Goal: Task Accomplishment & Management: Manage account settings

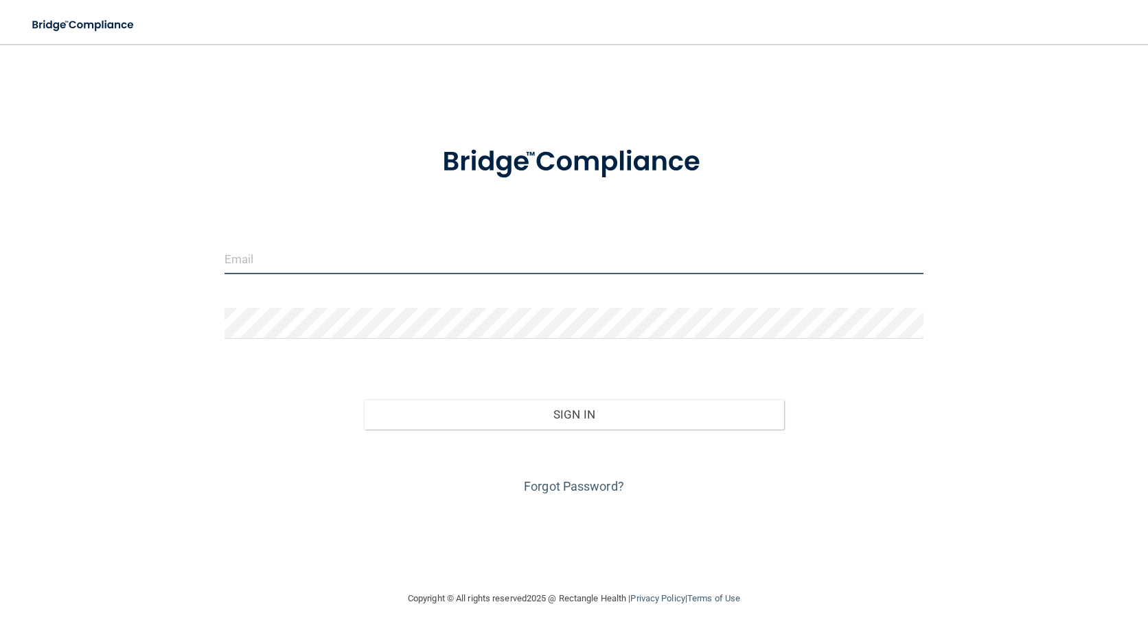
click at [286, 264] on input "email" at bounding box center [575, 258] width 700 height 31
type input "[EMAIL_ADDRESS][DOMAIN_NAME]"
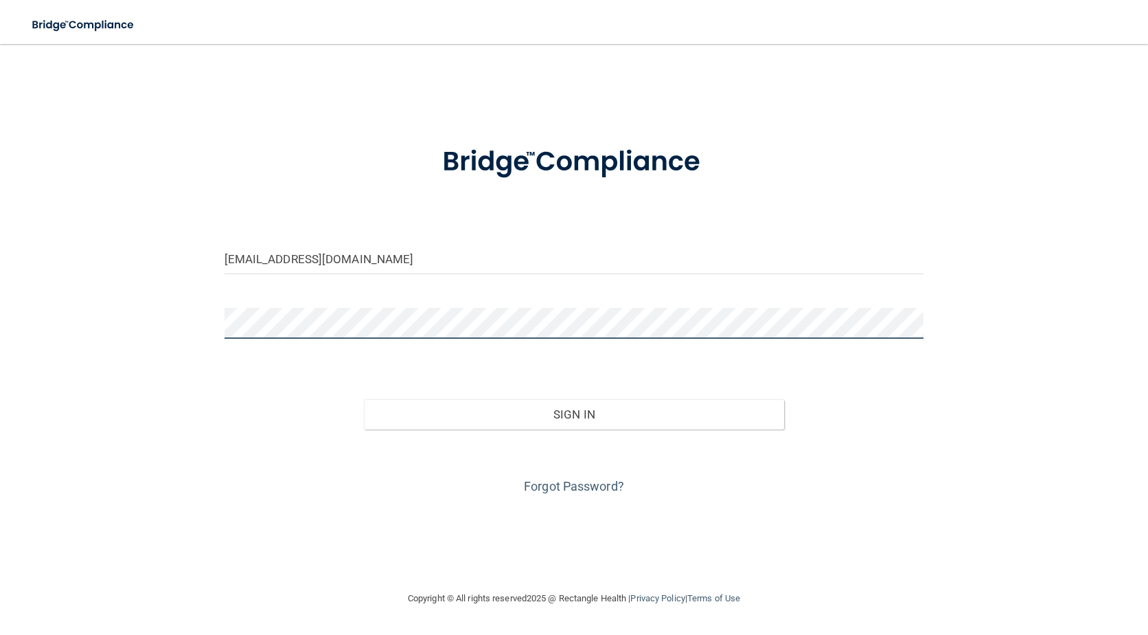
click at [364, 399] on button "Sign In" at bounding box center [574, 414] width 420 height 30
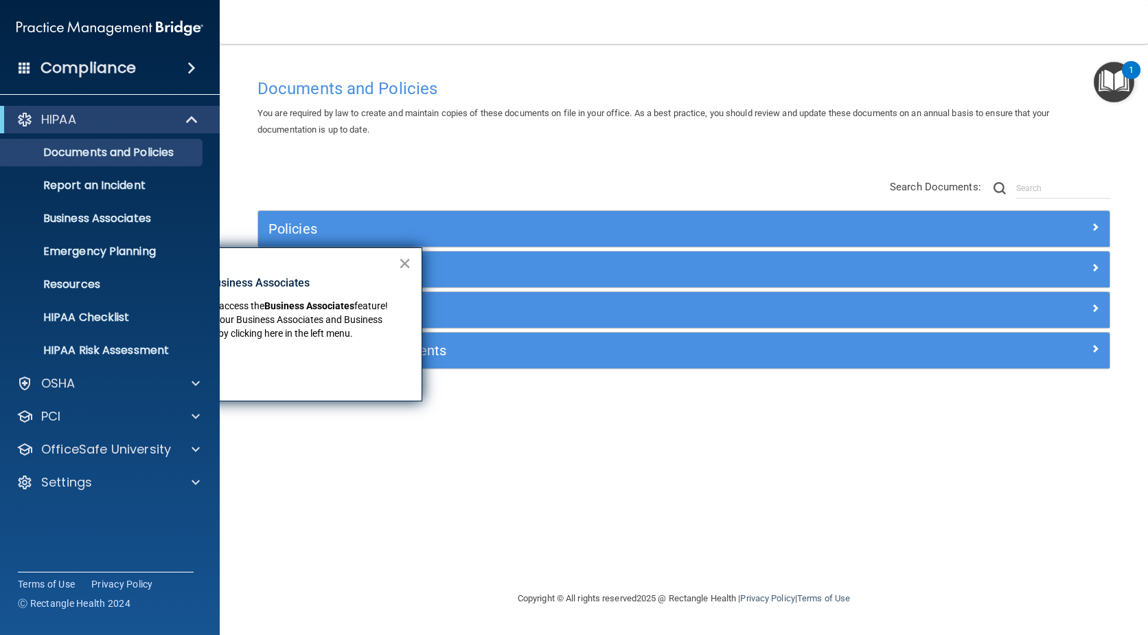
click at [400, 257] on button "×" at bounding box center [404, 263] width 13 height 22
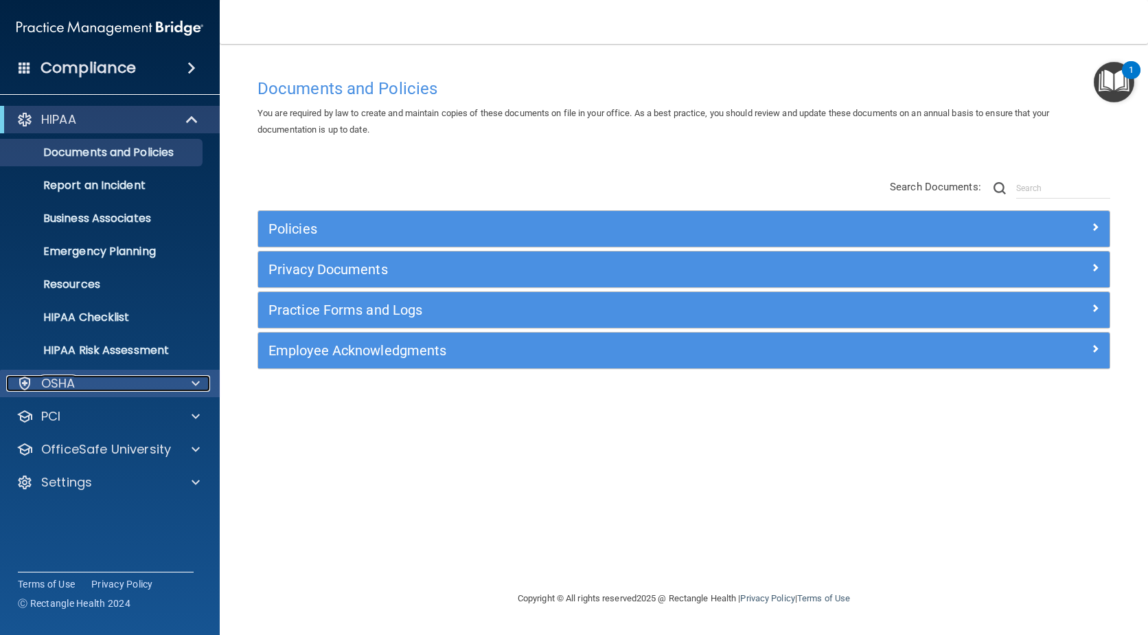
click at [56, 383] on p "OSHA" at bounding box center [58, 383] width 34 height 16
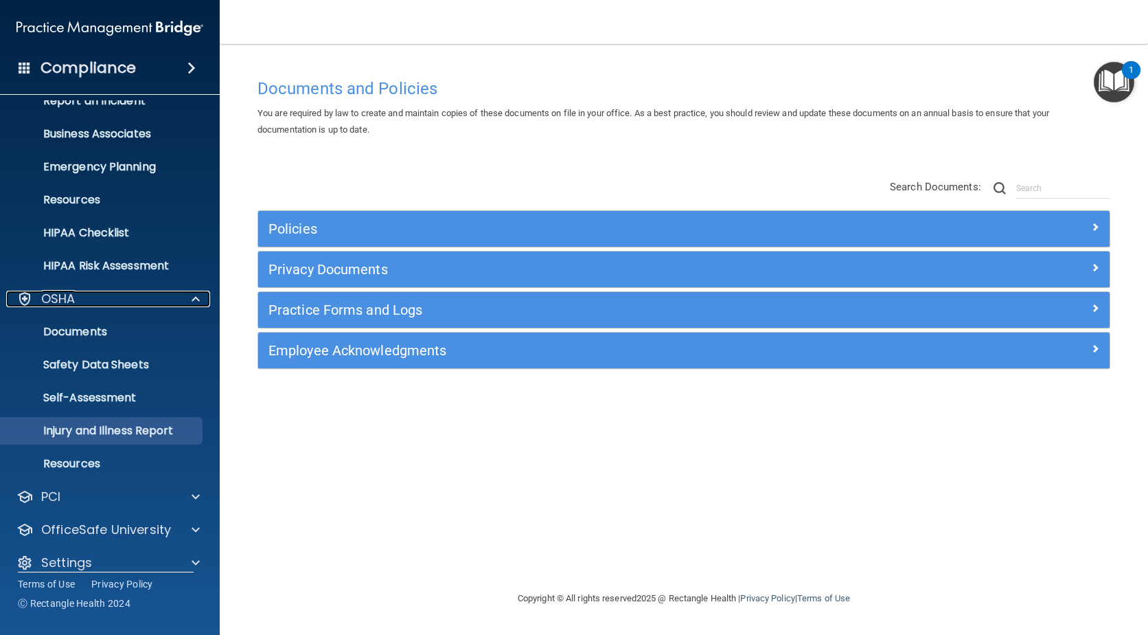
scroll to position [100, 0]
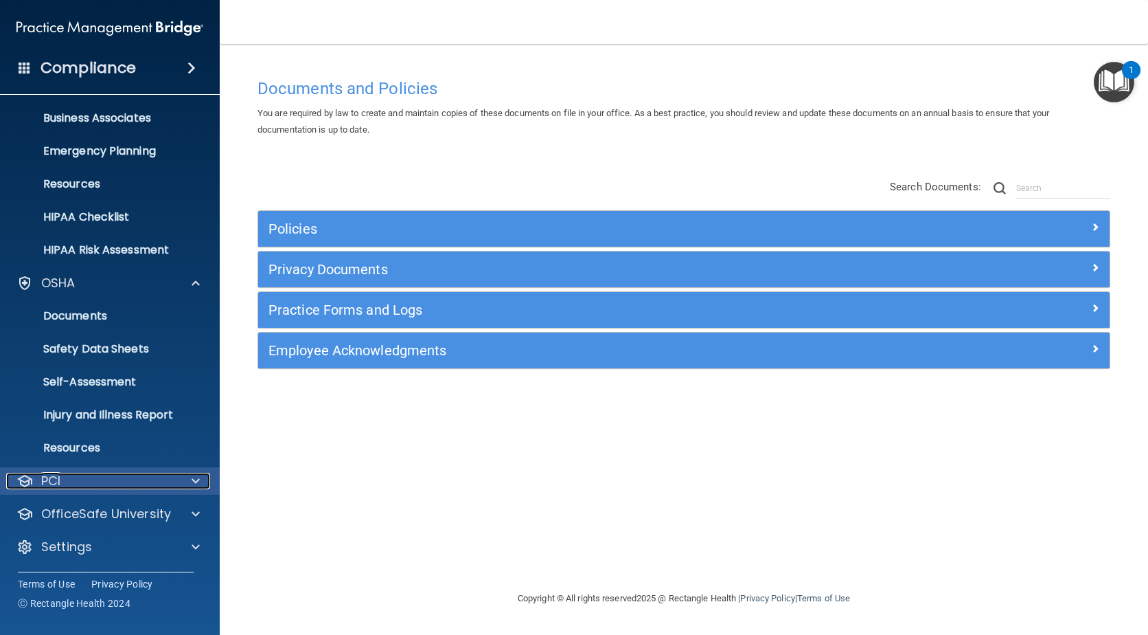
click at [63, 481] on div "PCI" at bounding box center [91, 481] width 170 height 16
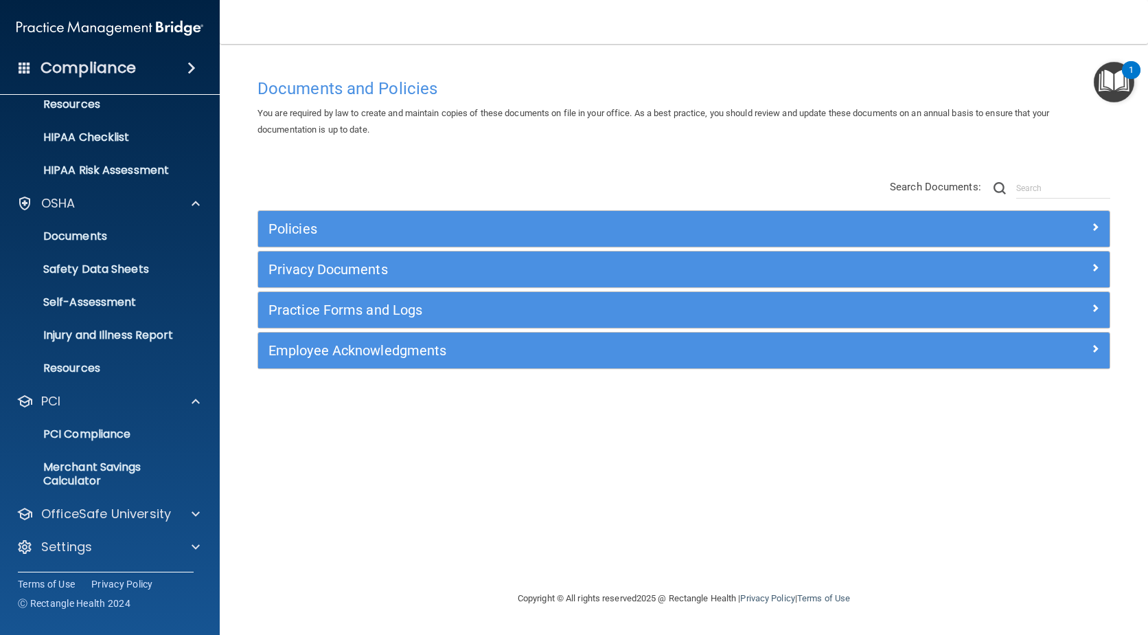
click at [72, 73] on h4 "Compliance" at bounding box center [88, 67] width 95 height 19
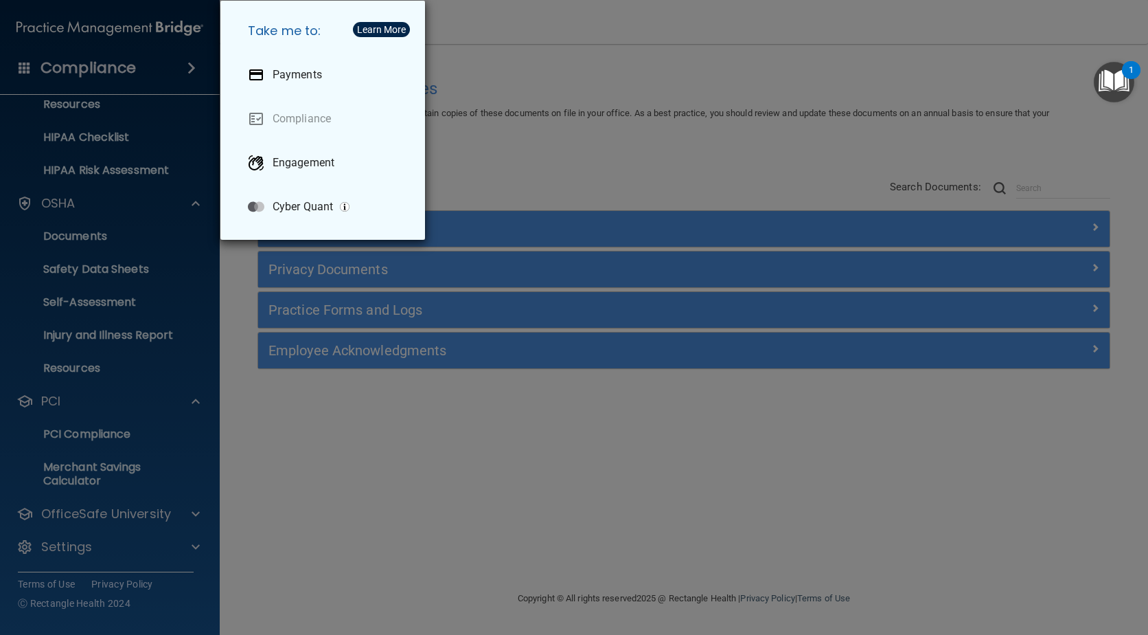
click at [75, 102] on div "Take me to: Payments Compliance Engagement Cyber Quant" at bounding box center [574, 317] width 1148 height 635
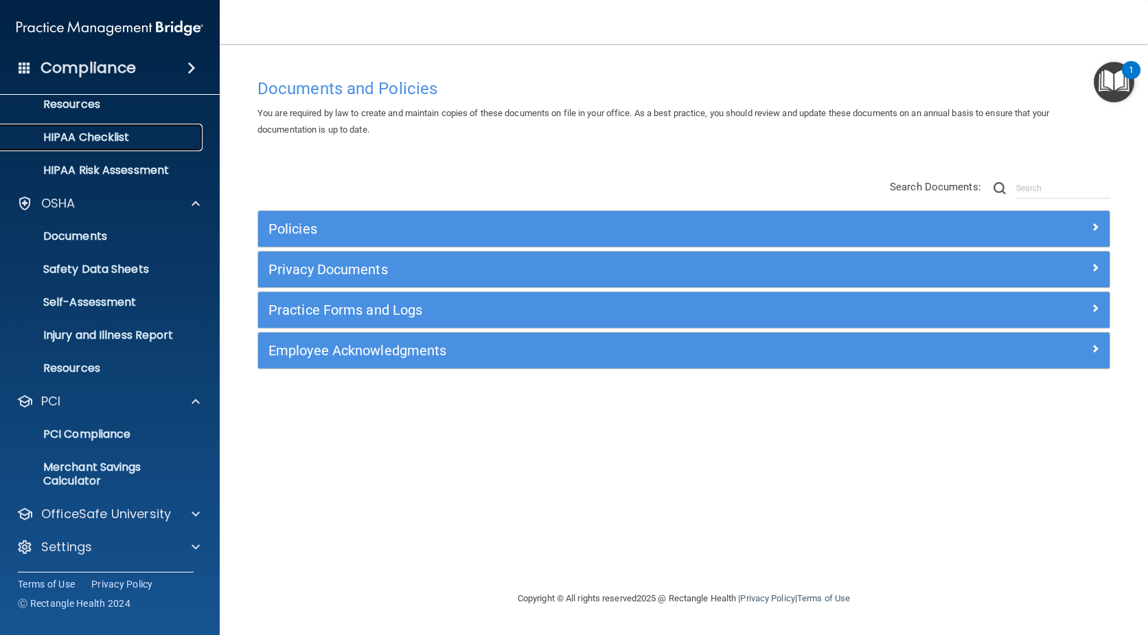
click at [78, 136] on p "HIPAA Checklist" at bounding box center [103, 137] width 188 height 14
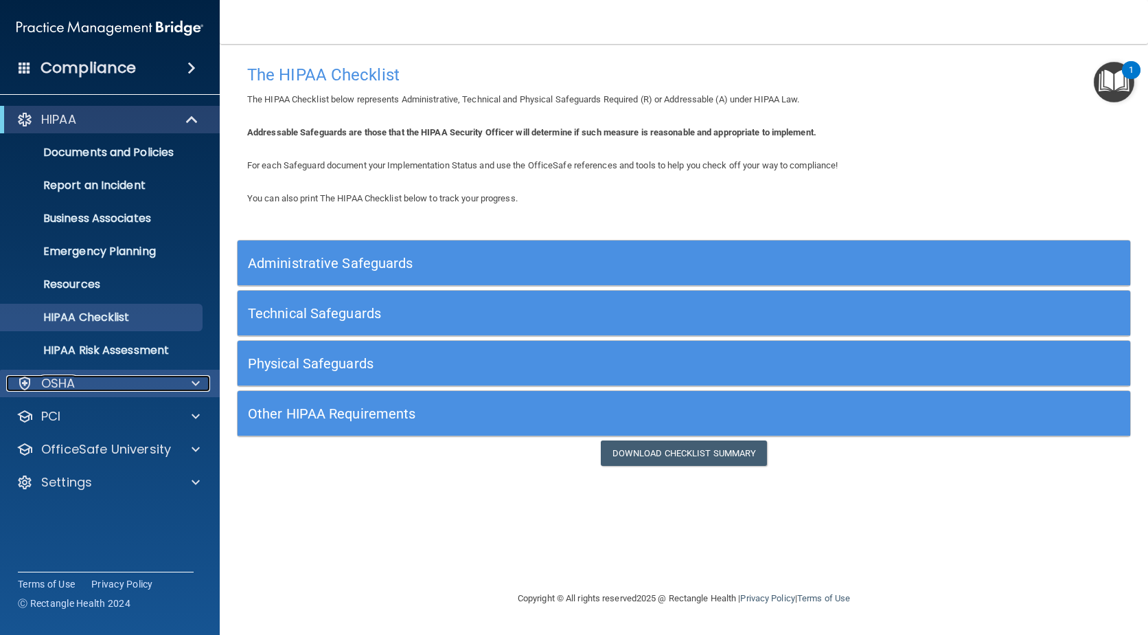
click at [78, 386] on div "OSHA" at bounding box center [91, 383] width 170 height 16
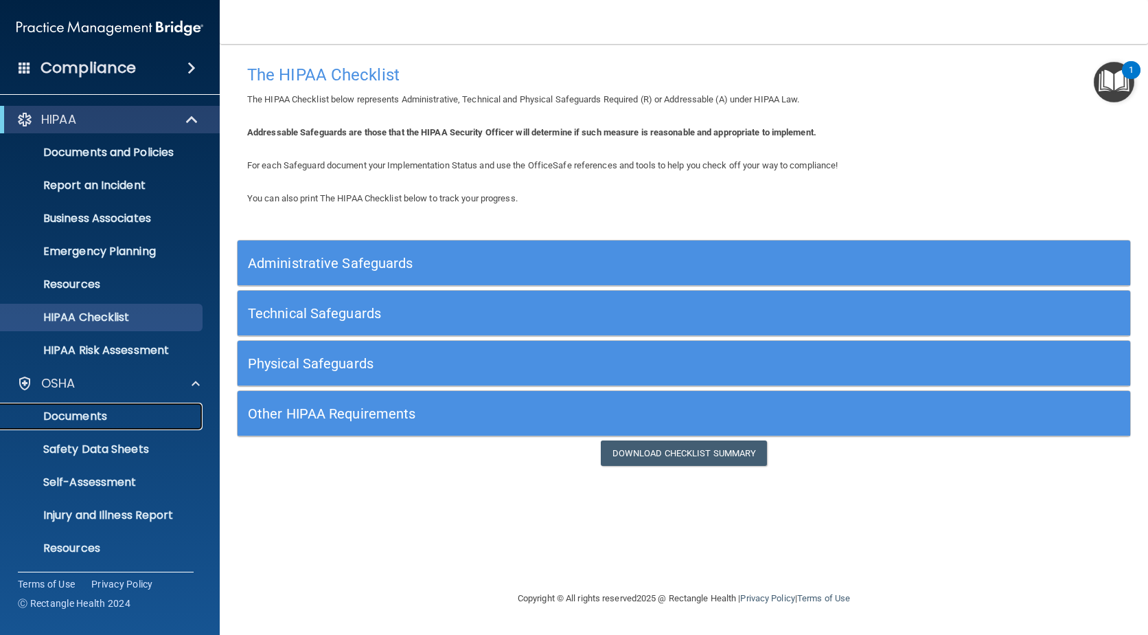
click at [80, 413] on p "Documents" at bounding box center [103, 416] width 188 height 14
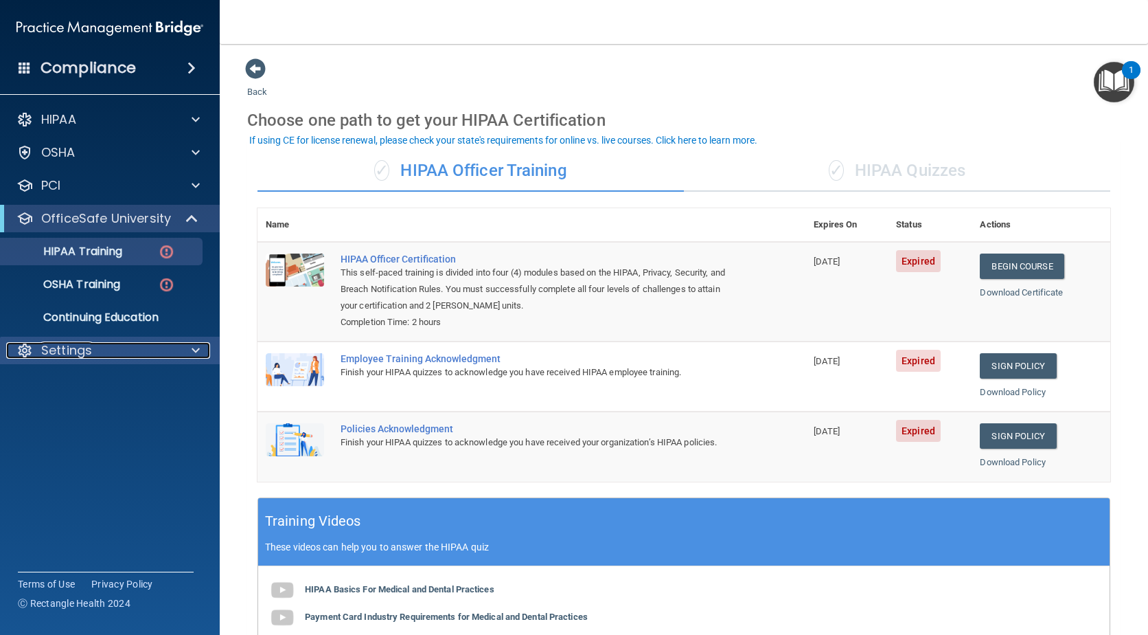
click at [51, 348] on p "Settings" at bounding box center [66, 350] width 51 height 16
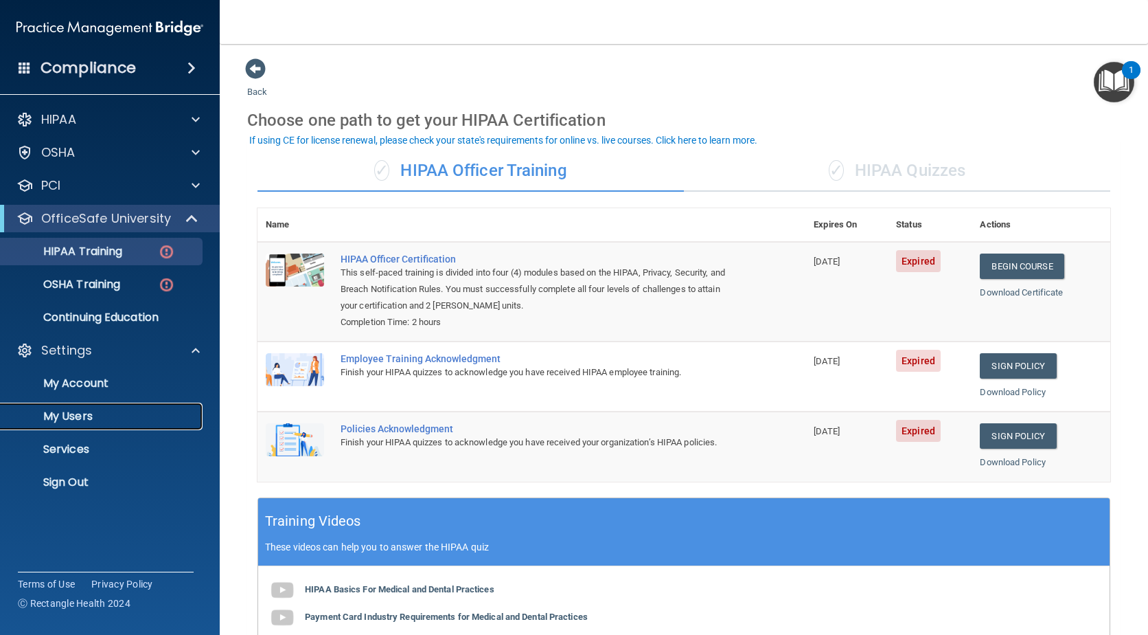
click at [67, 413] on p "My Users" at bounding box center [103, 416] width 188 height 14
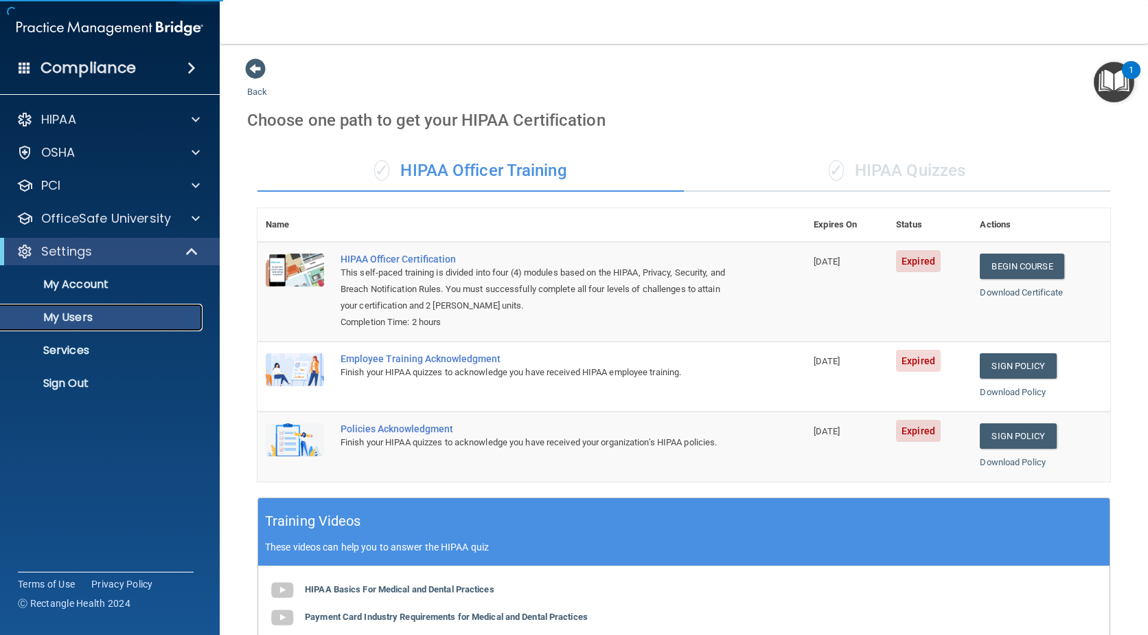
select select "20"
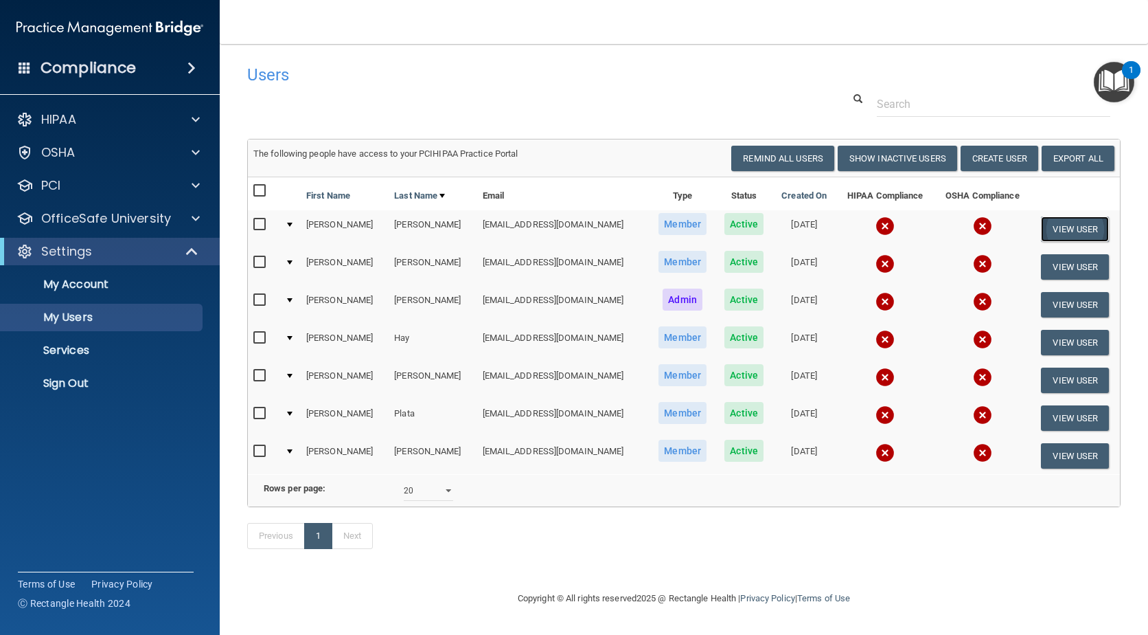
click at [1060, 229] on button "View User" at bounding box center [1075, 228] width 68 height 25
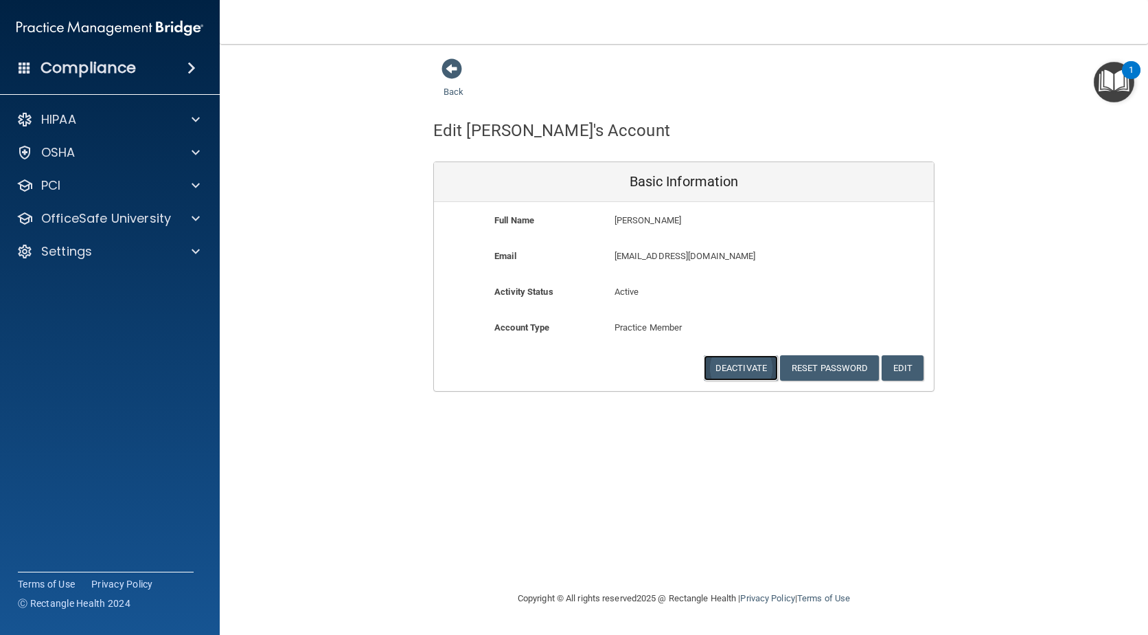
click at [735, 374] on button "Deactivate" at bounding box center [741, 367] width 74 height 25
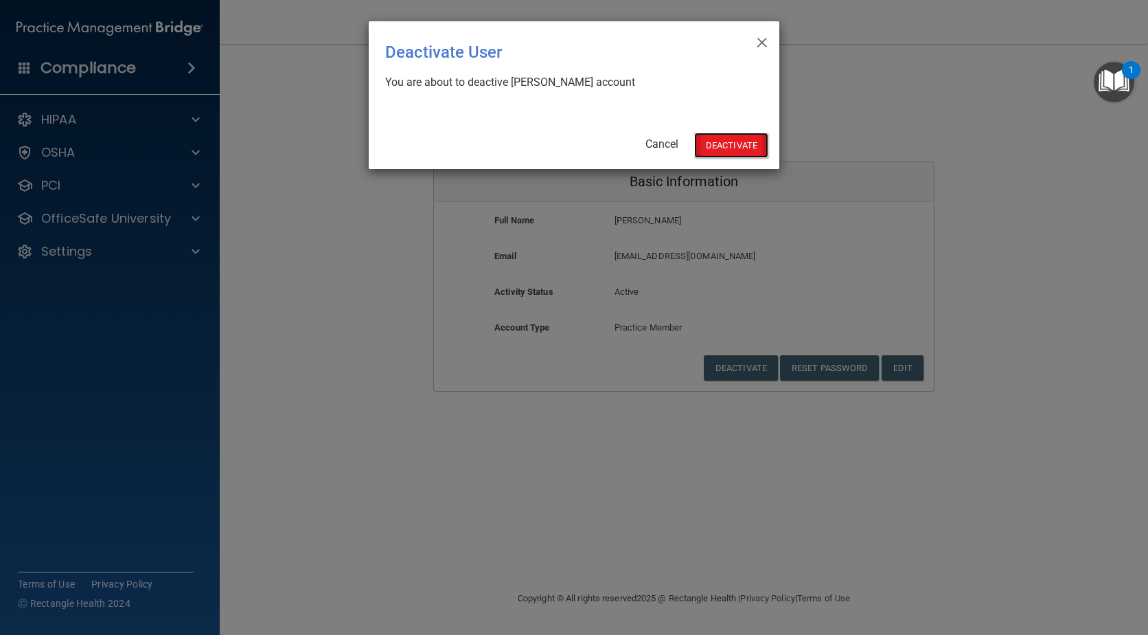
click at [730, 148] on button "Deactivate" at bounding box center [731, 145] width 74 height 25
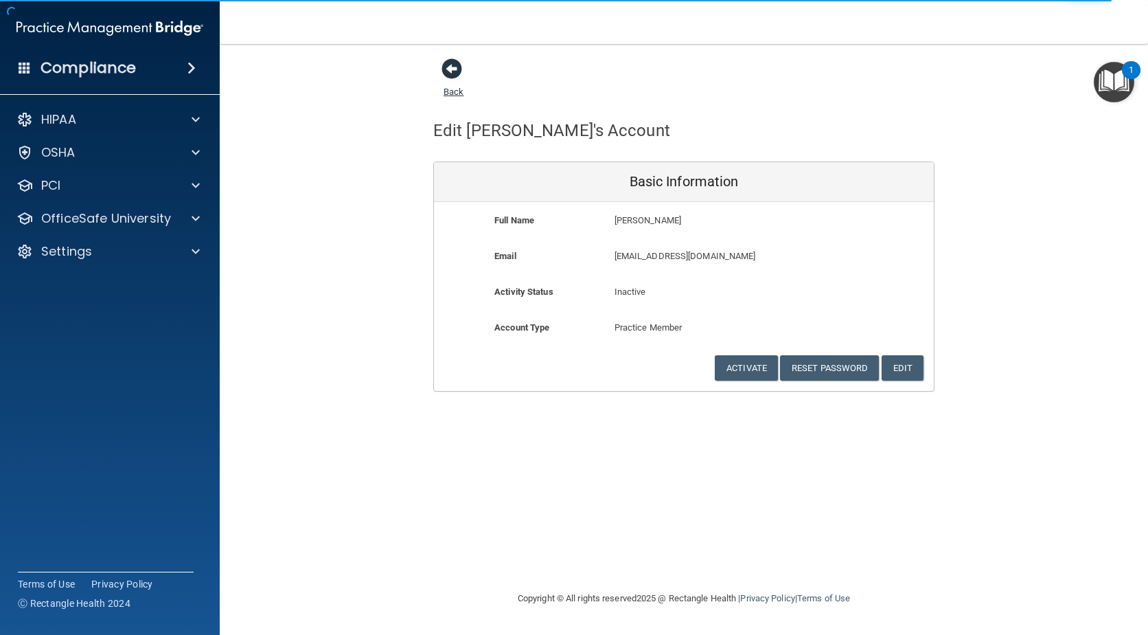
click at [452, 64] on span at bounding box center [452, 68] width 21 height 21
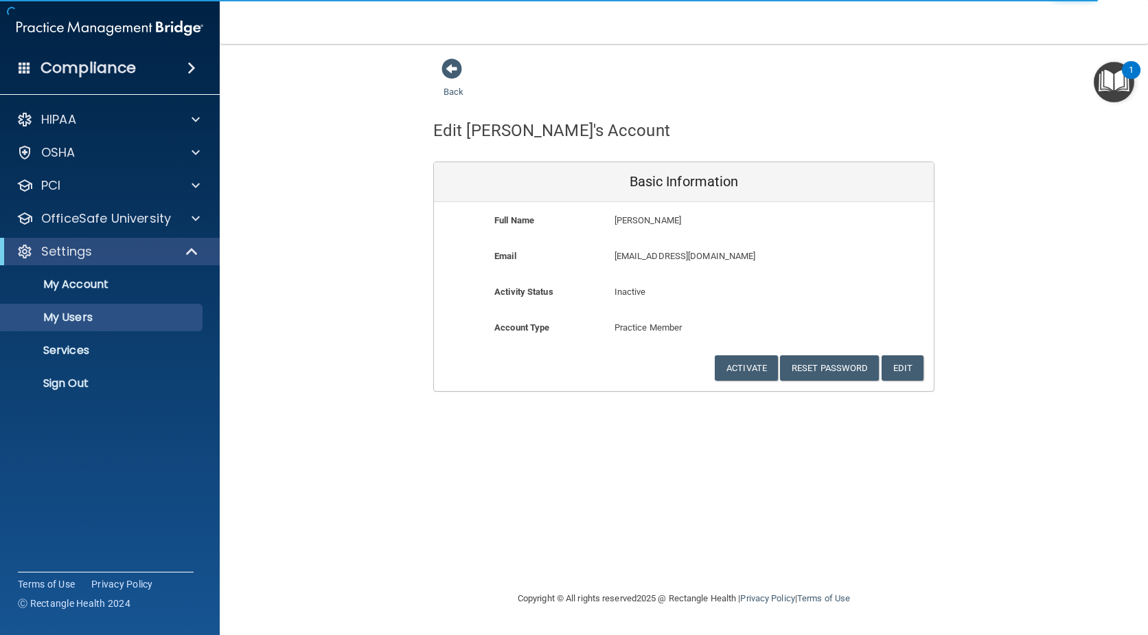
select select "20"
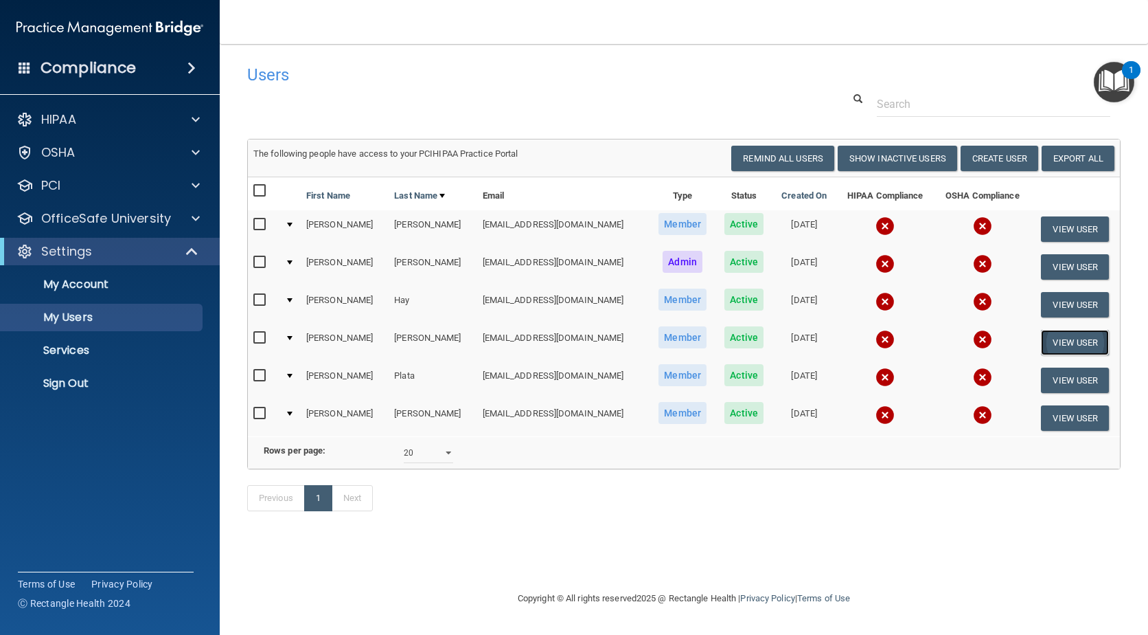
click at [1061, 347] on button "View User" at bounding box center [1075, 342] width 68 height 25
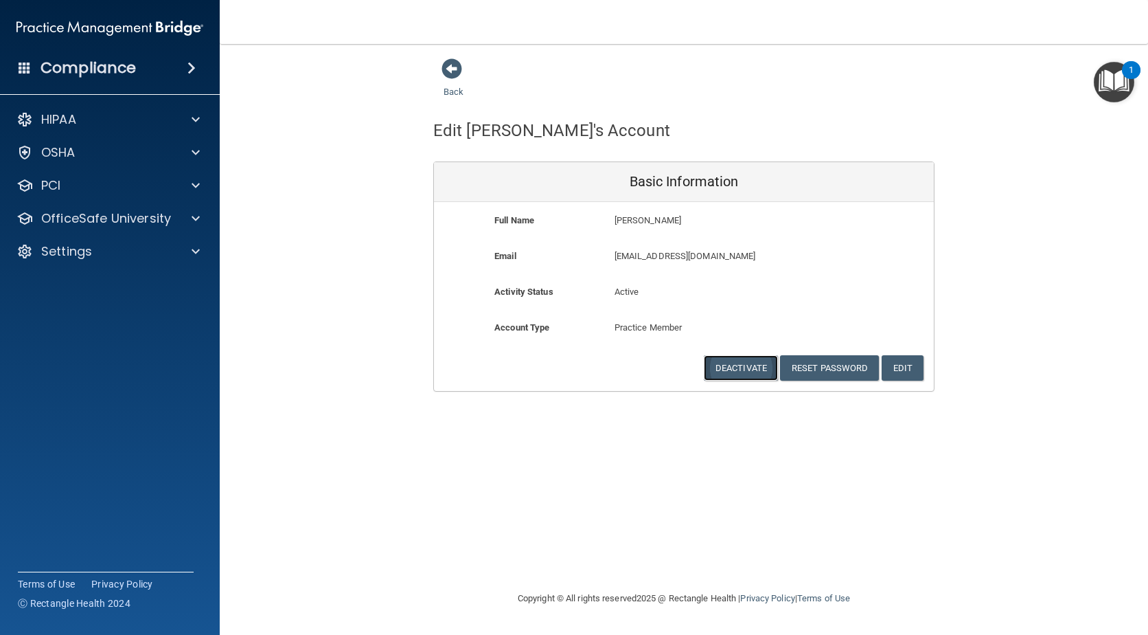
click at [725, 367] on button "Deactivate" at bounding box center [741, 367] width 74 height 25
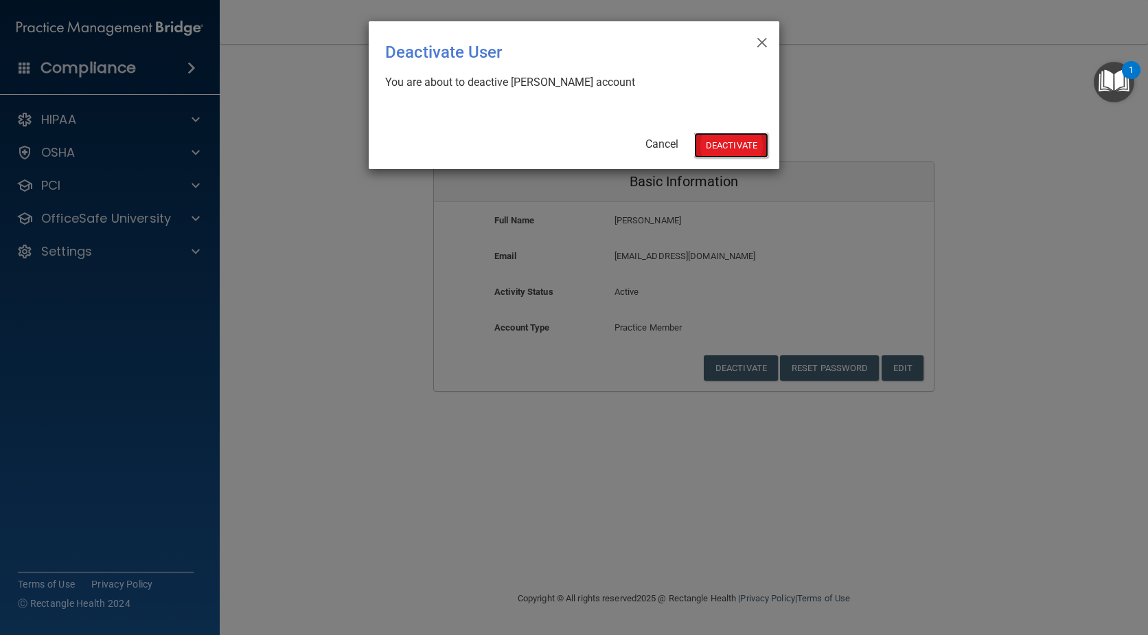
click at [729, 143] on button "Deactivate" at bounding box center [731, 145] width 74 height 25
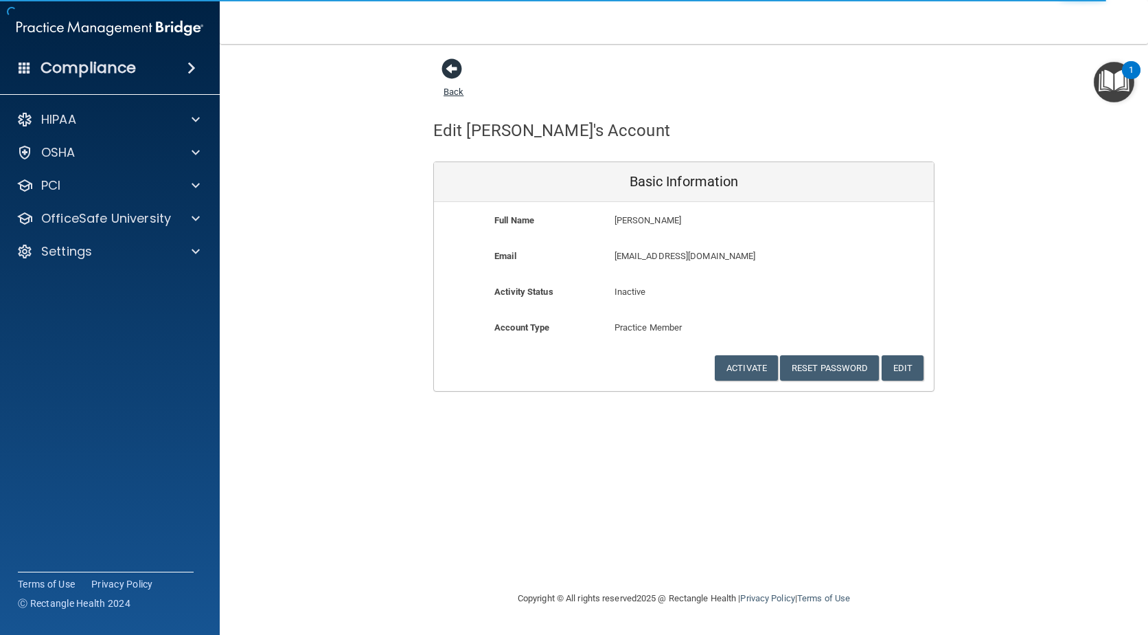
click at [452, 66] on span at bounding box center [452, 68] width 21 height 21
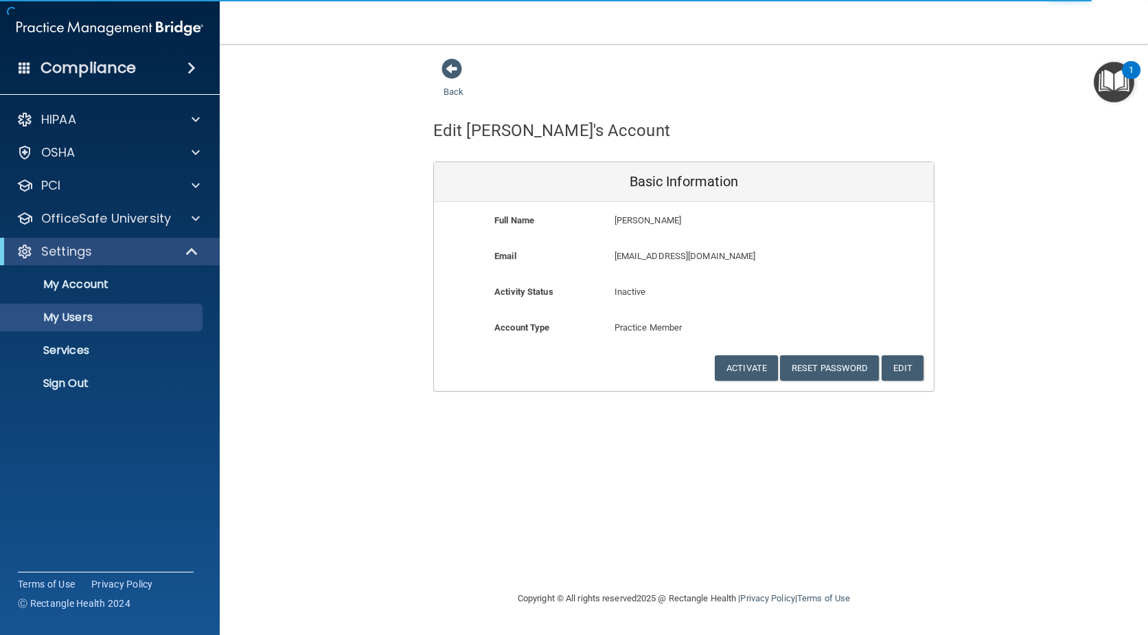
select select "20"
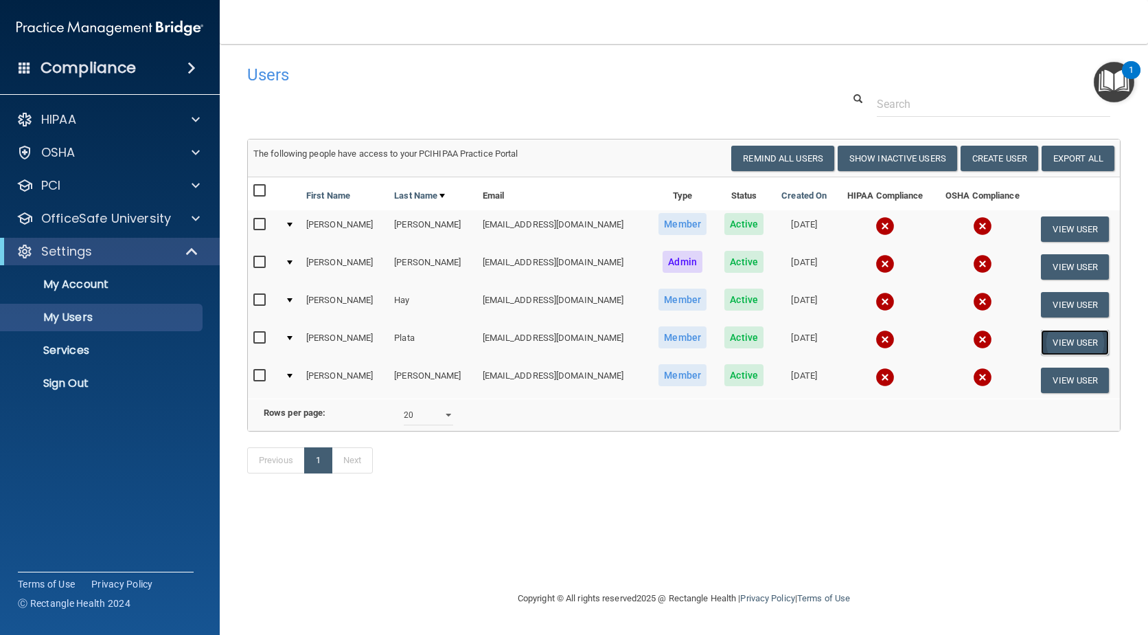
click at [1067, 339] on button "View User" at bounding box center [1075, 342] width 68 height 25
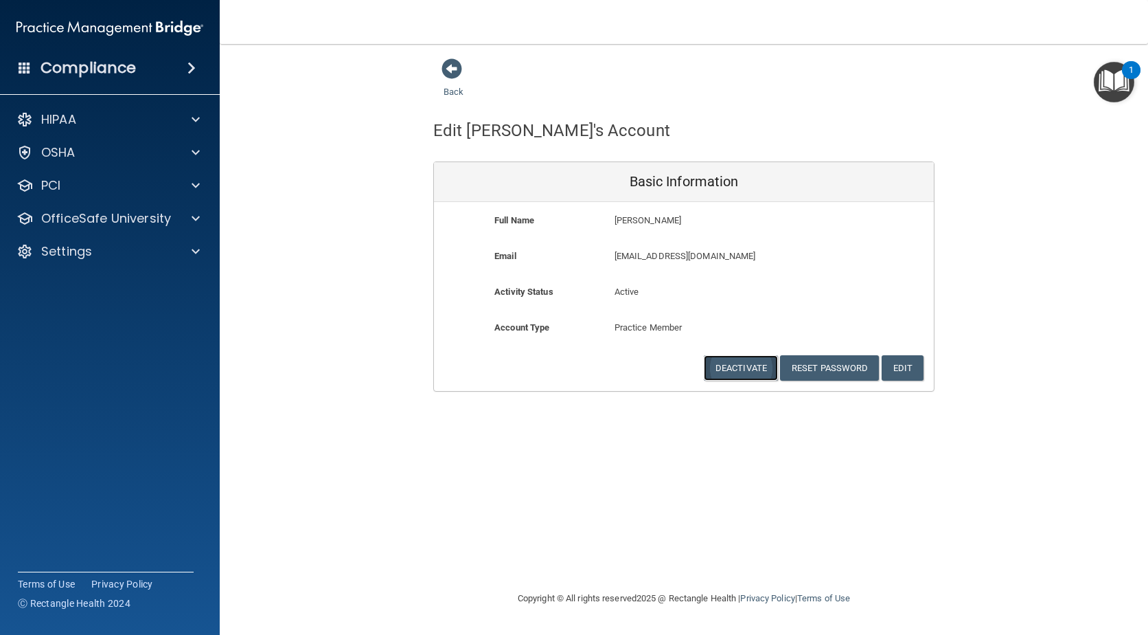
click at [727, 372] on button "Deactivate" at bounding box center [741, 367] width 74 height 25
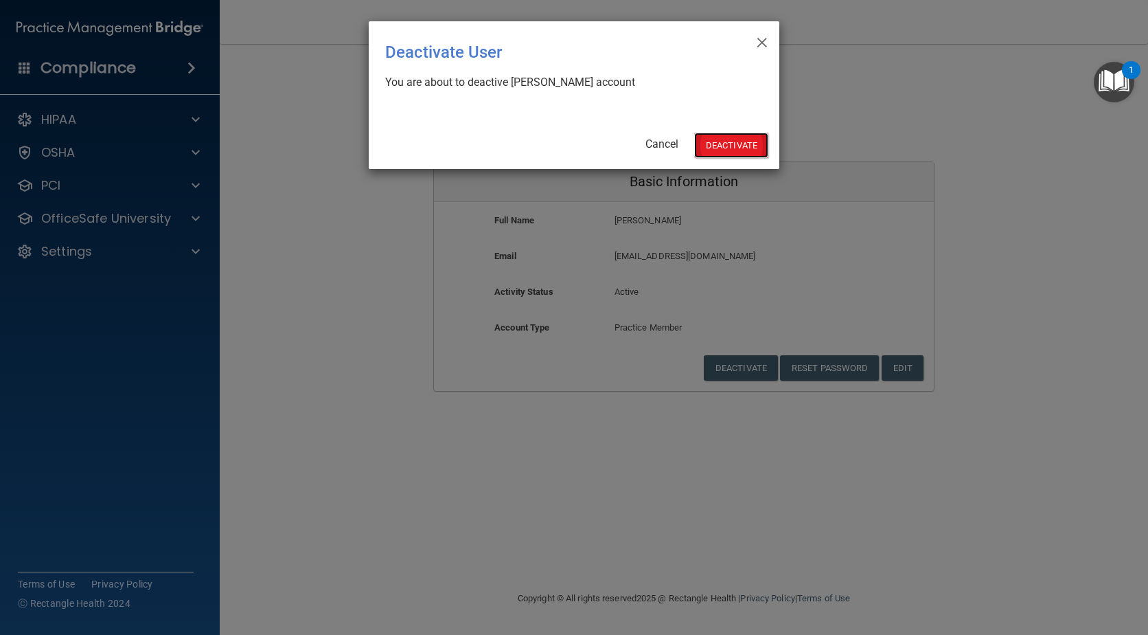
click at [733, 148] on button "Deactivate" at bounding box center [731, 145] width 74 height 25
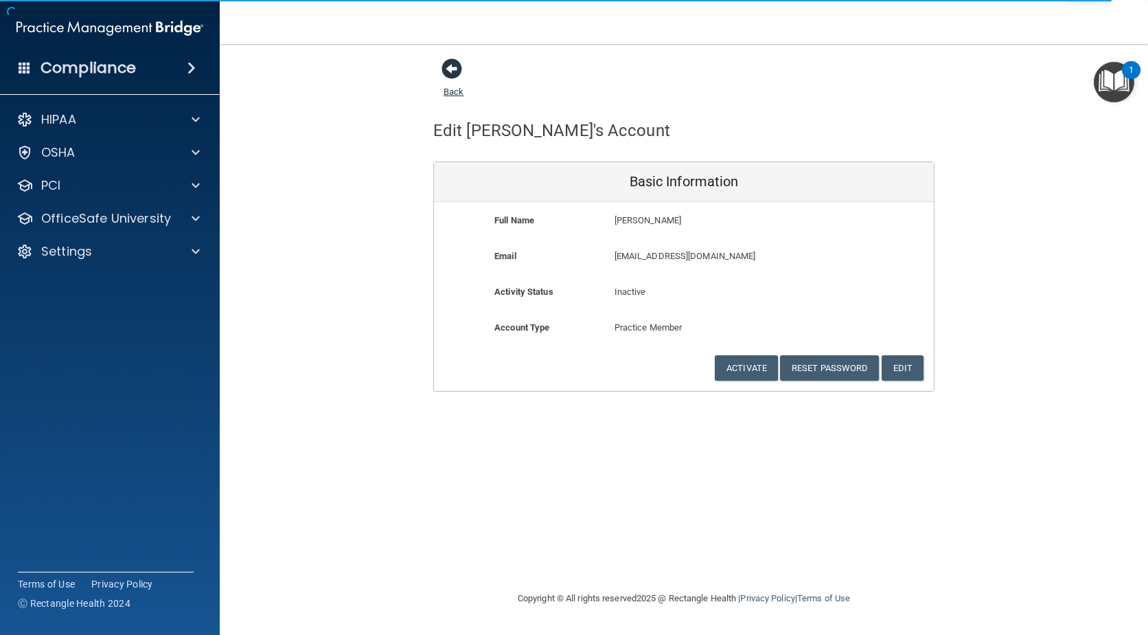
click at [447, 71] on span at bounding box center [452, 68] width 21 height 21
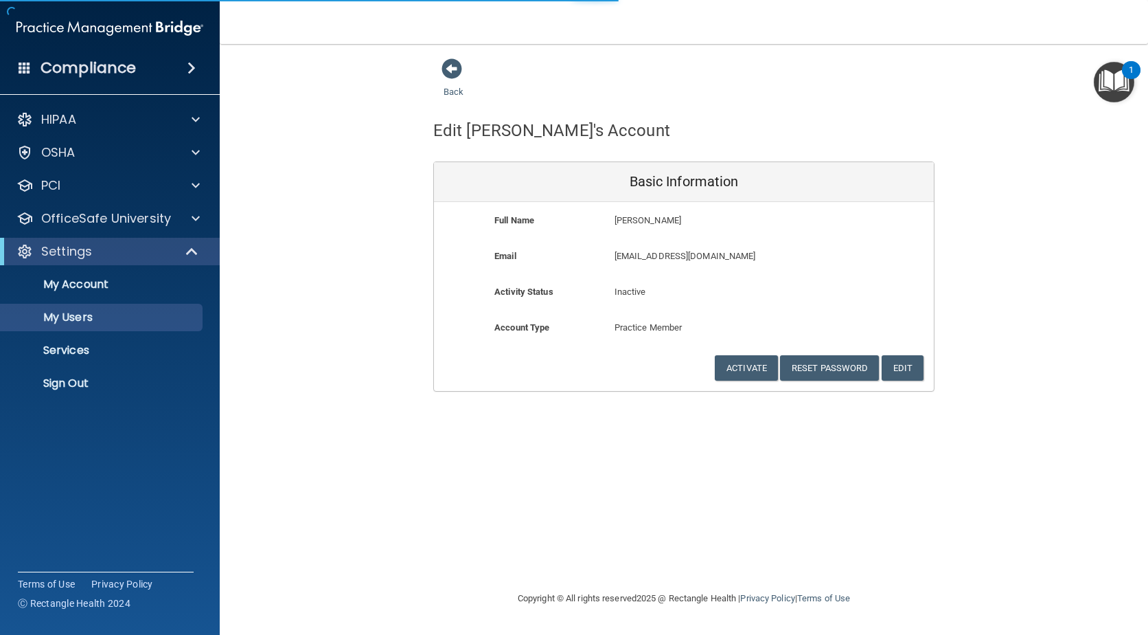
select select "20"
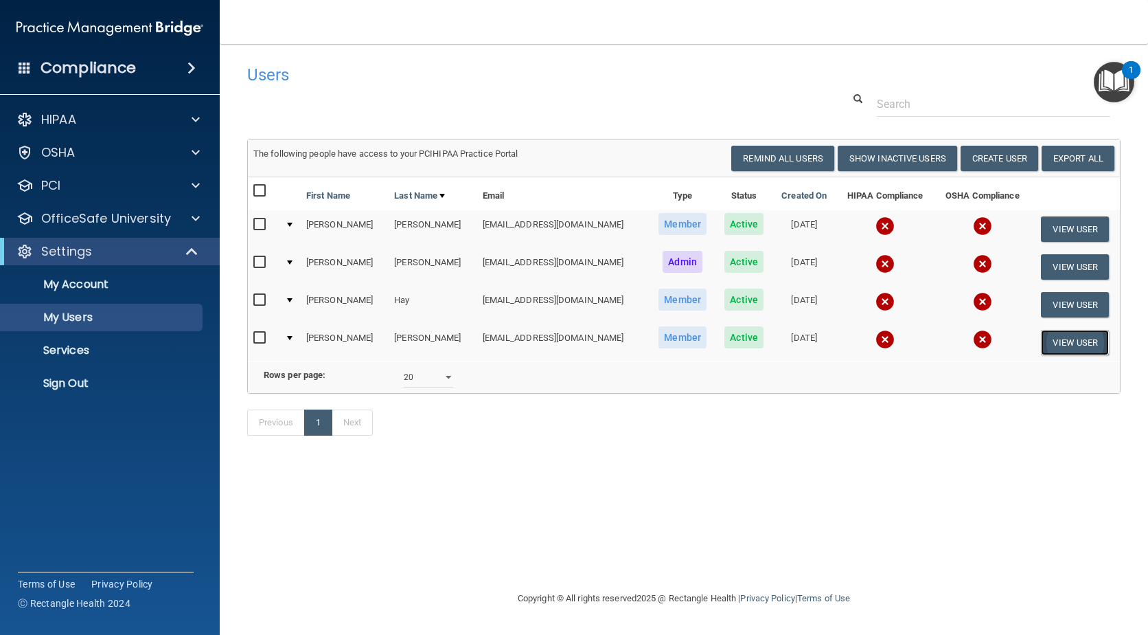
click at [1057, 343] on button "View User" at bounding box center [1075, 342] width 68 height 25
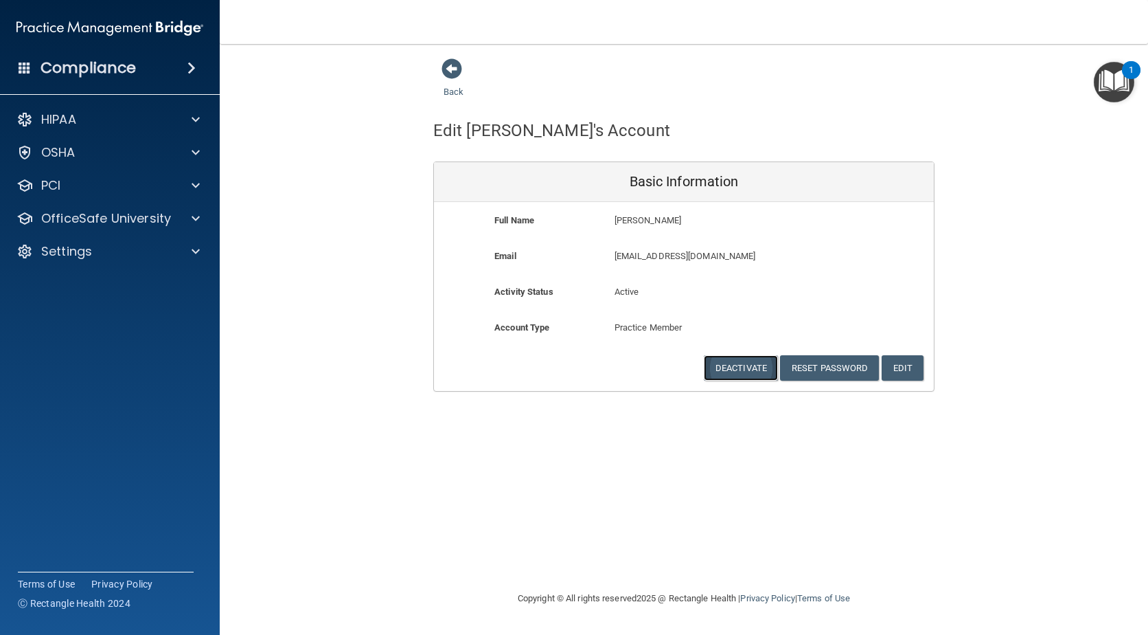
click at [737, 370] on button "Deactivate" at bounding box center [741, 367] width 74 height 25
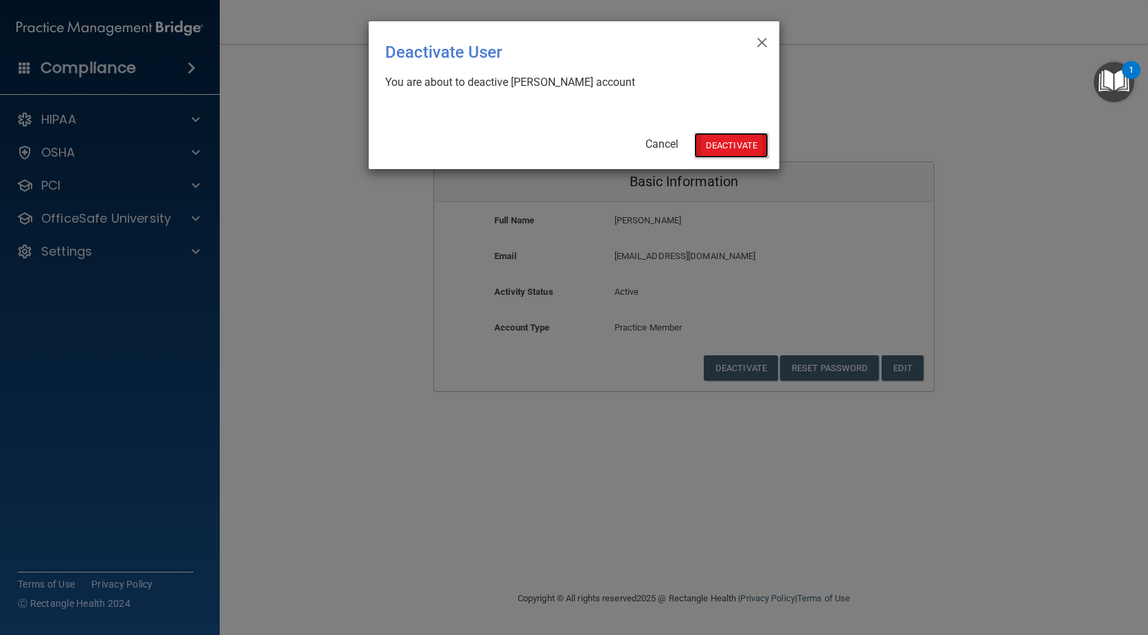
click at [723, 149] on button "Deactivate" at bounding box center [731, 145] width 74 height 25
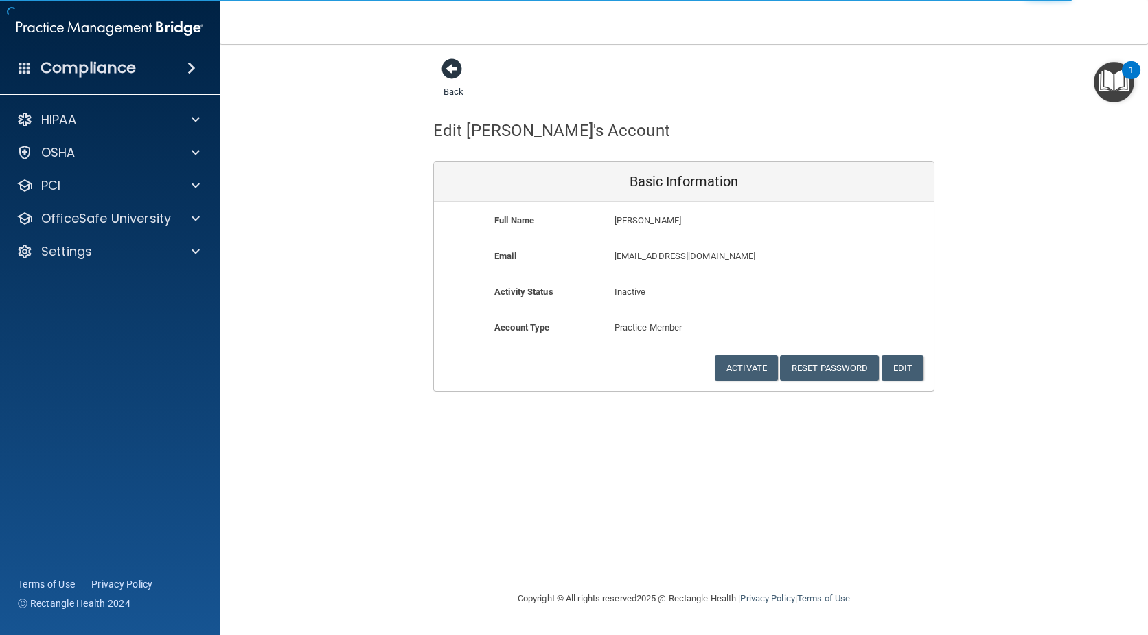
click at [455, 70] on span at bounding box center [452, 68] width 21 height 21
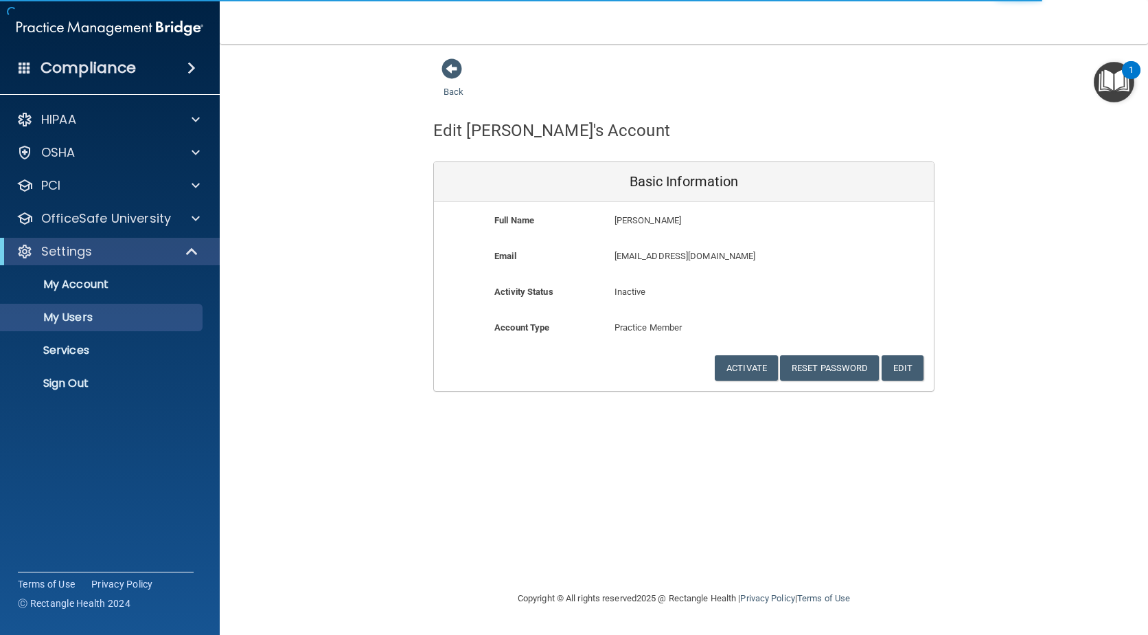
select select "20"
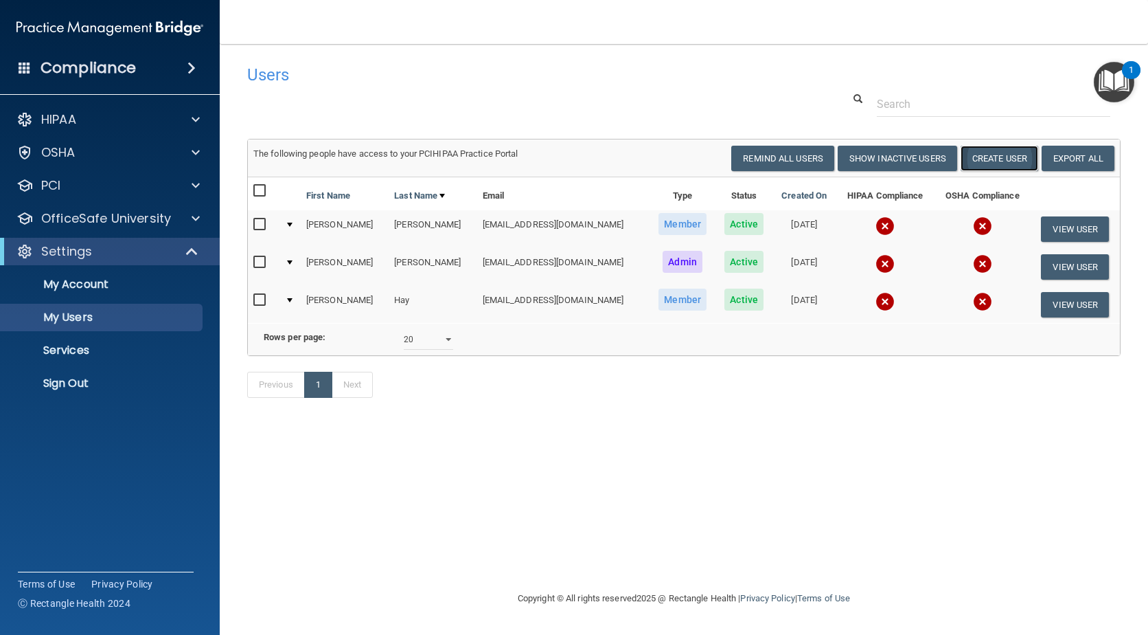
click at [992, 162] on button "Create User" at bounding box center [1000, 158] width 78 height 25
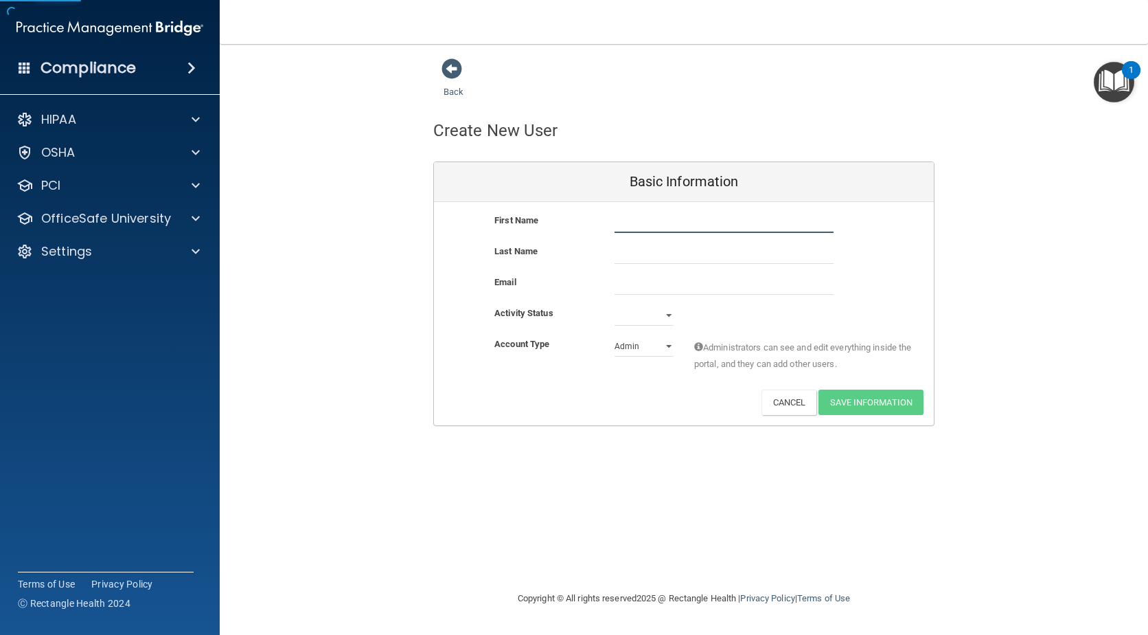
click at [648, 218] on input "text" at bounding box center [724, 222] width 219 height 21
type input "[PERSON_NAME]"
click at [628, 253] on input "text" at bounding box center [724, 253] width 219 height 21
type input "Burns"
click at [627, 281] on input "email" at bounding box center [724, 284] width 219 height 21
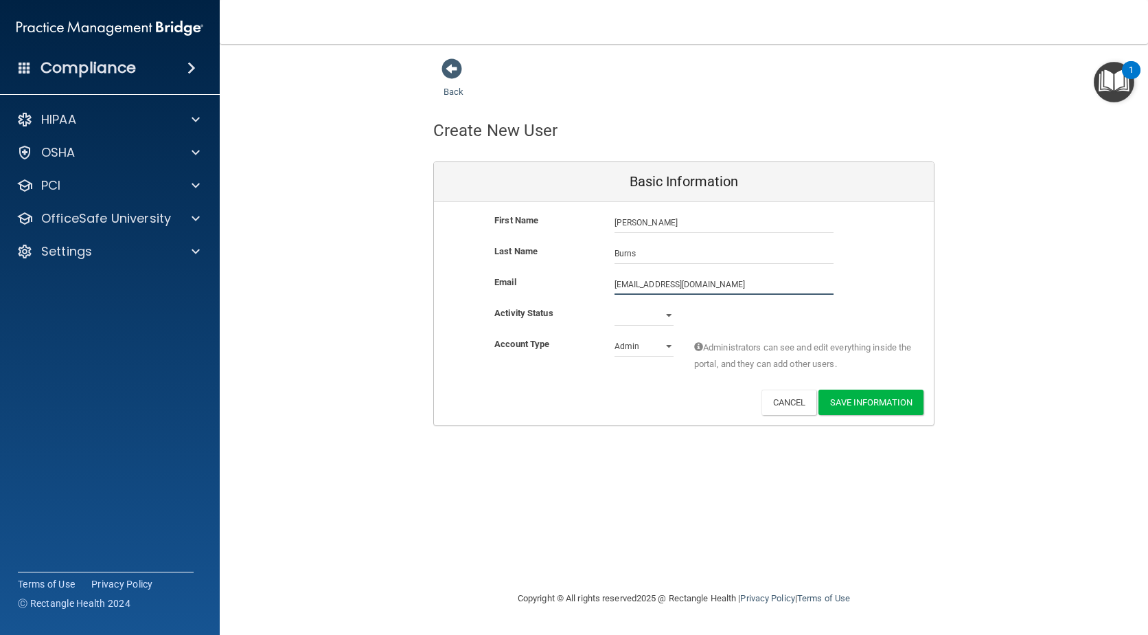
type input "kburns@oragen.com"
click at [629, 317] on select "Active Inactive" at bounding box center [644, 315] width 59 height 21
select select "active"
click at [615, 305] on select "Active Inactive" at bounding box center [644, 315] width 59 height 21
click at [630, 348] on select "Admin Member" at bounding box center [644, 346] width 59 height 21
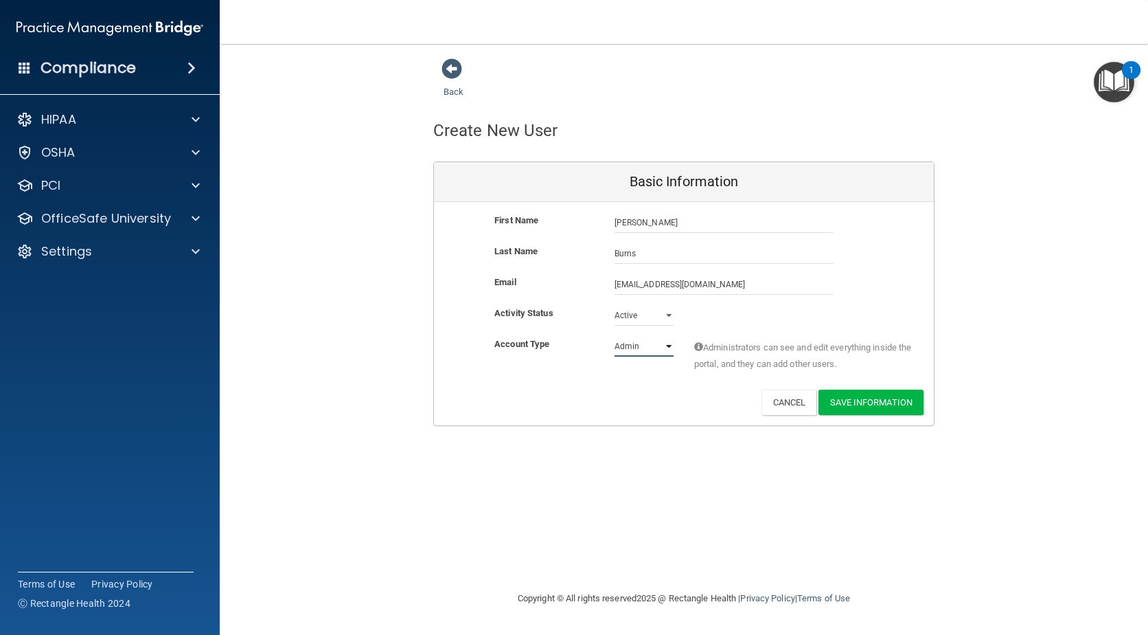
select select "practice_member"
click at [615, 336] on select "Admin Member" at bounding box center [644, 346] width 59 height 21
click at [856, 407] on button "Save Information" at bounding box center [871, 401] width 105 height 25
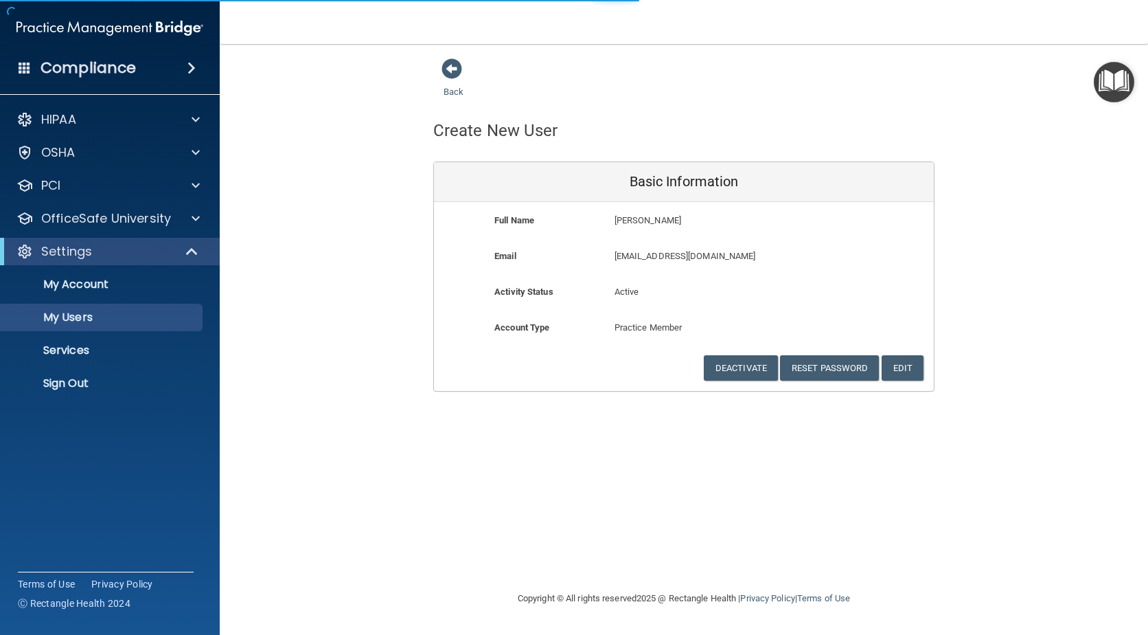
select select "20"
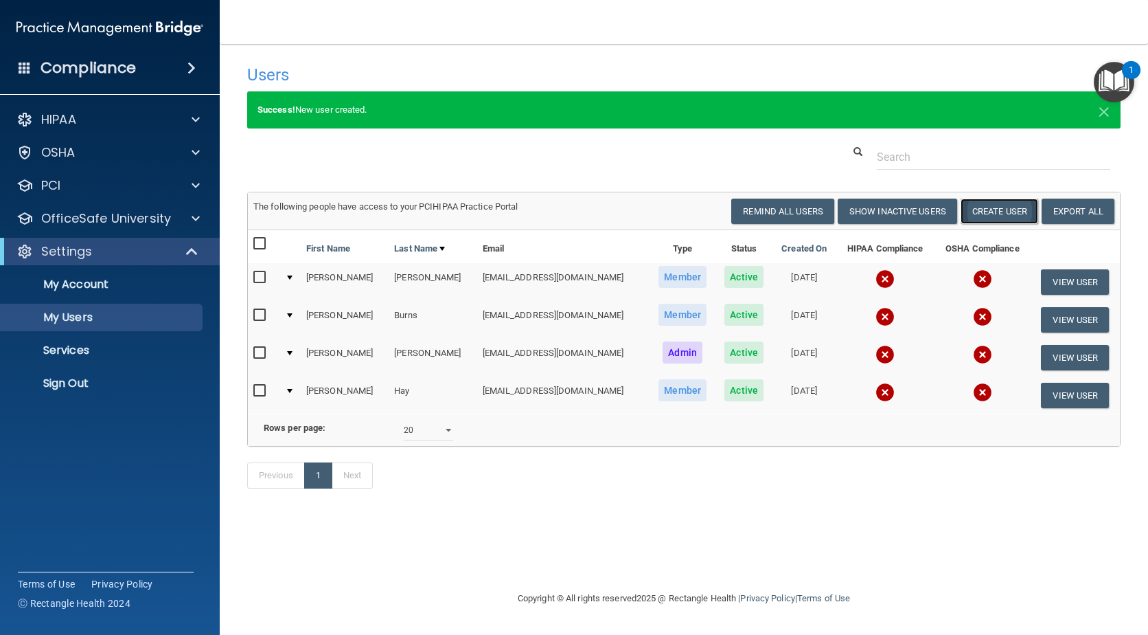
click at [1006, 213] on button "Create User" at bounding box center [1000, 210] width 78 height 25
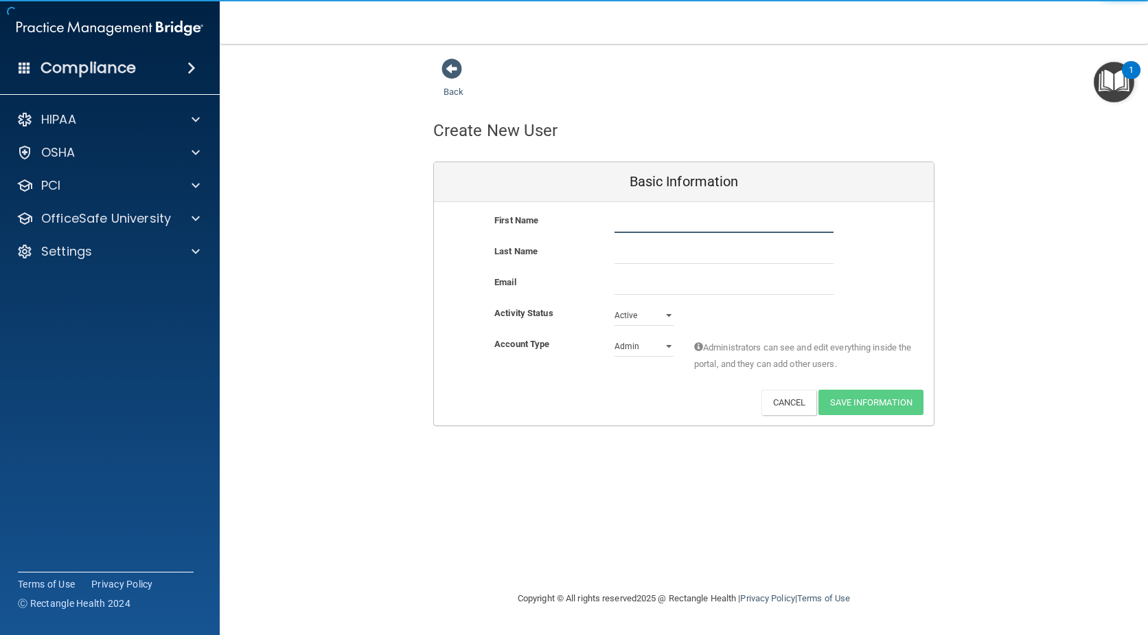
click at [645, 221] on input "text" at bounding box center [724, 222] width 219 height 21
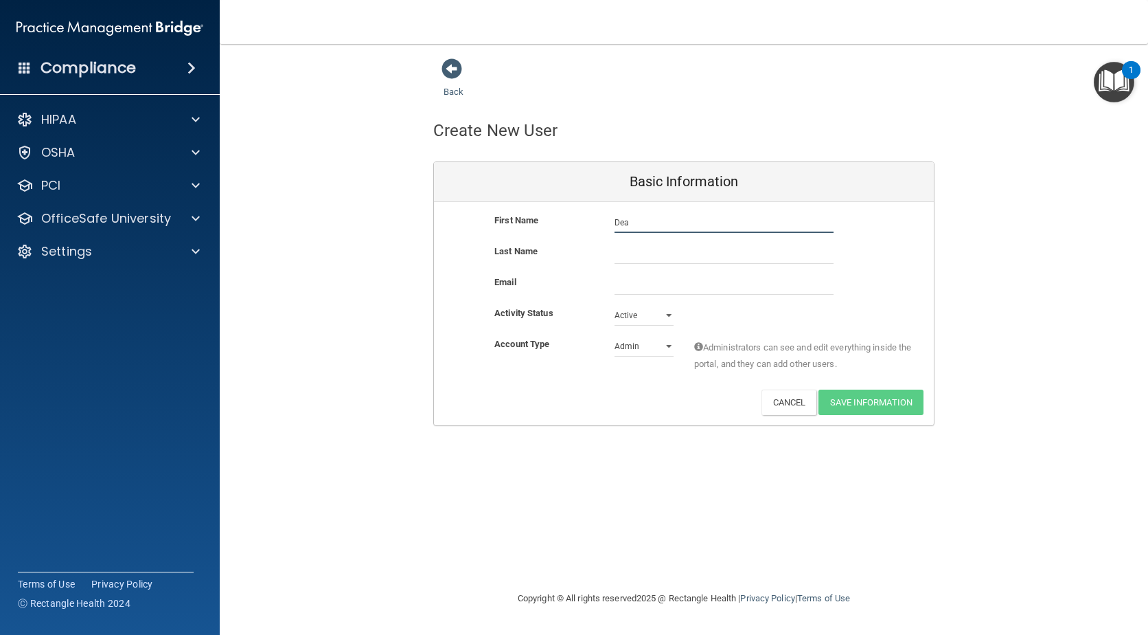
type input "Deaydrah"
type input "Williams"
type input "deaydrah.williams@oragen.com"
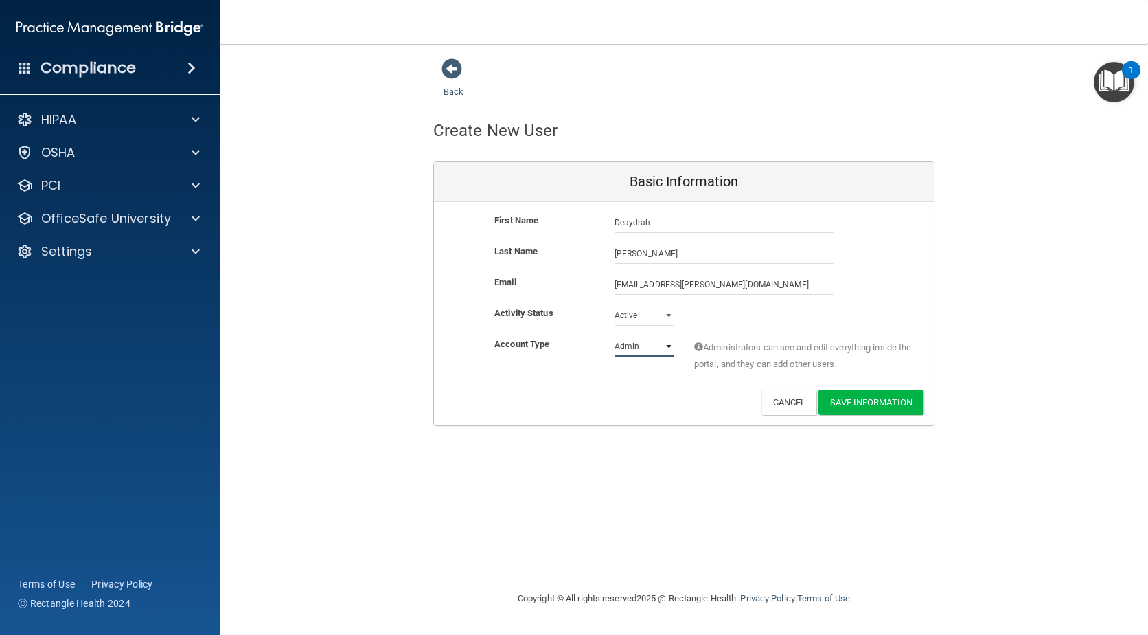
click at [628, 342] on select "Admin Member" at bounding box center [644, 346] width 59 height 21
select select "practice_member"
click at [615, 336] on select "Admin Member" at bounding box center [644, 346] width 59 height 21
click at [850, 398] on button "Save Information" at bounding box center [871, 401] width 105 height 25
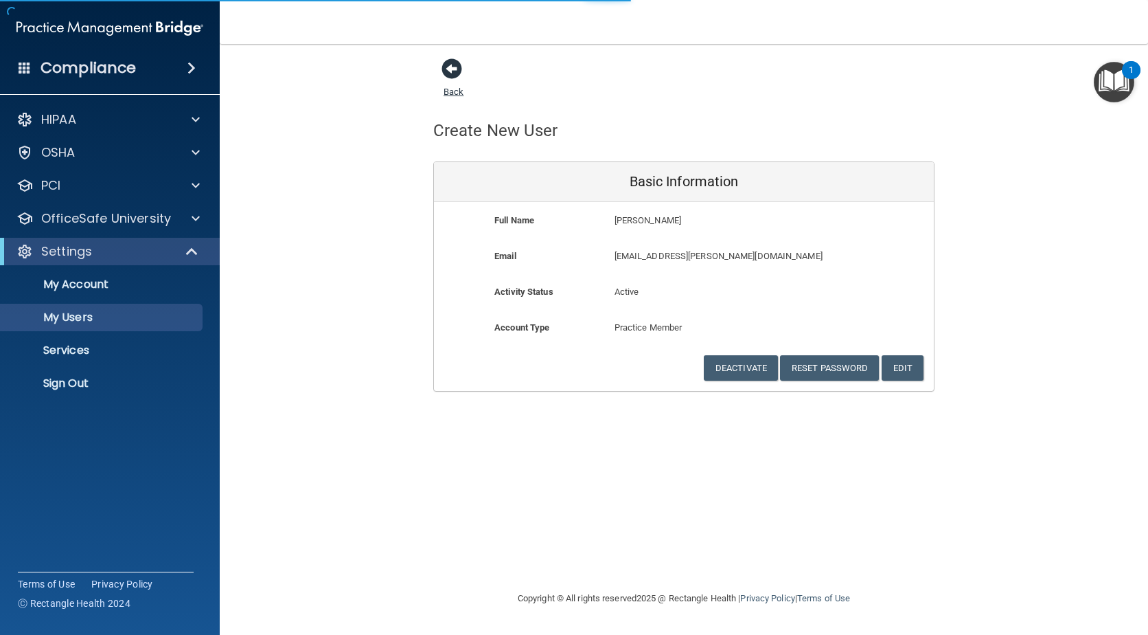
select select "20"
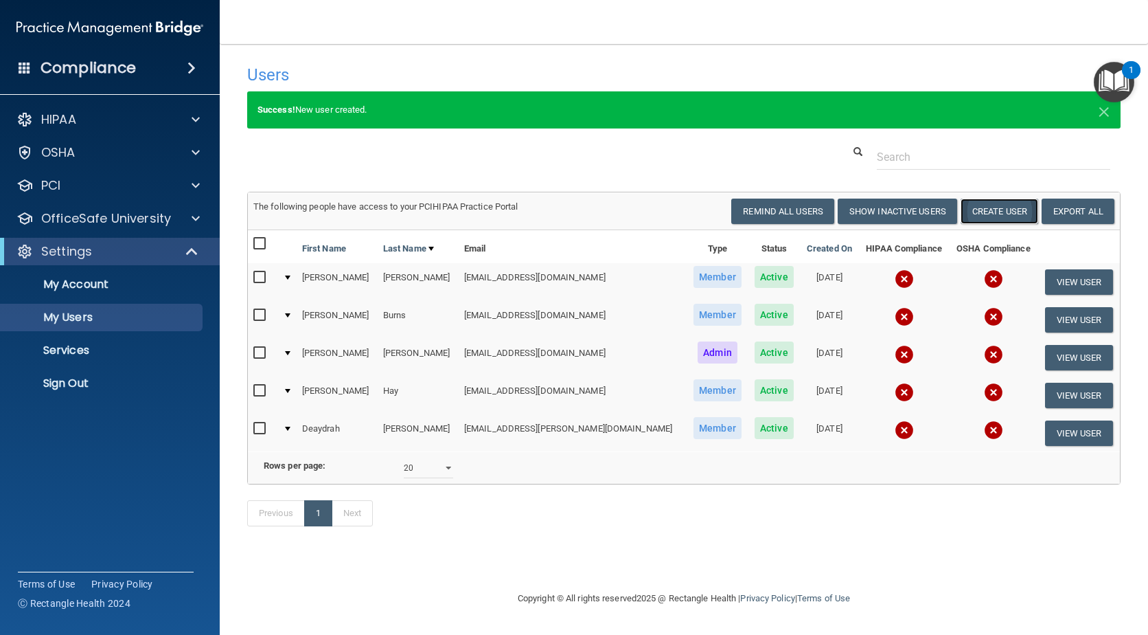
click at [986, 212] on button "Create User" at bounding box center [1000, 210] width 78 height 25
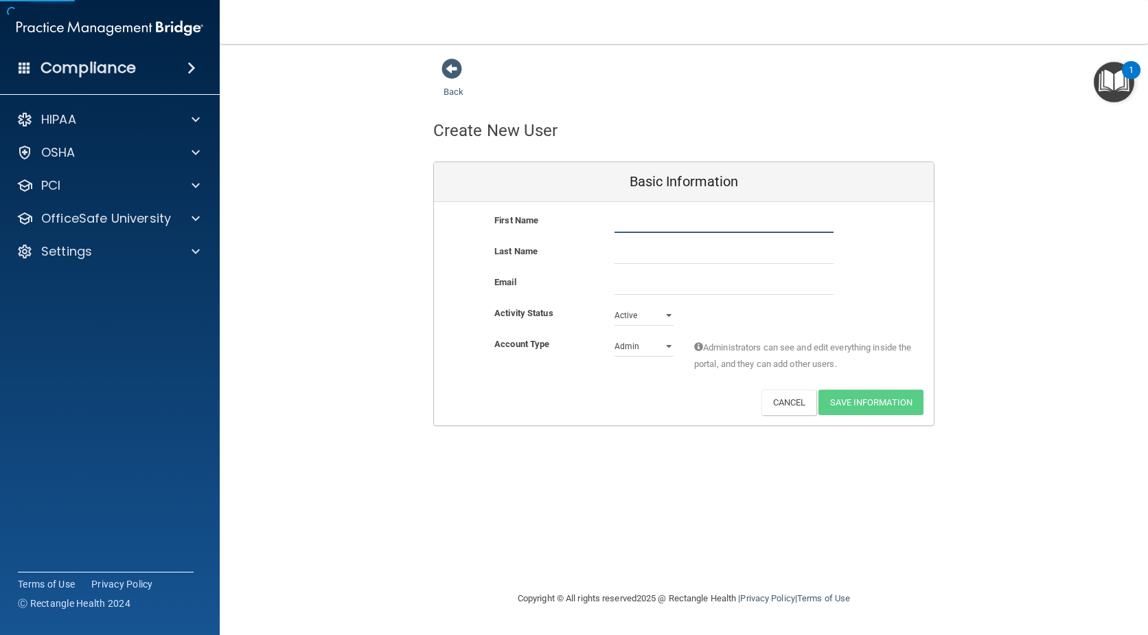
click at [672, 228] on input "text" at bounding box center [724, 222] width 219 height 21
type input "Yanine"
click at [630, 251] on input "text" at bounding box center [724, 253] width 219 height 21
type input "Garcia"
click at [627, 266] on div "Last Name Garcia" at bounding box center [684, 258] width 500 height 31
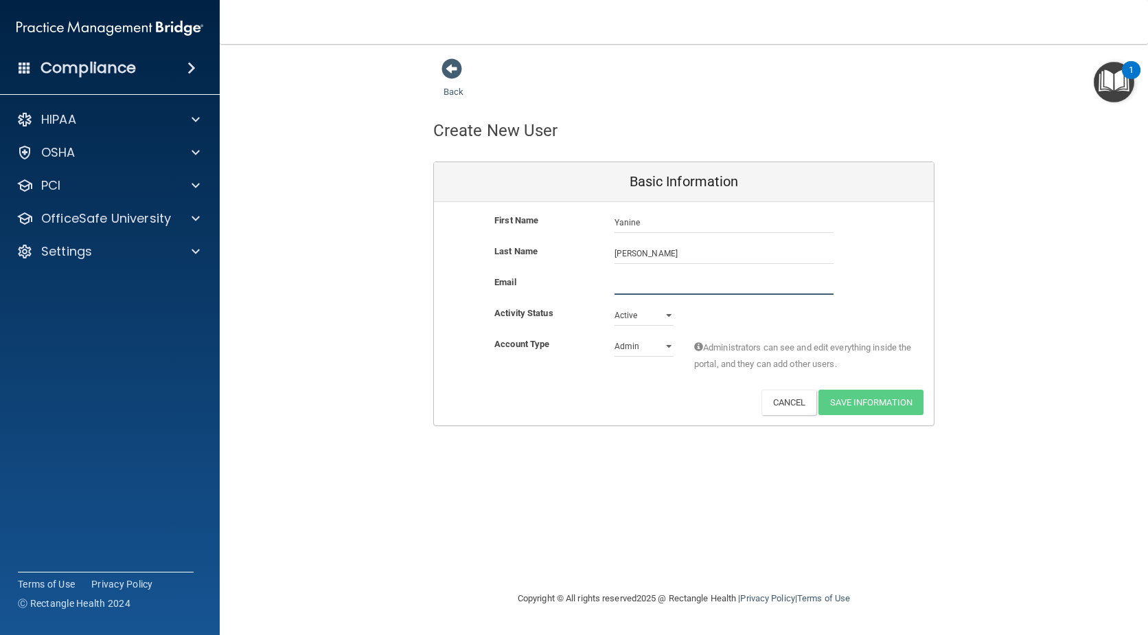
click at [629, 286] on input "email" at bounding box center [724, 284] width 219 height 21
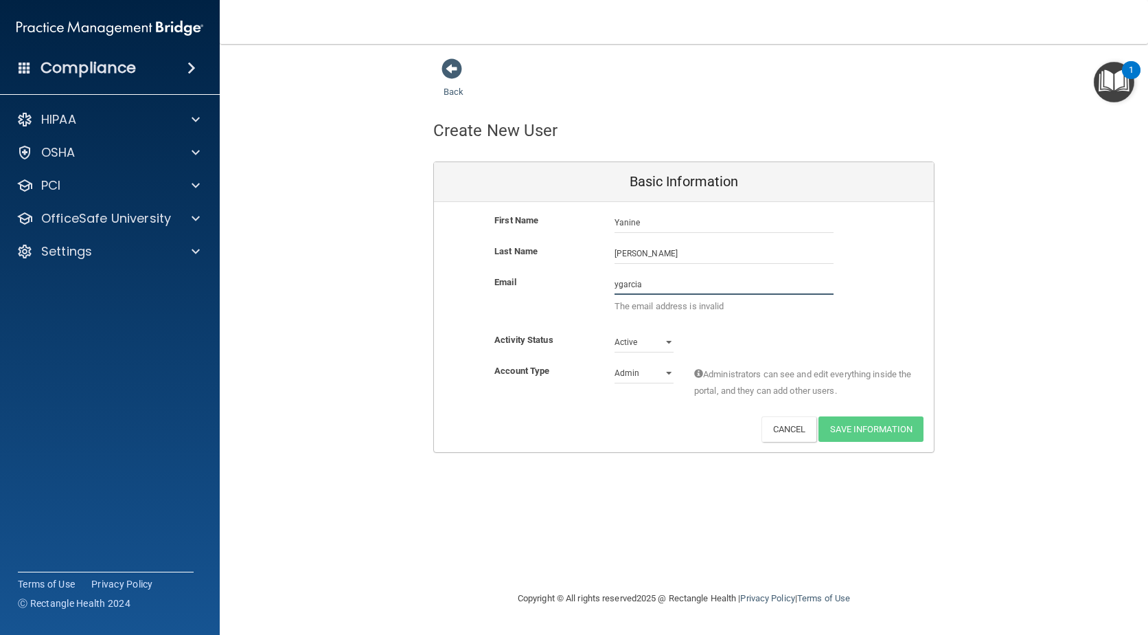
type input "ygarcia@oragen.com"
click at [624, 371] on select "Admin Member" at bounding box center [644, 373] width 59 height 21
select select "practice_member"
click at [615, 363] on select "Admin Member" at bounding box center [644, 373] width 59 height 21
click at [449, 66] on span at bounding box center [452, 68] width 21 height 21
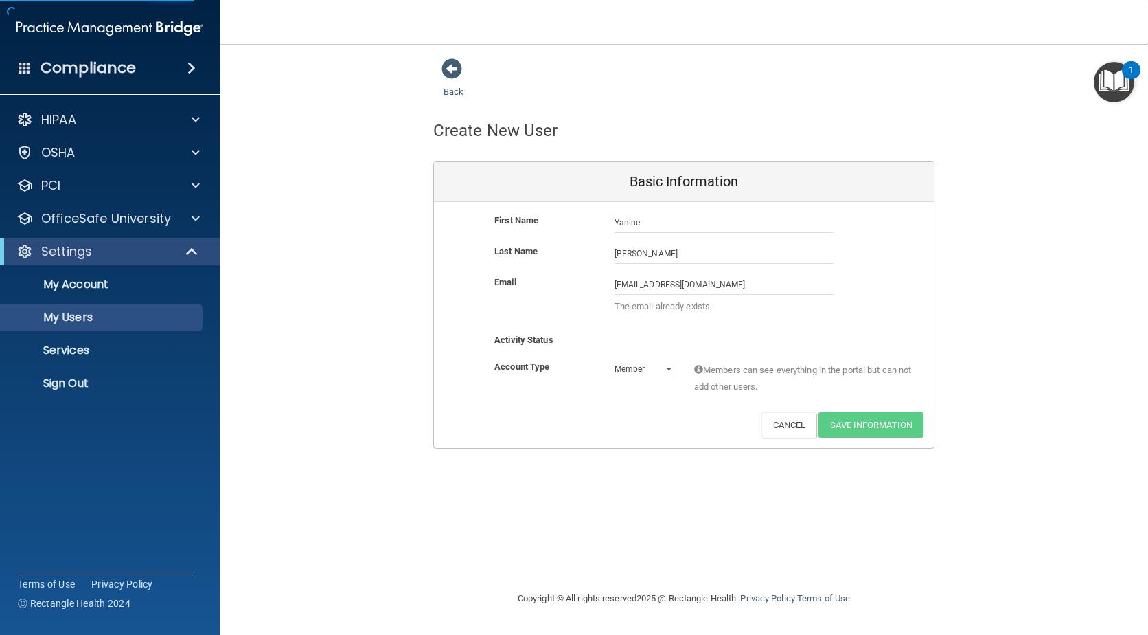
select select "20"
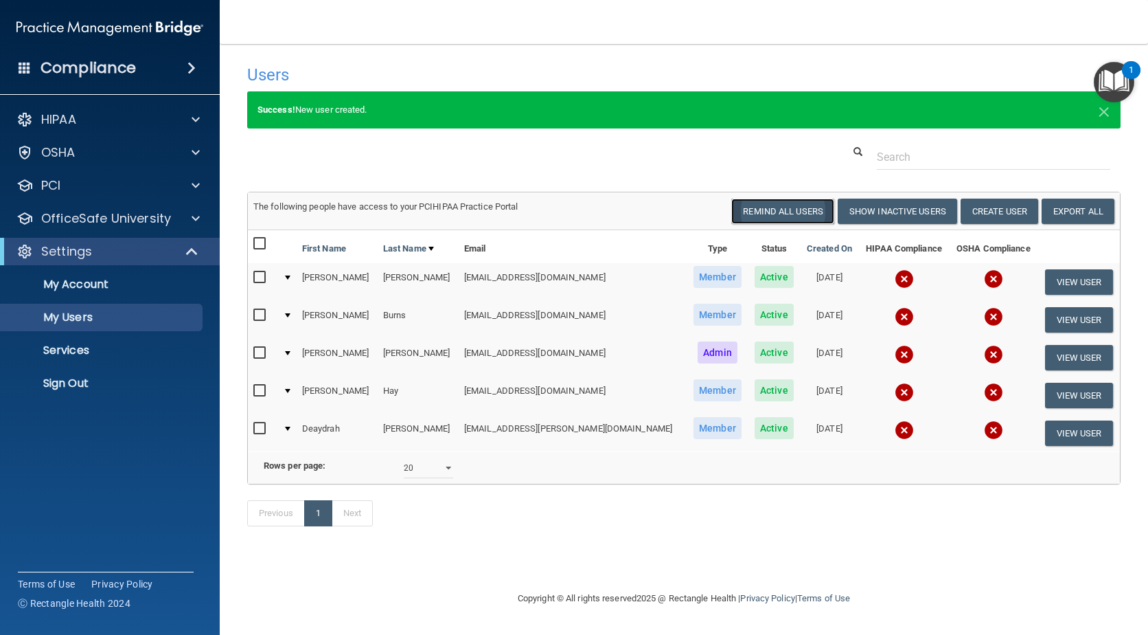
click at [777, 215] on button "Remind All Users" at bounding box center [782, 210] width 103 height 25
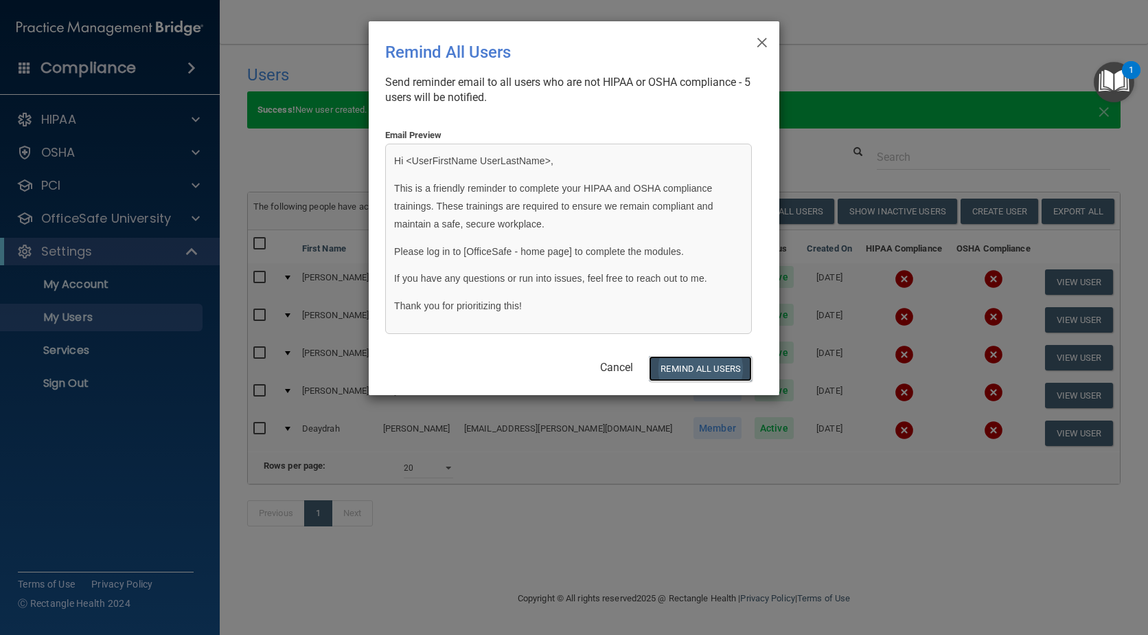
click at [688, 369] on button "REMIND ALL USERS" at bounding box center [700, 368] width 103 height 25
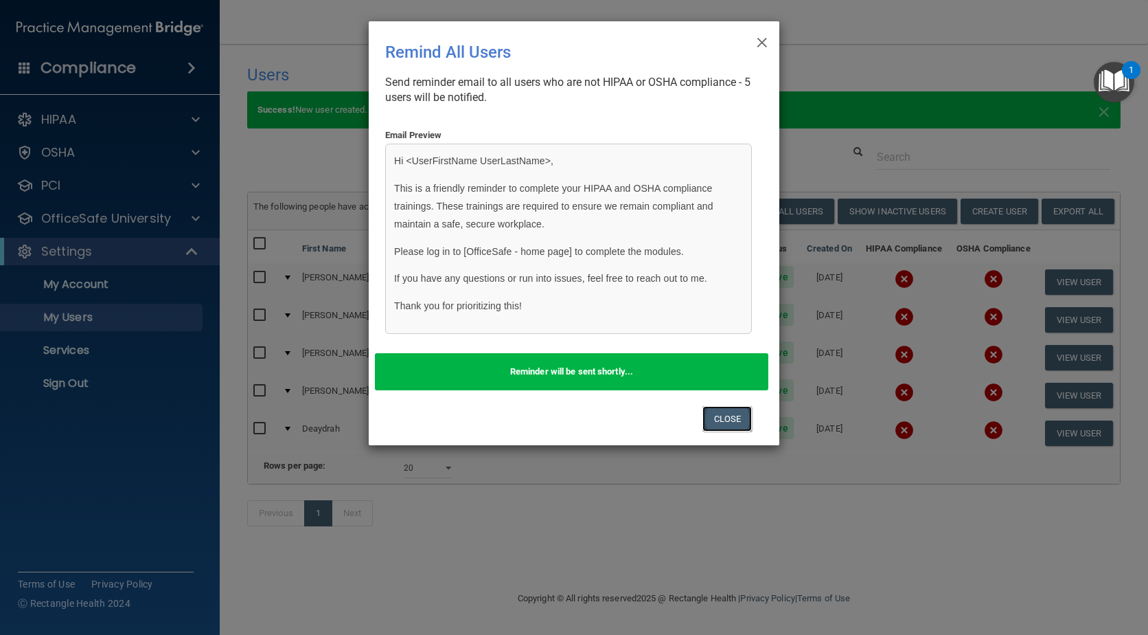
click at [725, 418] on button "Close" at bounding box center [728, 418] width 50 height 25
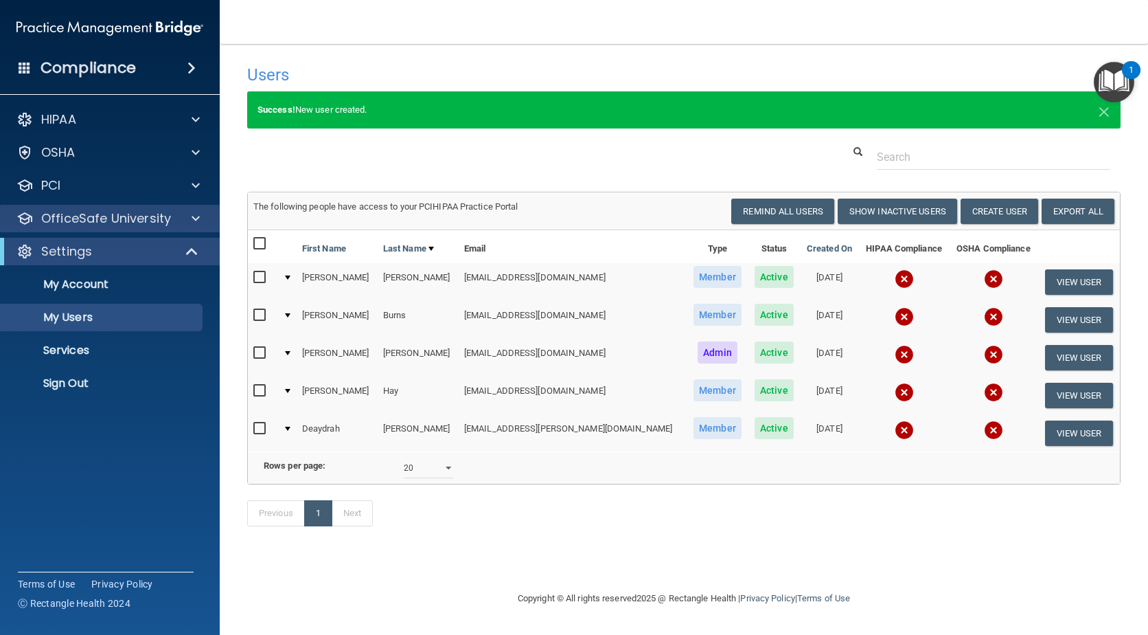
click at [193, 228] on div "OfficeSafe University" at bounding box center [110, 218] width 220 height 27
click at [189, 248] on span at bounding box center [194, 251] width 12 height 16
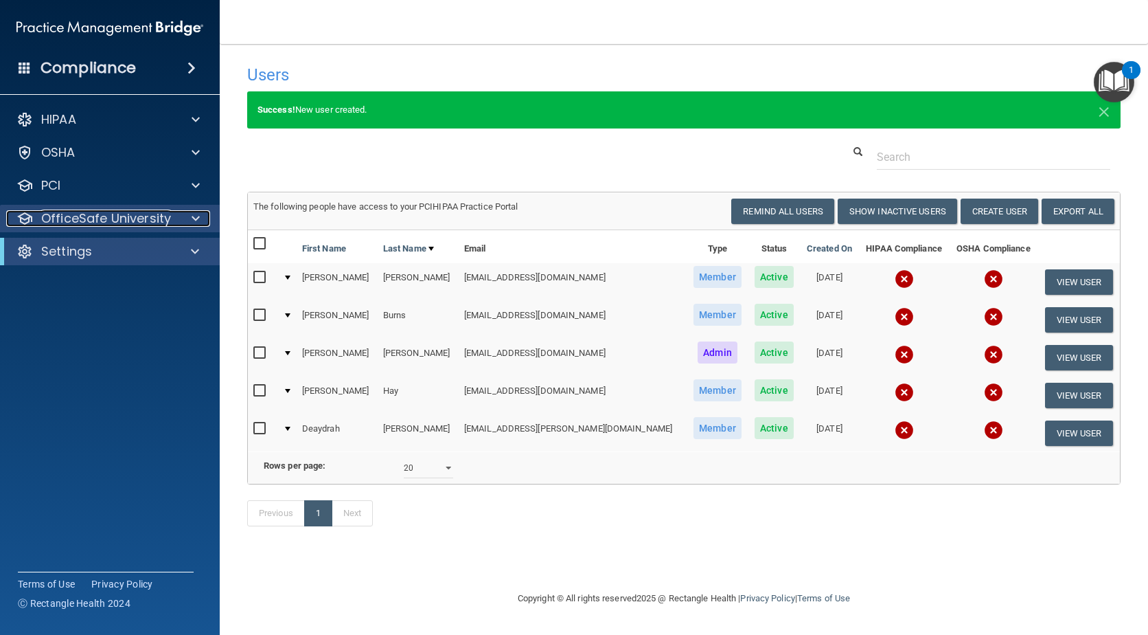
click at [192, 223] on span at bounding box center [196, 218] width 8 height 16
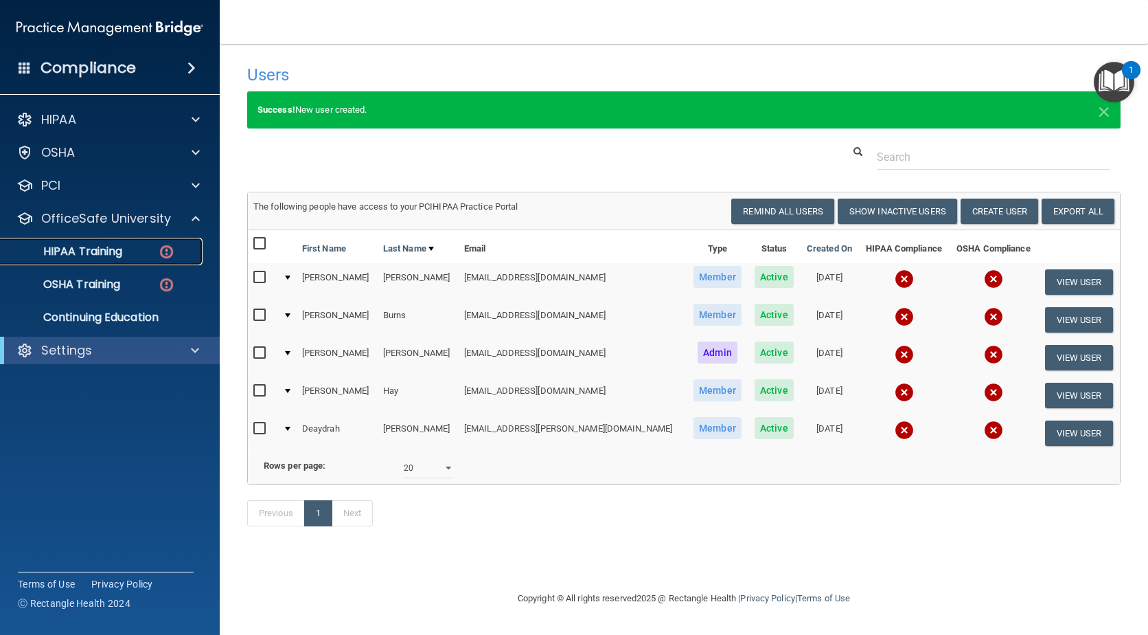
click at [84, 249] on p "HIPAA Training" at bounding box center [65, 252] width 113 height 14
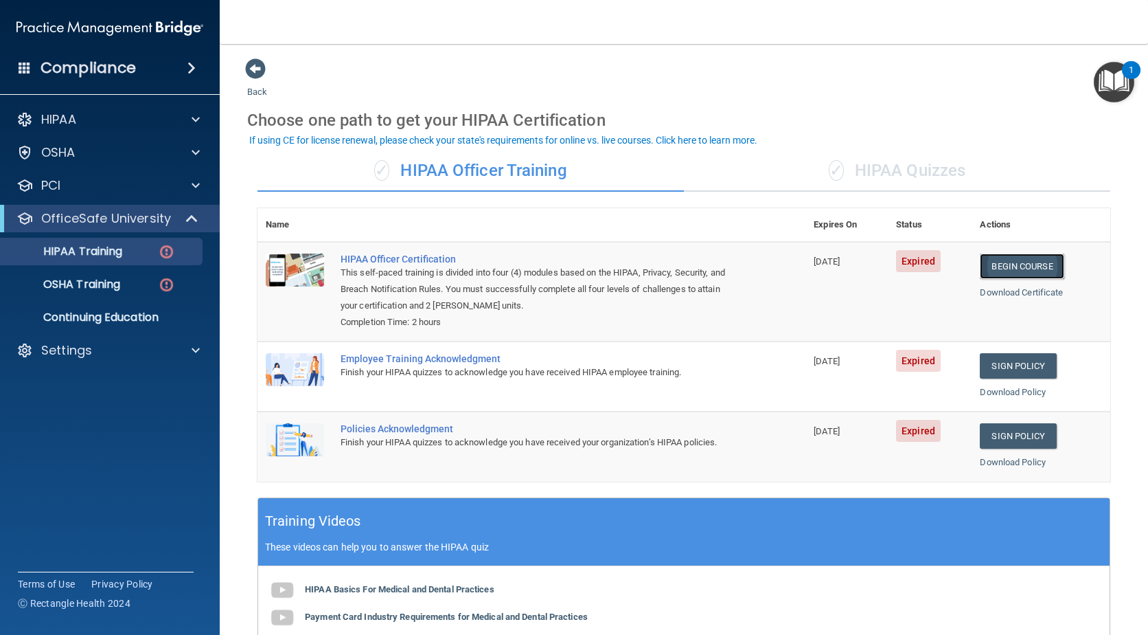
click at [1000, 270] on link "Begin Course" at bounding box center [1022, 265] width 84 height 25
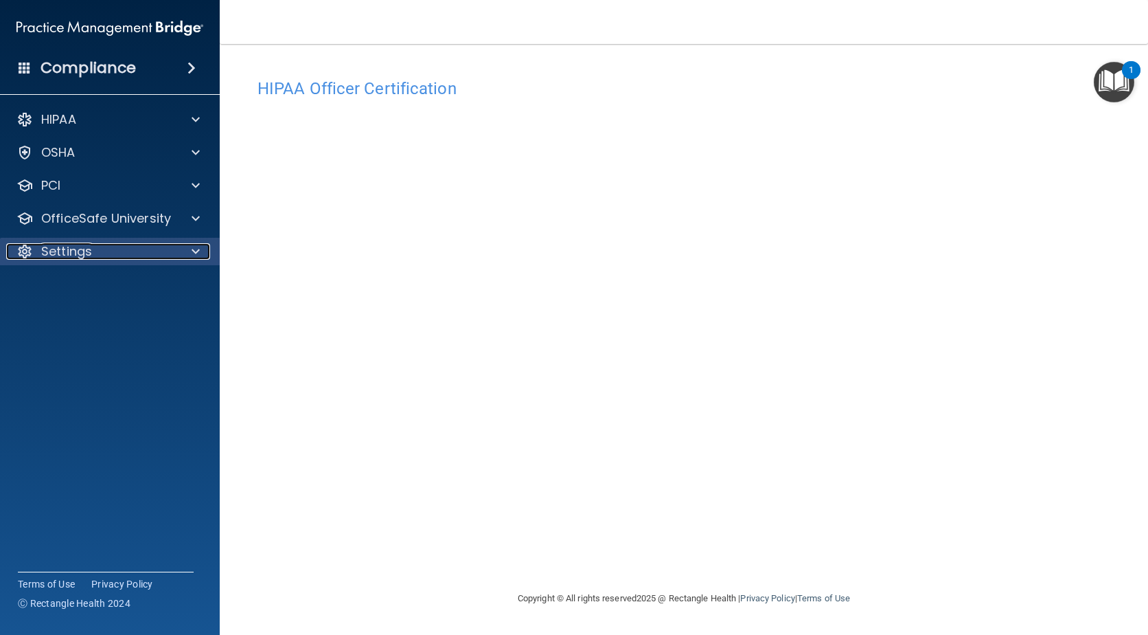
click at [58, 250] on p "Settings" at bounding box center [66, 251] width 51 height 16
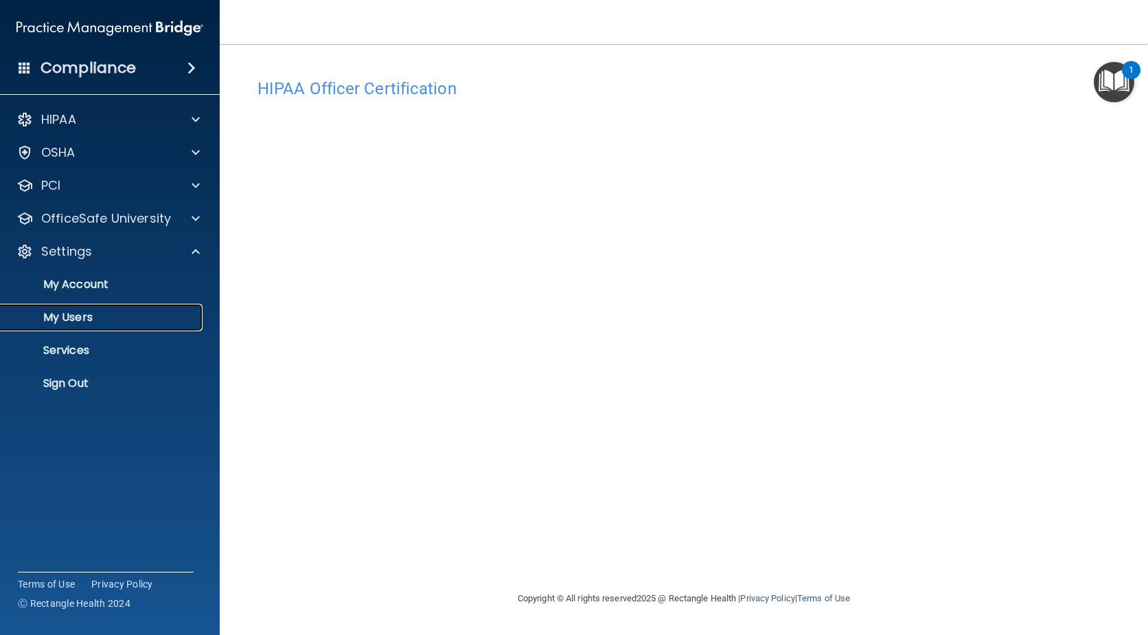
click at [78, 316] on p "My Users" at bounding box center [103, 317] width 188 height 14
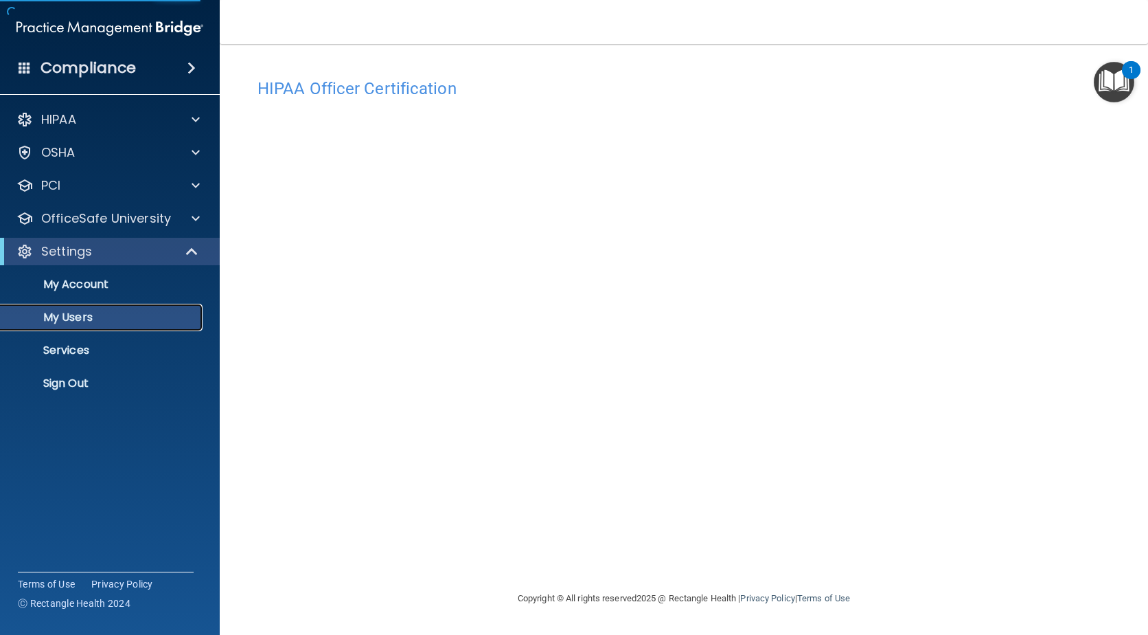
select select "20"
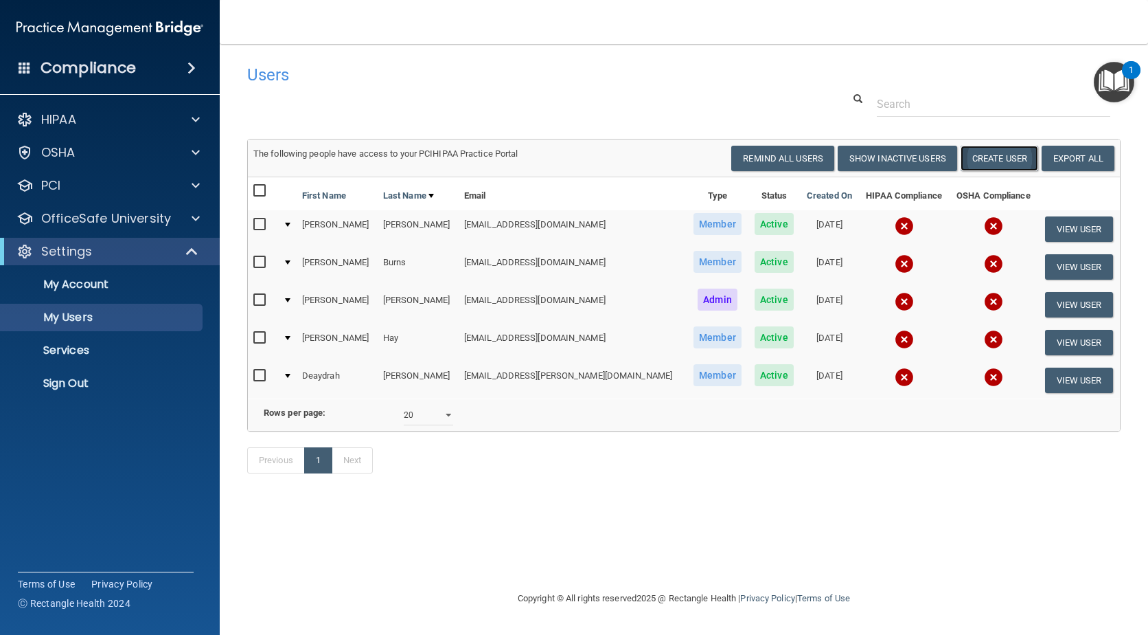
click at [978, 160] on button "Create User" at bounding box center [1000, 158] width 78 height 25
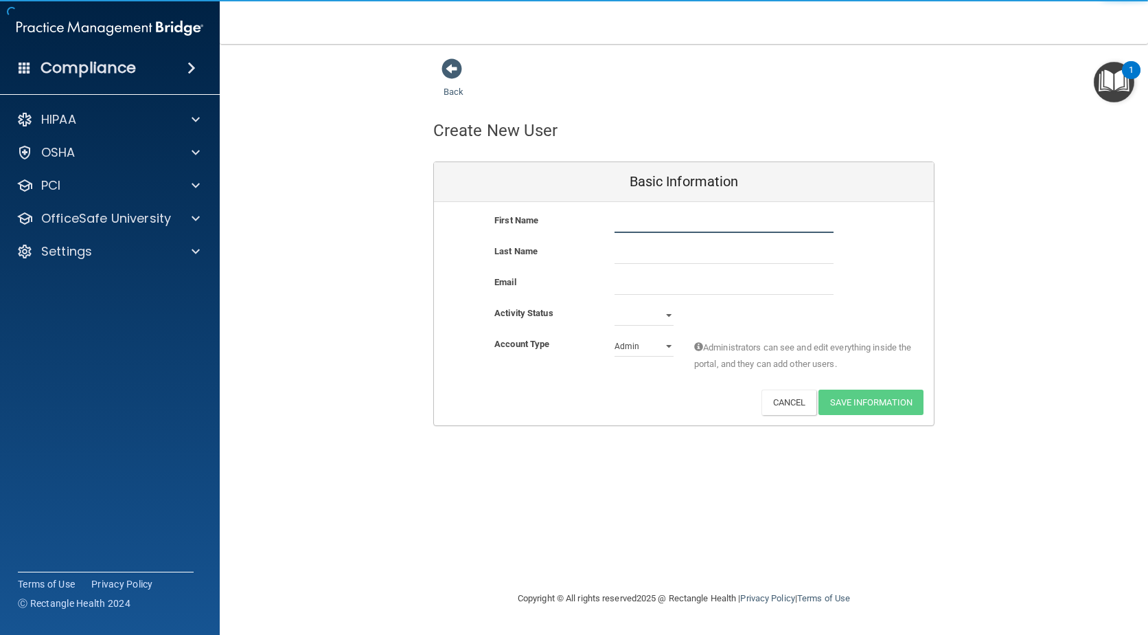
click at [625, 222] on input "text" at bounding box center [724, 222] width 219 height 21
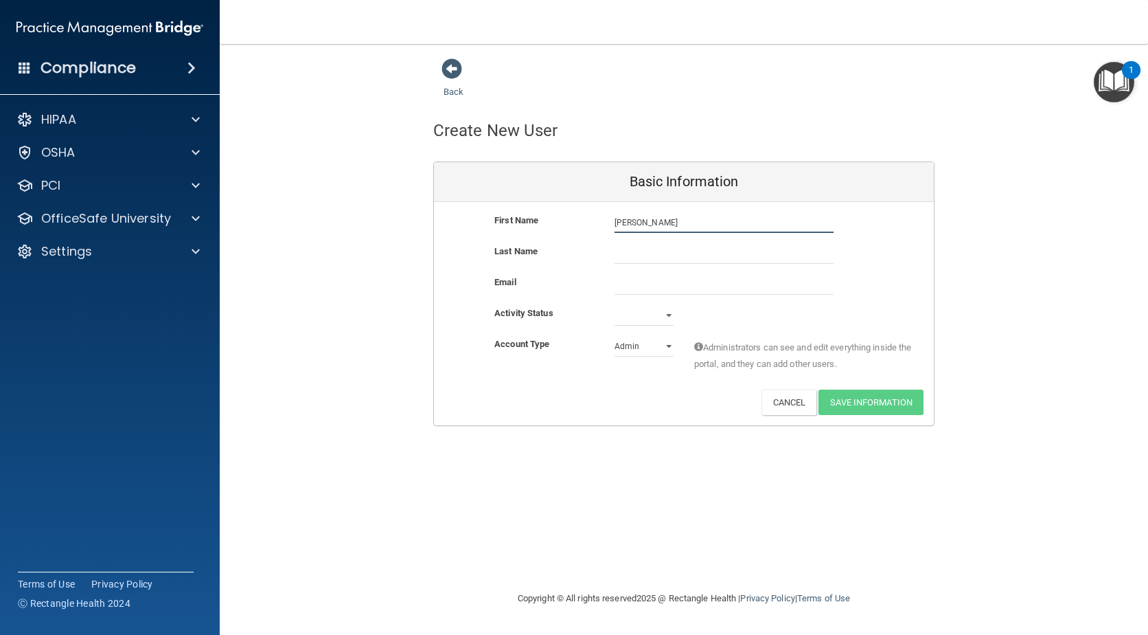
type input "yanine"
click at [622, 256] on input "text" at bounding box center [724, 253] width 219 height 21
type input "Garcia"
click at [620, 286] on input "email" at bounding box center [724, 284] width 219 height 21
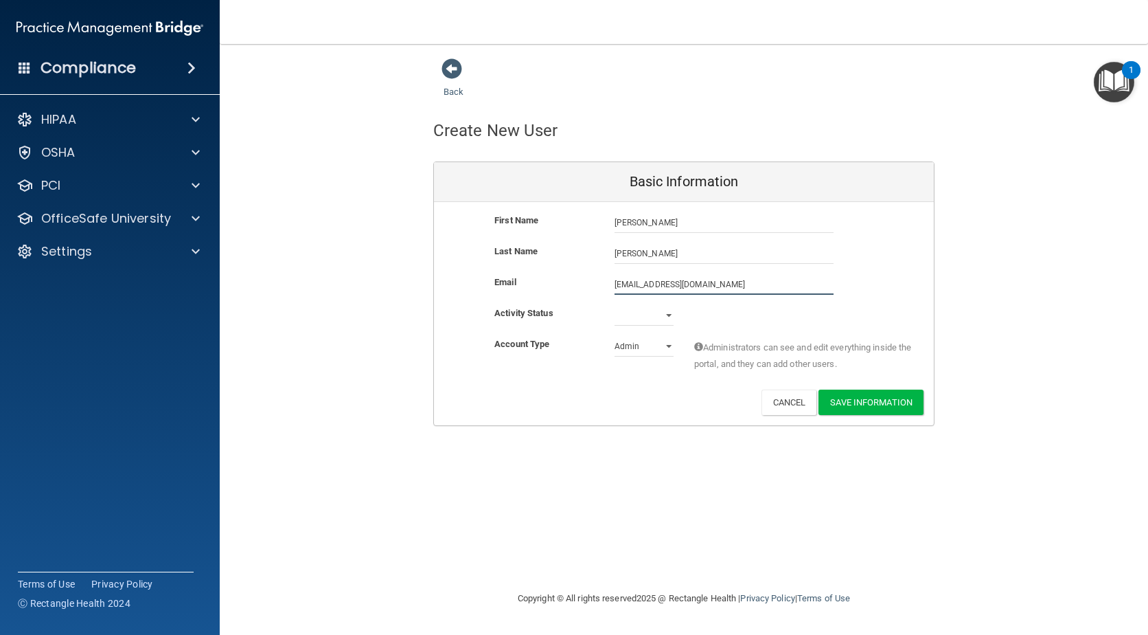
type input "ygarcia@oragen.com"
click at [625, 317] on select "Active Inactive" at bounding box center [644, 318] width 59 height 21
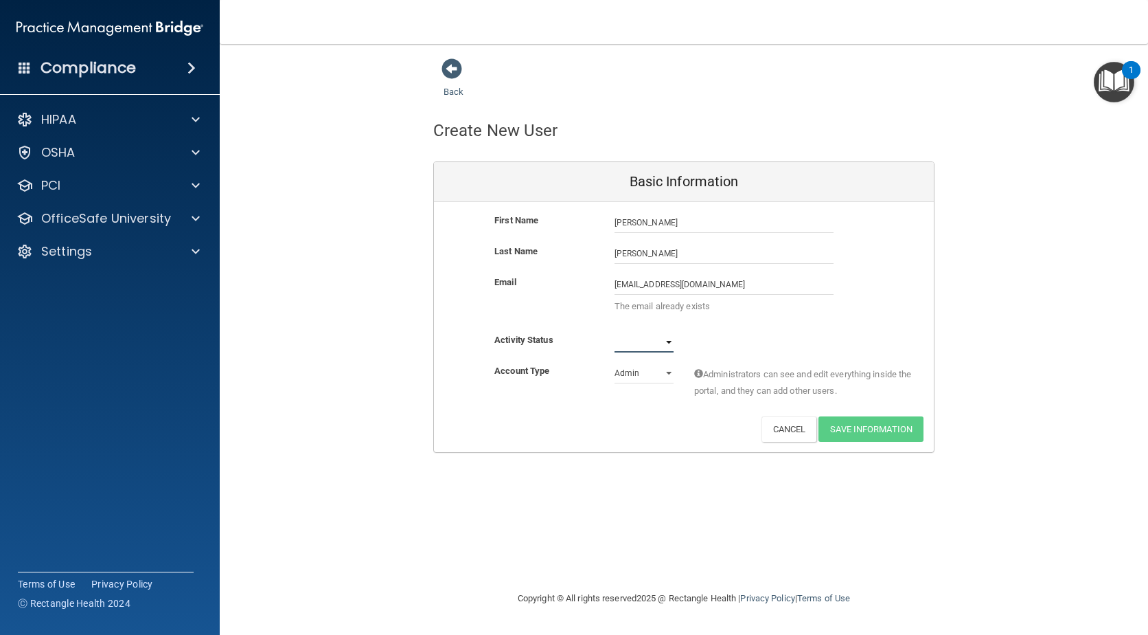
select select "active"
click at [615, 332] on select "Active Inactive" at bounding box center [644, 342] width 59 height 21
click at [621, 374] on select "Admin Member" at bounding box center [644, 373] width 59 height 21
select select "practice_member"
click at [615, 363] on select "Admin Member" at bounding box center [644, 373] width 59 height 21
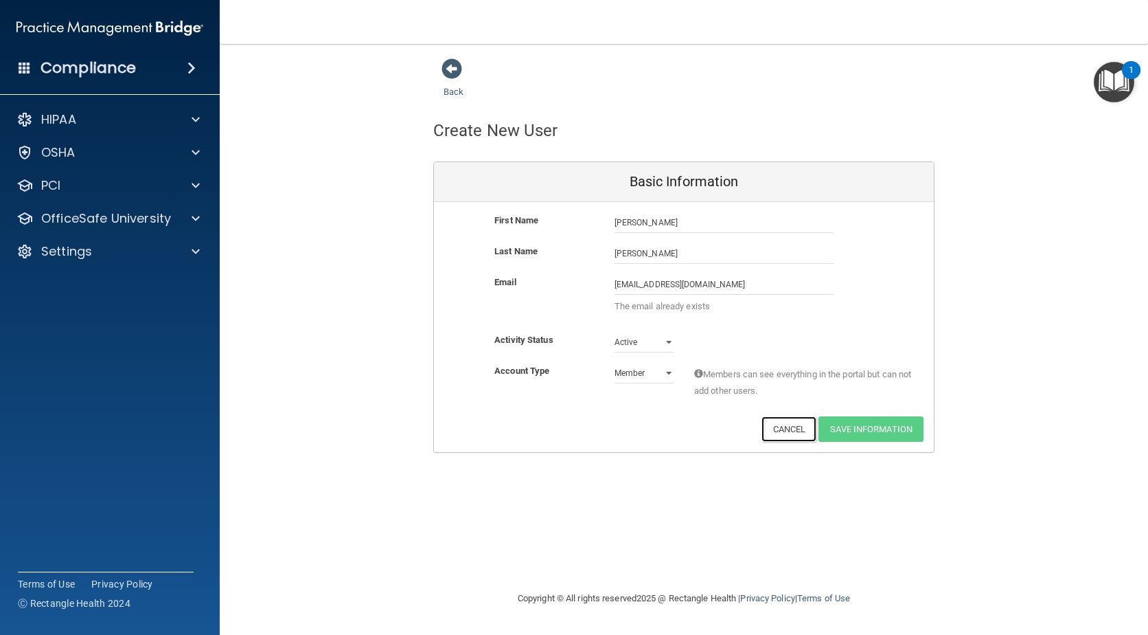
click at [775, 429] on button "Cancel" at bounding box center [790, 428] width 56 height 25
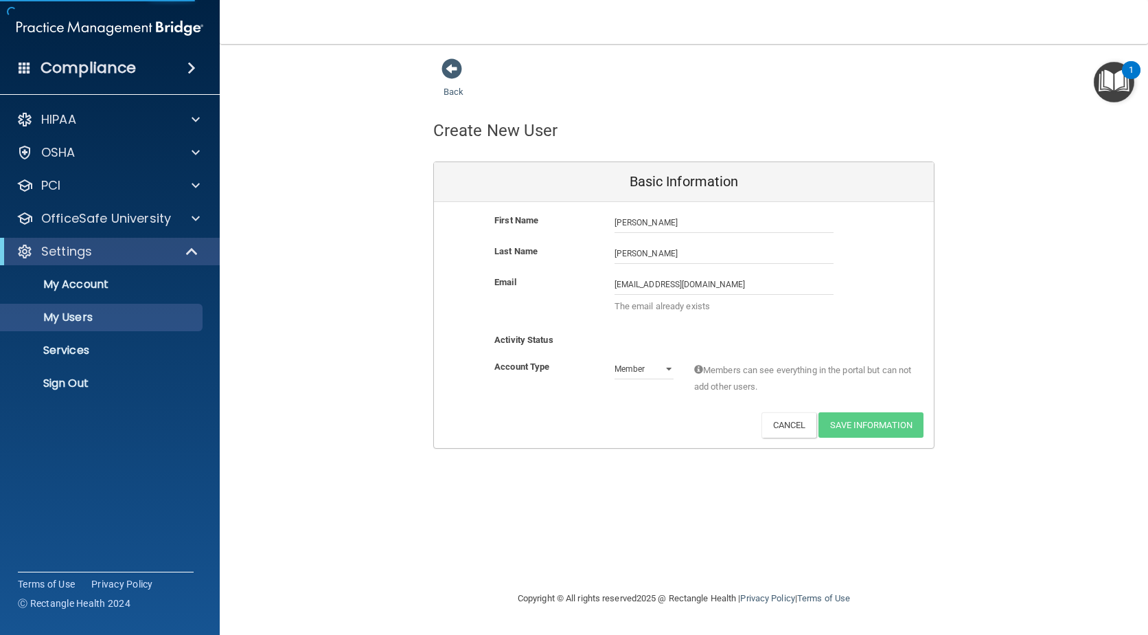
select select "20"
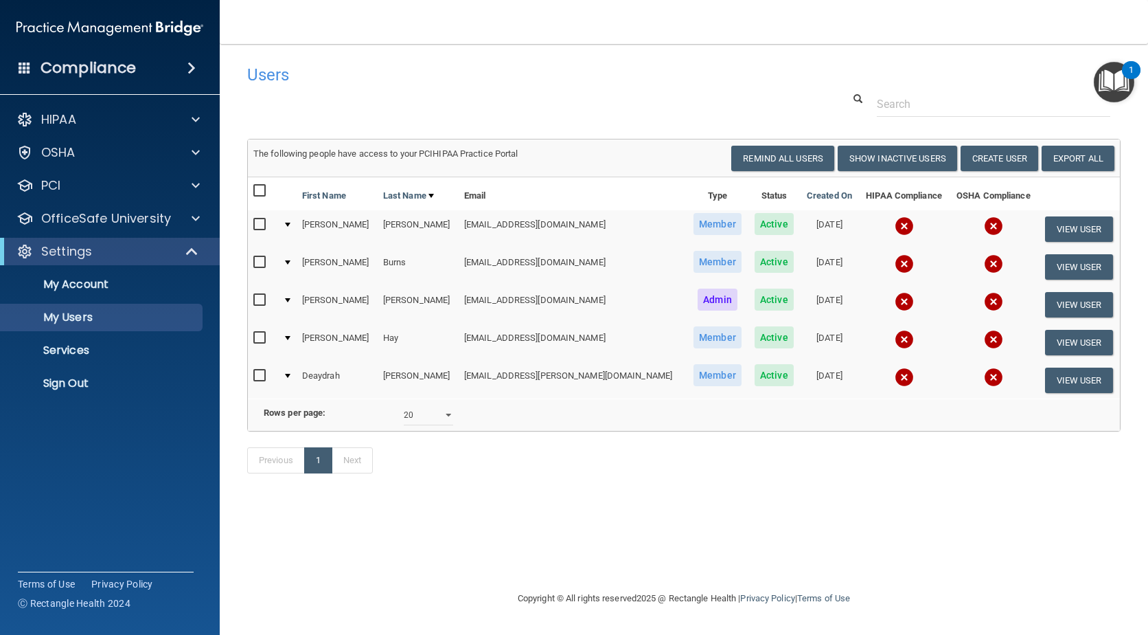
scroll to position [0, 5]
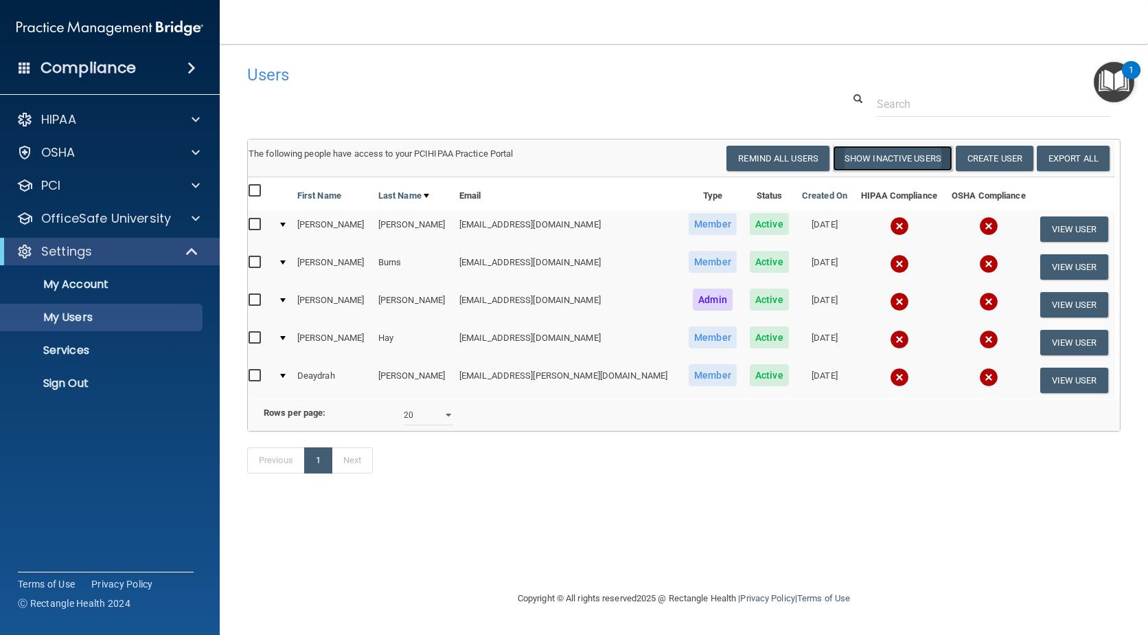
click at [870, 166] on button "Show Inactive Users" at bounding box center [893, 158] width 120 height 25
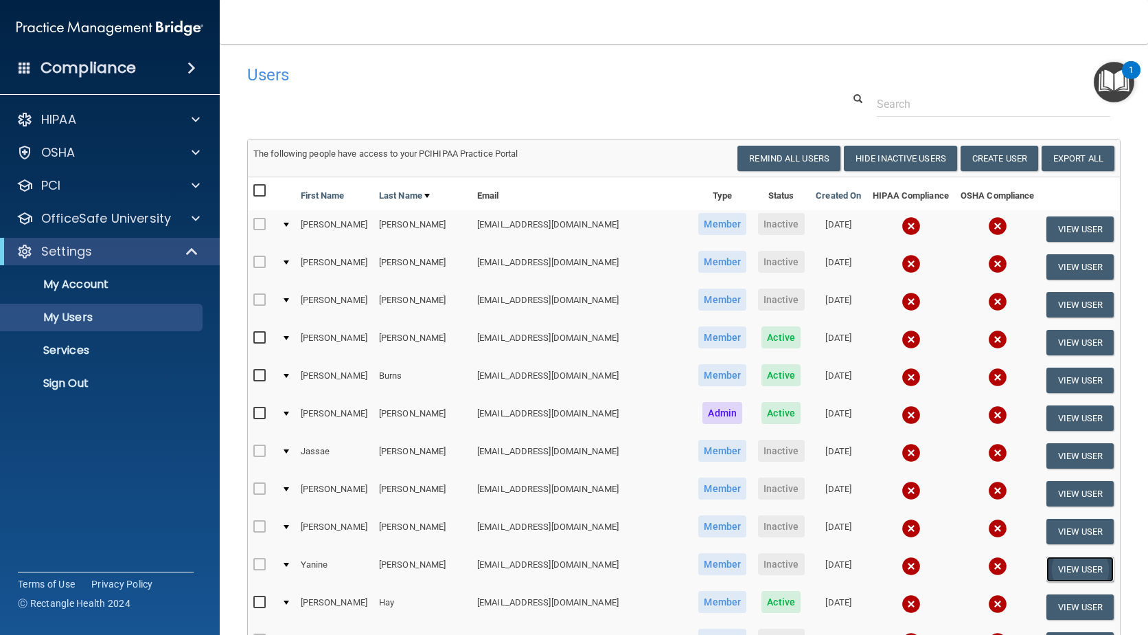
click at [1062, 569] on button "View User" at bounding box center [1081, 568] width 68 height 25
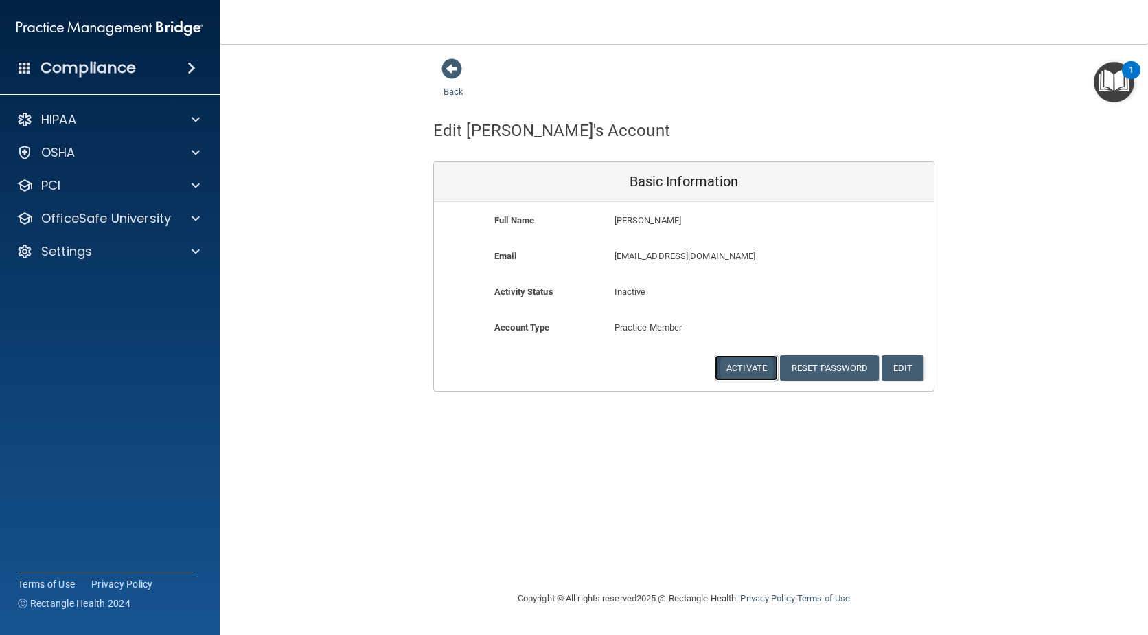
click at [736, 369] on button "Activate" at bounding box center [746, 367] width 63 height 25
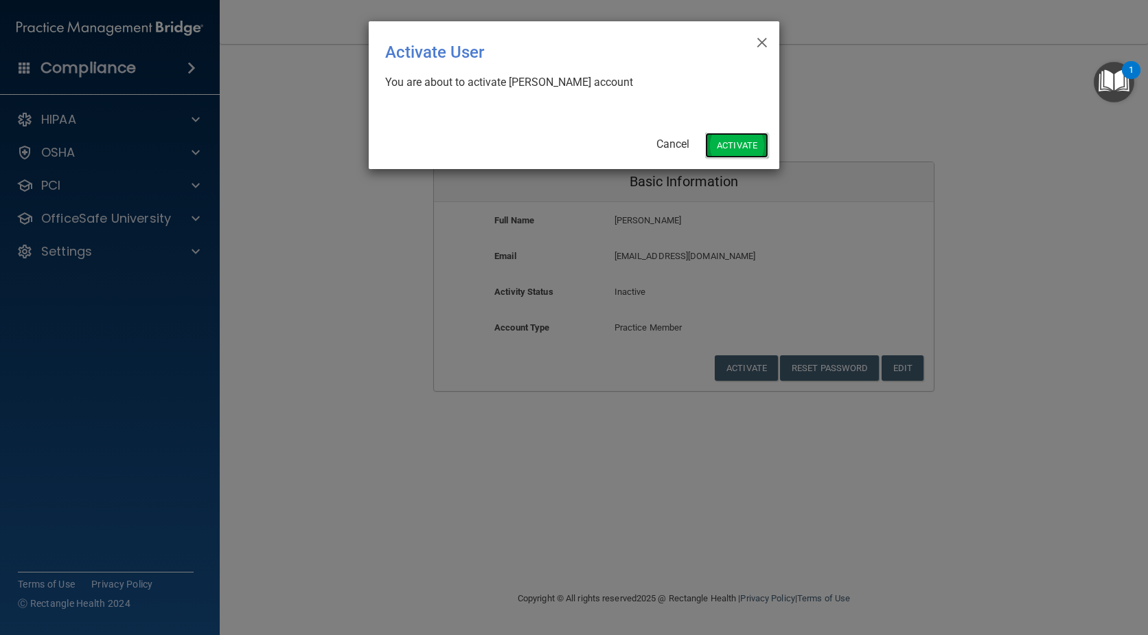
click at [726, 143] on button "Activate" at bounding box center [736, 145] width 63 height 25
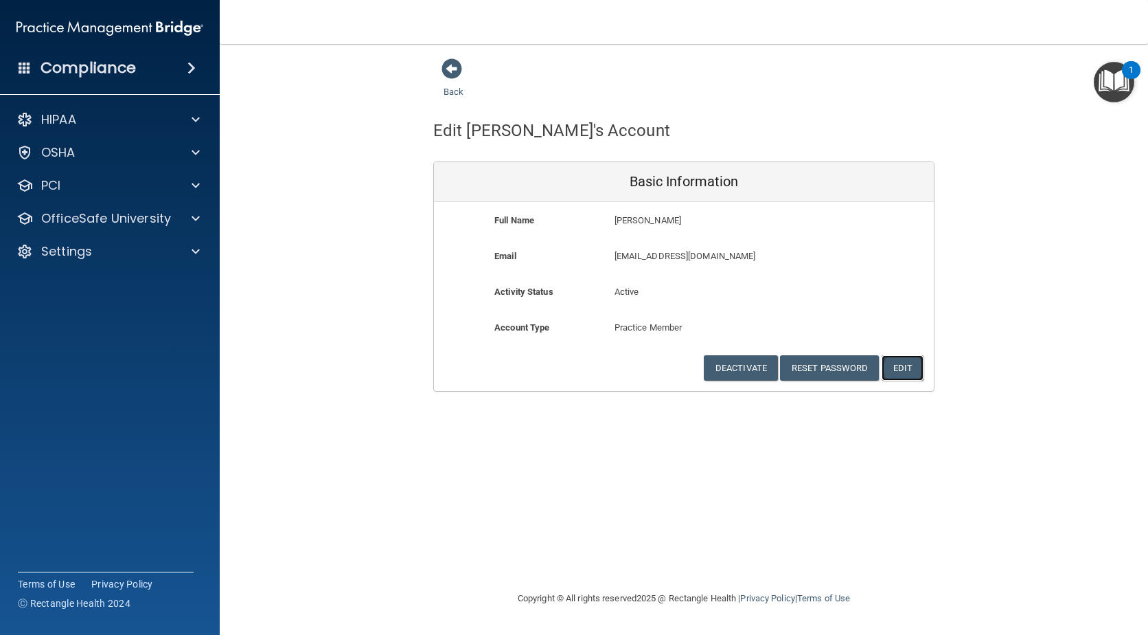
click at [905, 369] on button "Edit" at bounding box center [903, 367] width 42 height 25
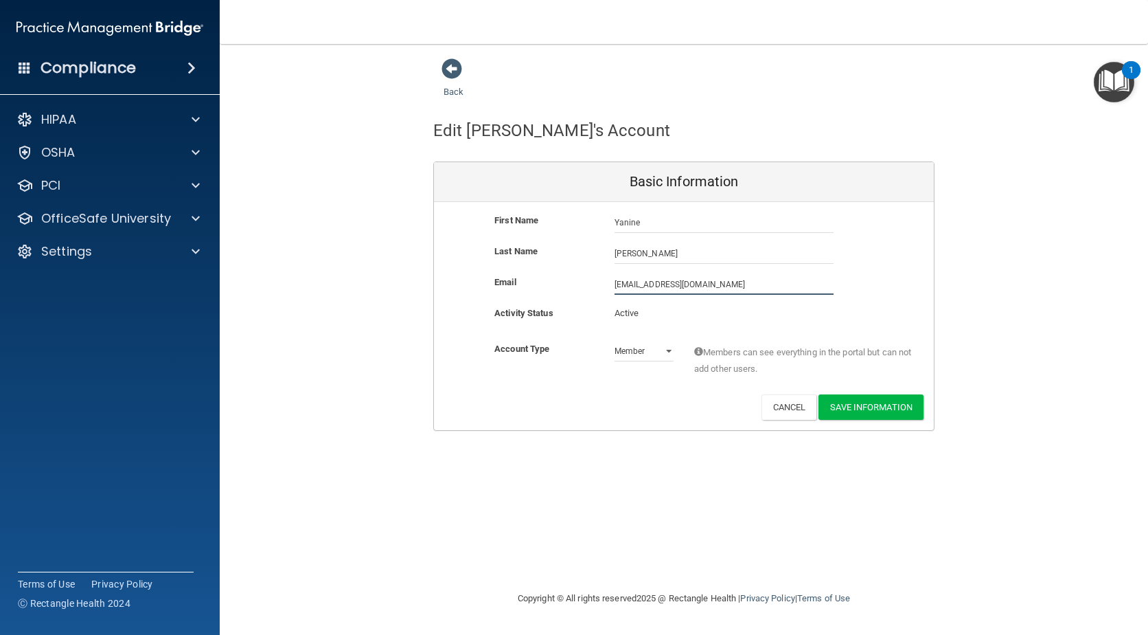
click at [691, 285] on input "[EMAIL_ADDRESS][DOMAIN_NAME]" at bounding box center [724, 284] width 219 height 21
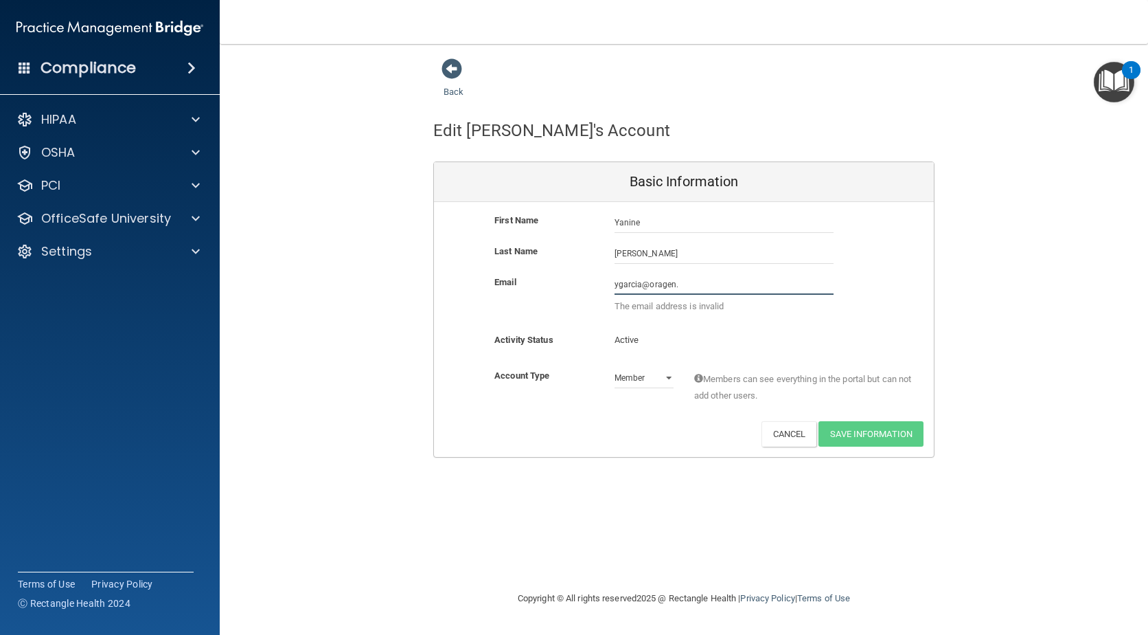
type input "[EMAIL_ADDRESS][DOMAIN_NAME]"
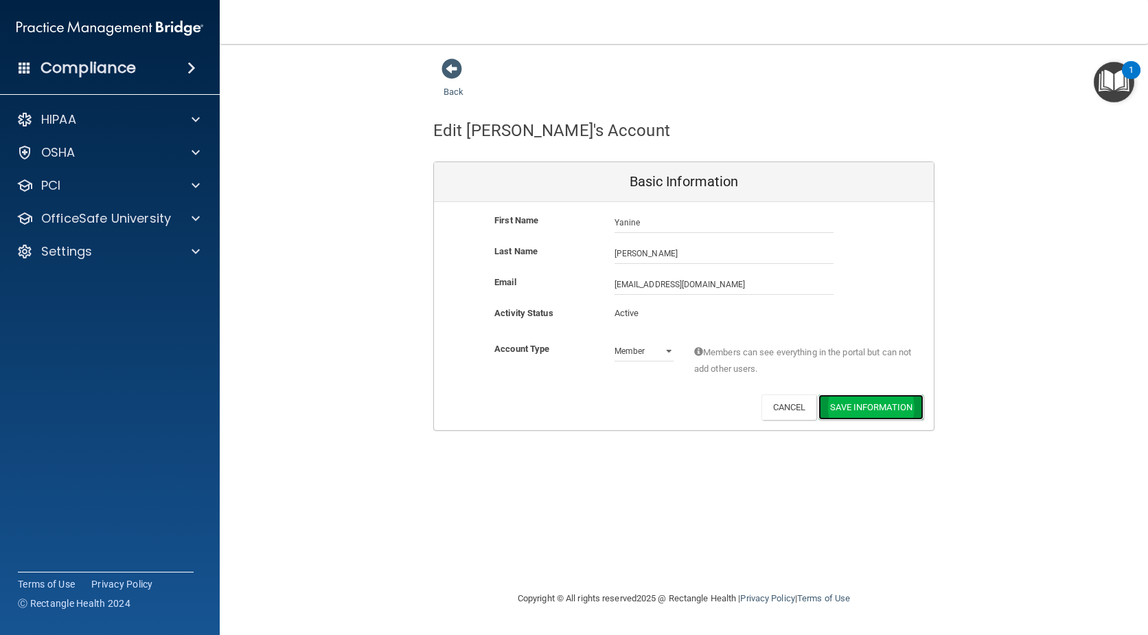
click at [848, 410] on button "Save Information" at bounding box center [871, 406] width 105 height 25
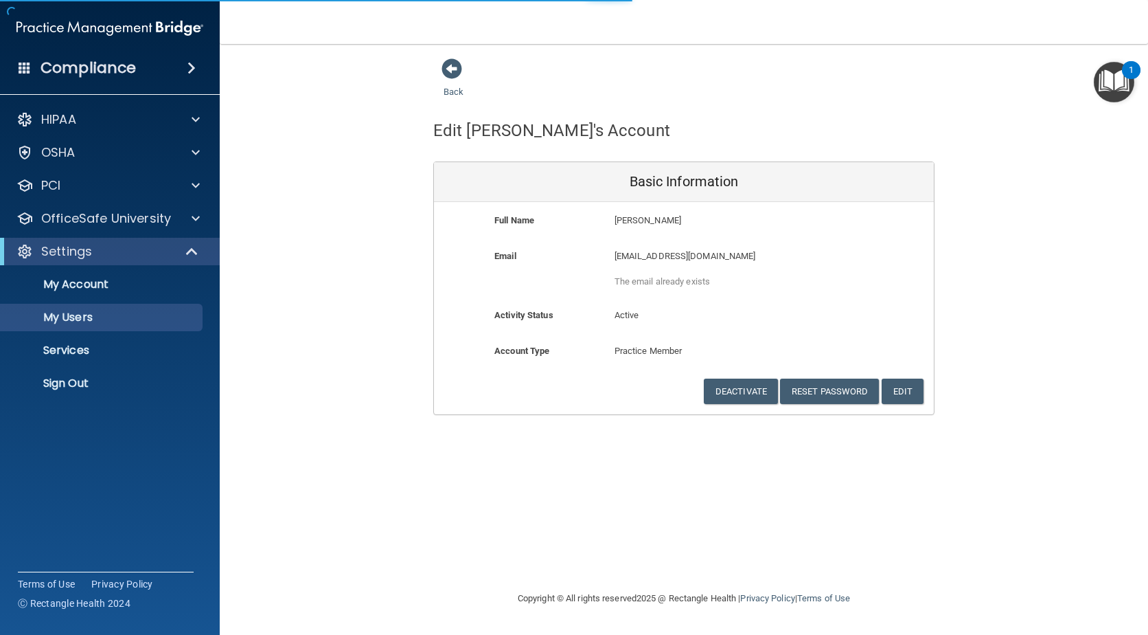
select select "20"
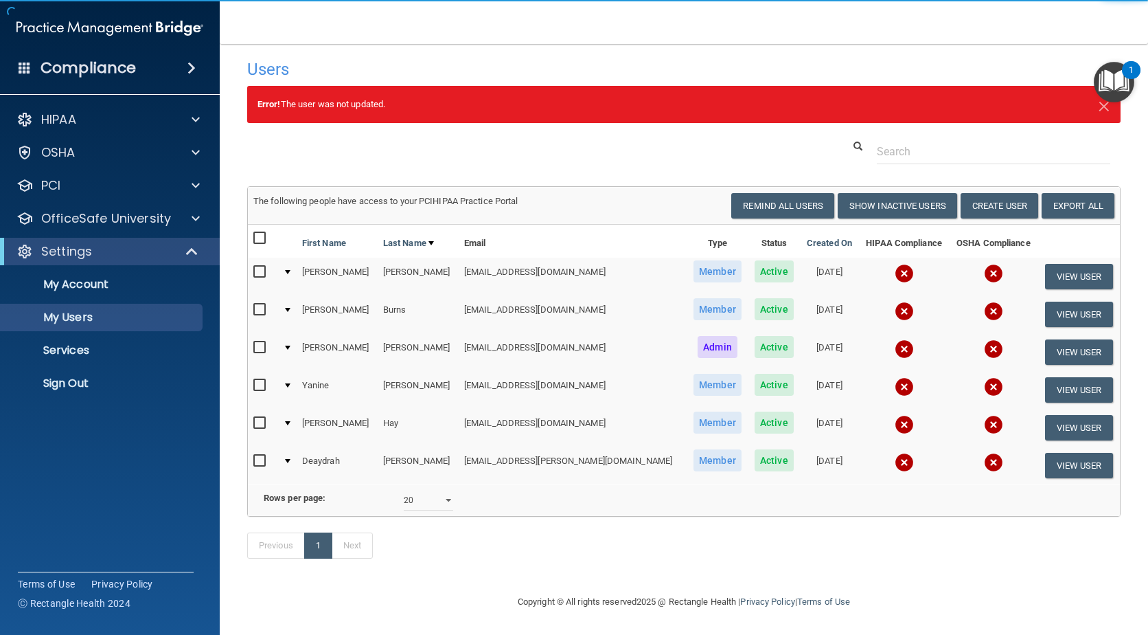
scroll to position [26, 0]
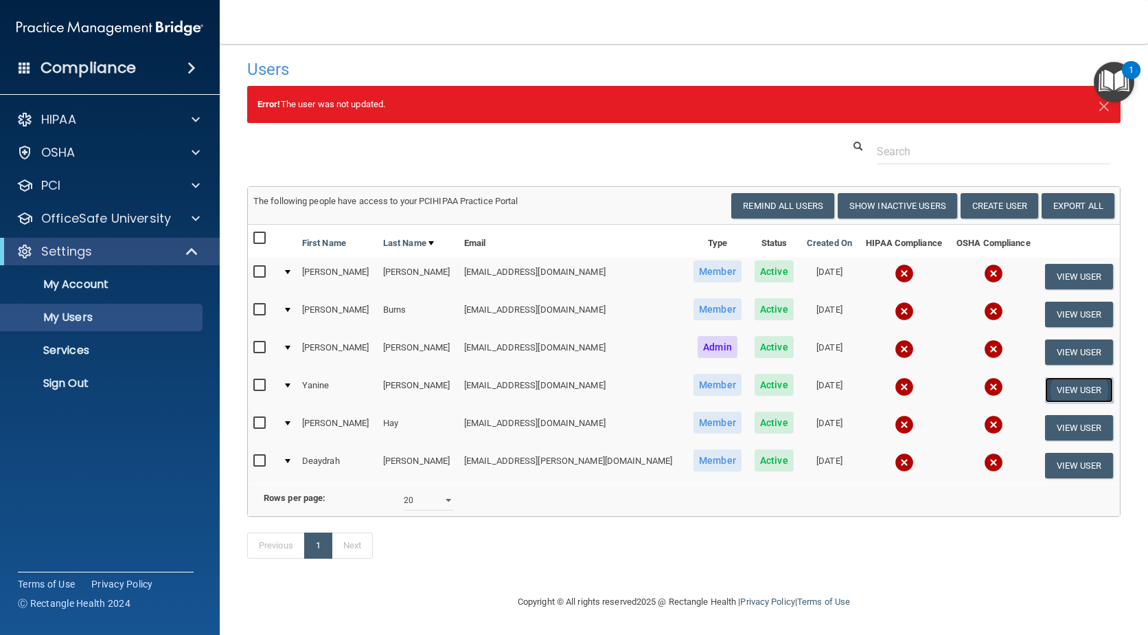
click at [1047, 377] on button "View User" at bounding box center [1079, 389] width 68 height 25
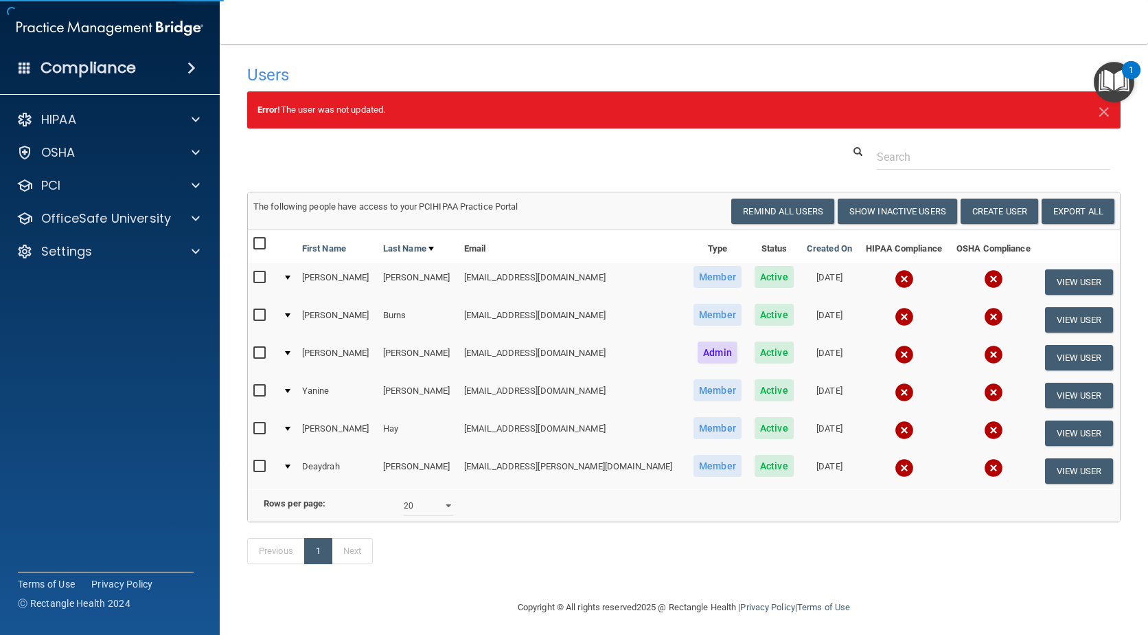
select select "practice_member"
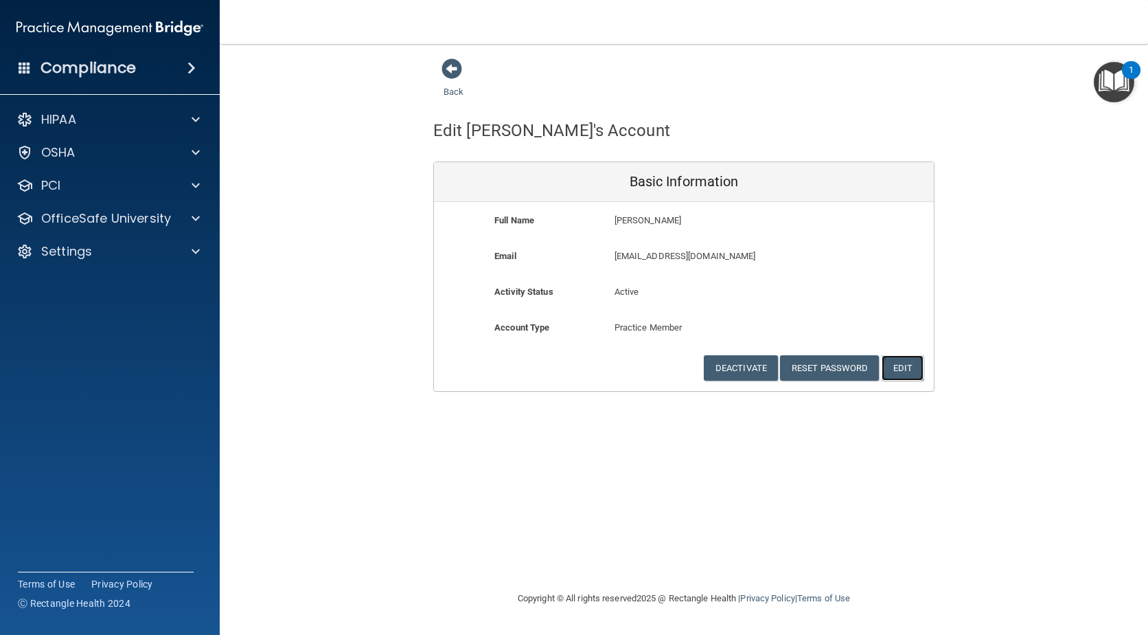
click at [905, 372] on button "Edit" at bounding box center [903, 367] width 42 height 25
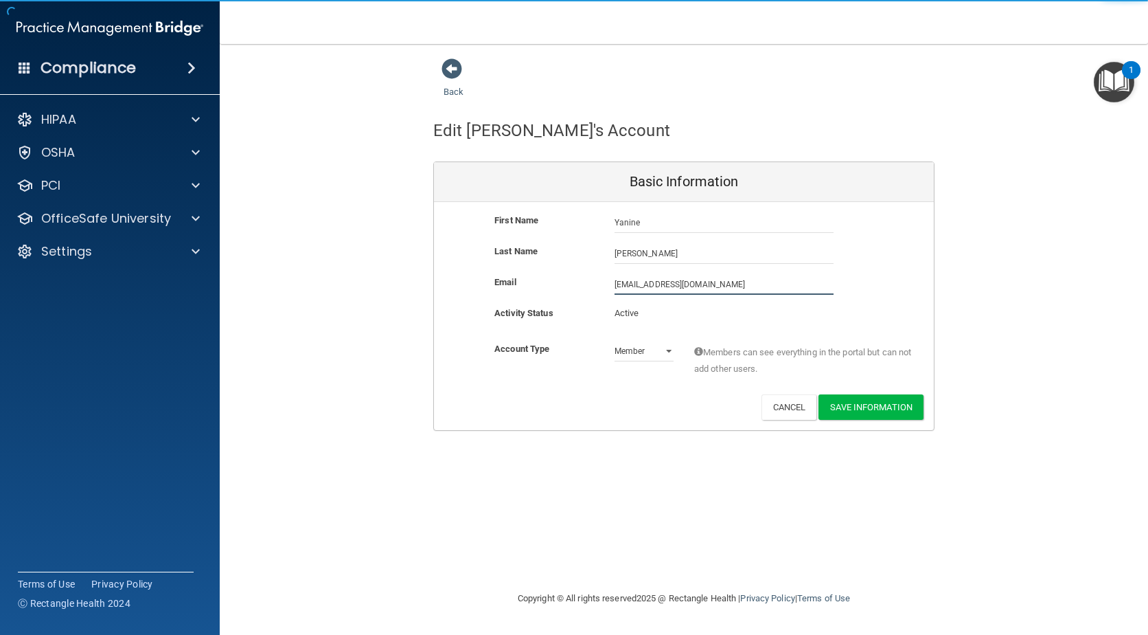
click at [692, 282] on input "ygarcia@oragen.net" at bounding box center [724, 284] width 219 height 21
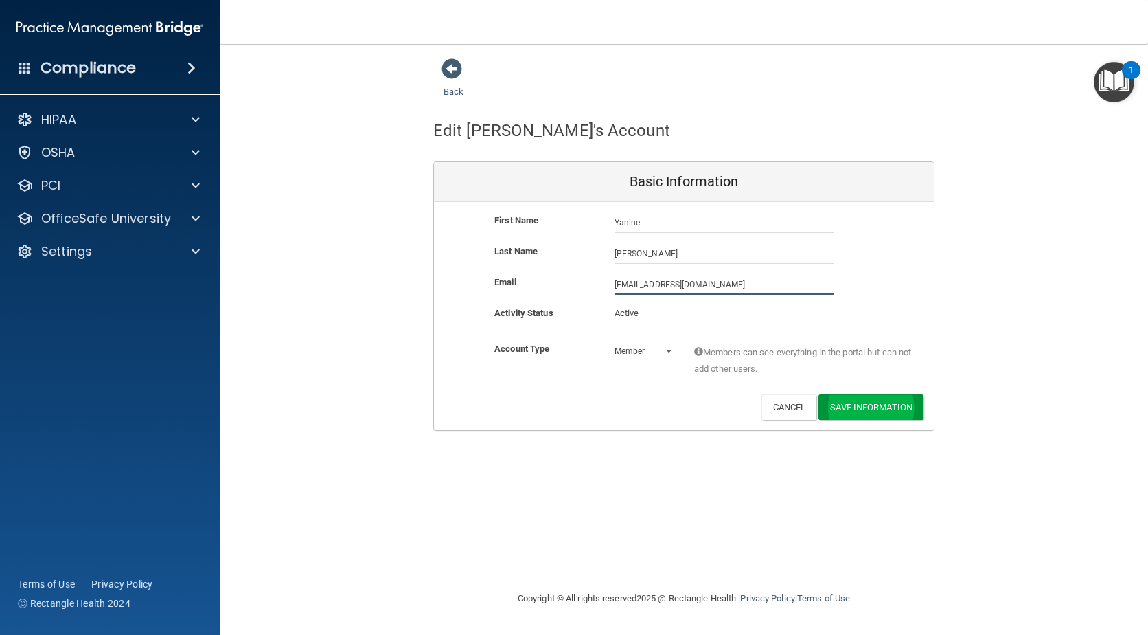
type input "ygarcia@oragen.com"
click at [858, 405] on button "Save Information" at bounding box center [871, 406] width 105 height 25
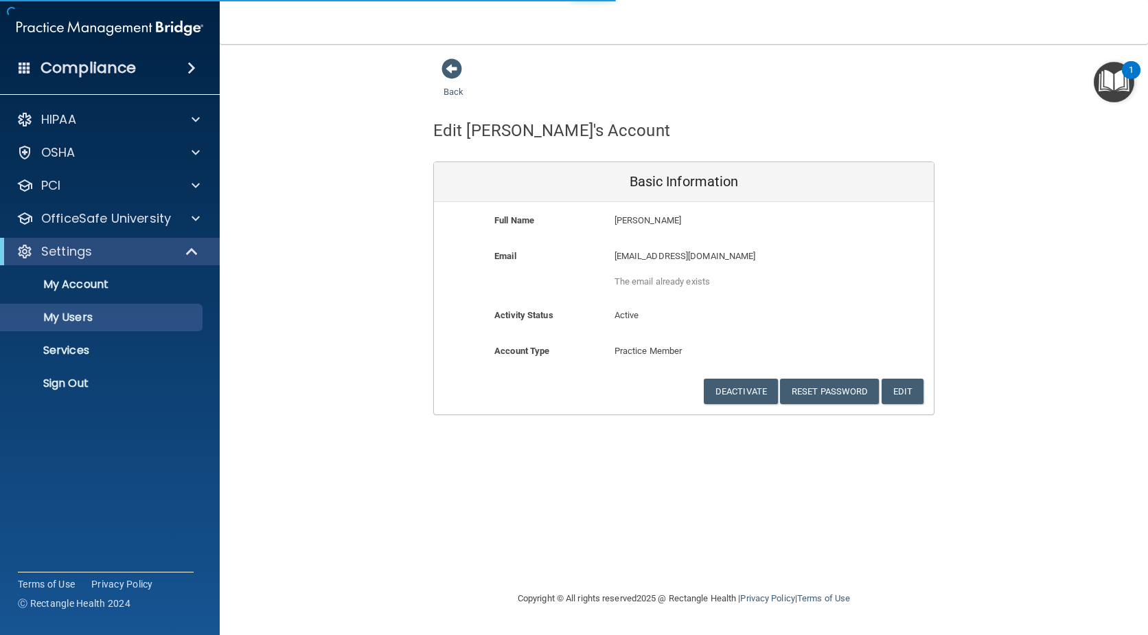
select select "20"
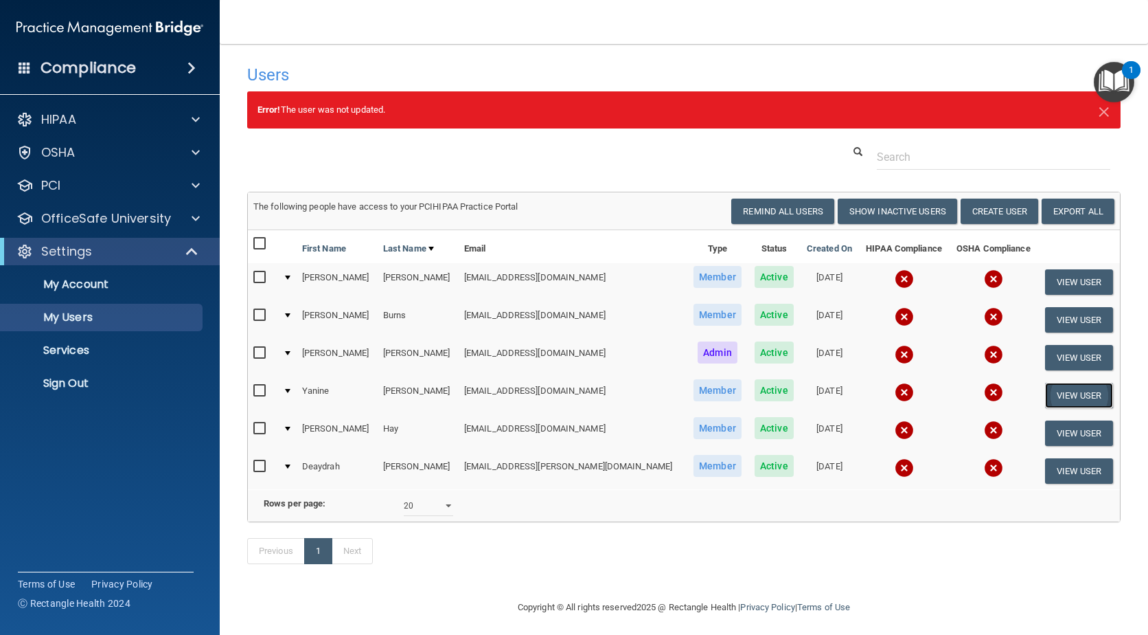
click at [1049, 394] on button "View User" at bounding box center [1079, 395] width 68 height 25
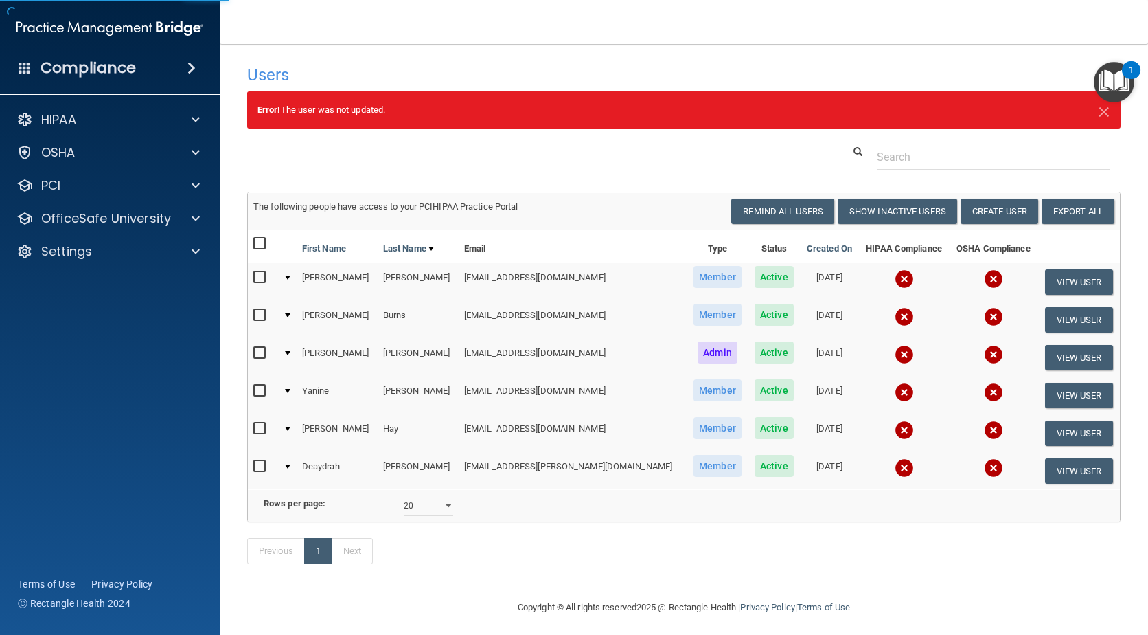
select select "practice_member"
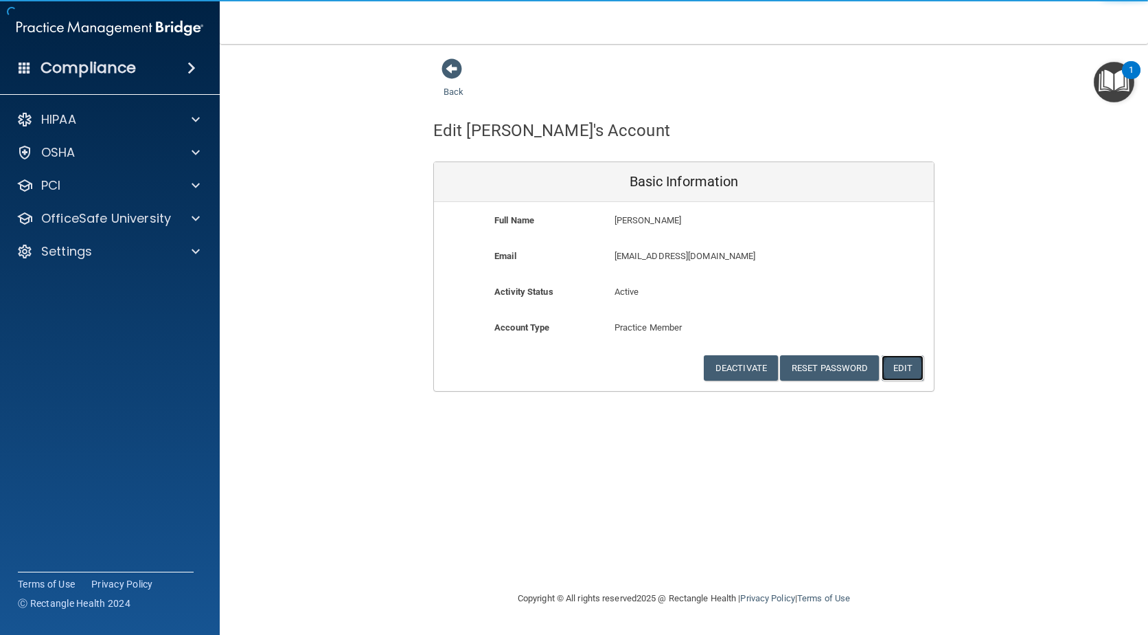
click at [906, 371] on button "Edit" at bounding box center [903, 367] width 42 height 25
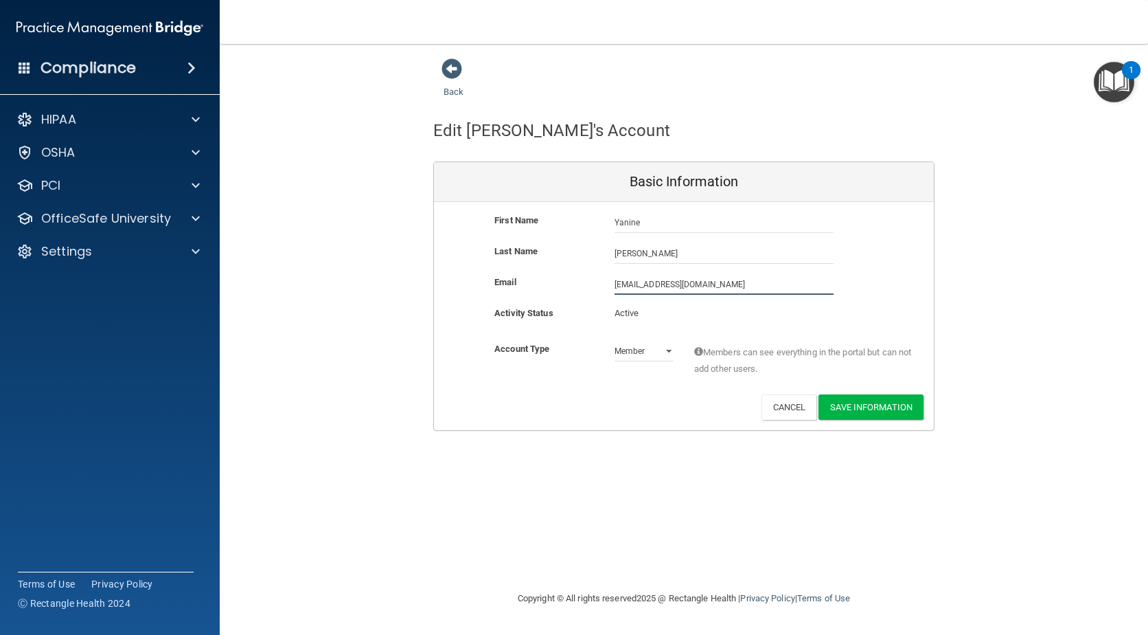
drag, startPoint x: 699, startPoint y: 281, endPoint x: 603, endPoint y: 277, distance: 96.2
click at [603, 277] on div "Email ygarcia@oragen.net ygarcia@oragen.net" at bounding box center [684, 284] width 500 height 21
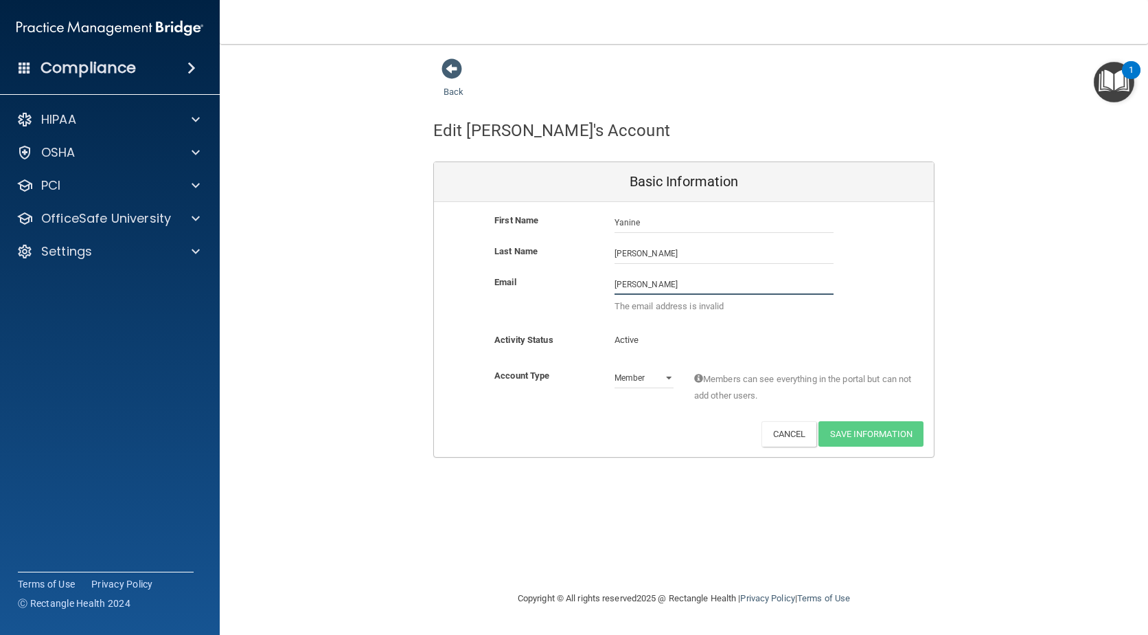
type input "gilbertsonoma@oragen.com"
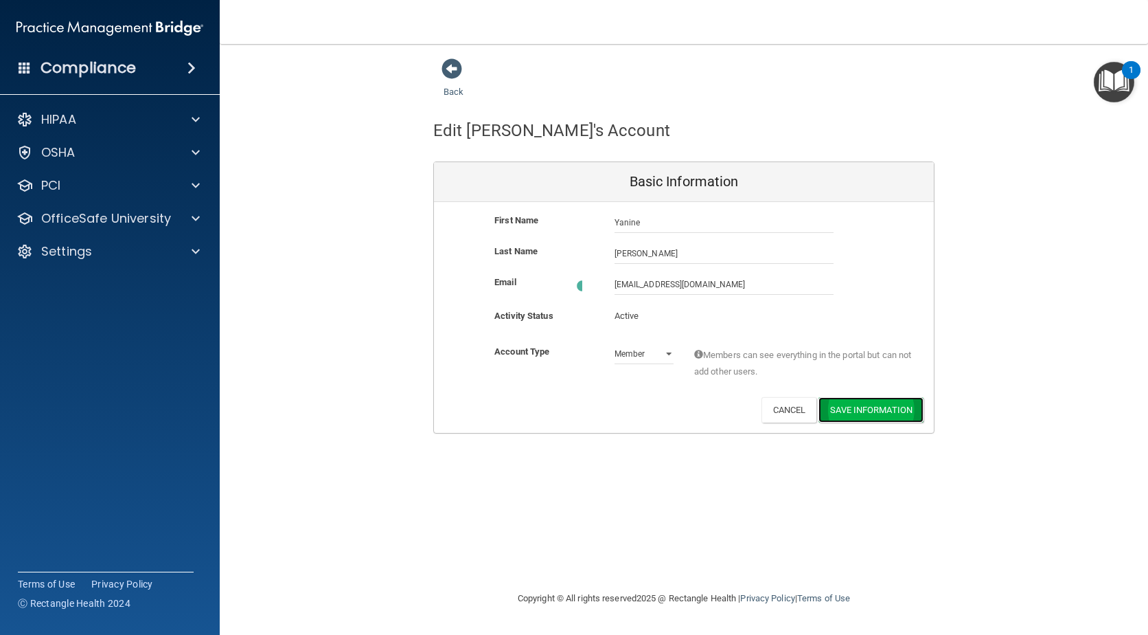
click at [880, 405] on button "Save Information" at bounding box center [871, 409] width 105 height 25
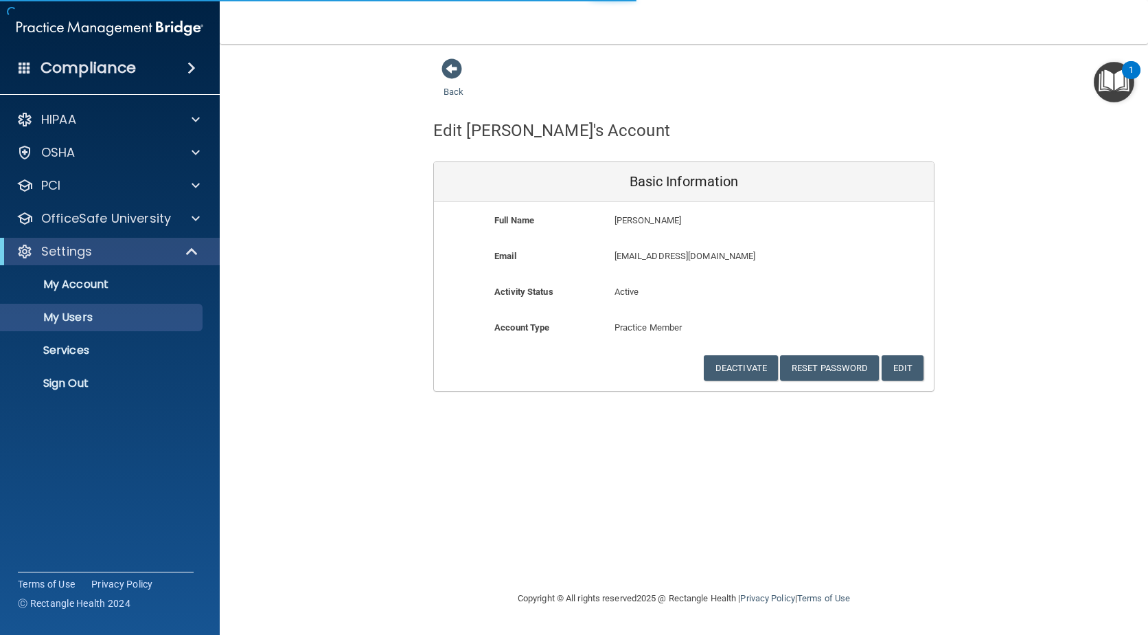
select select "20"
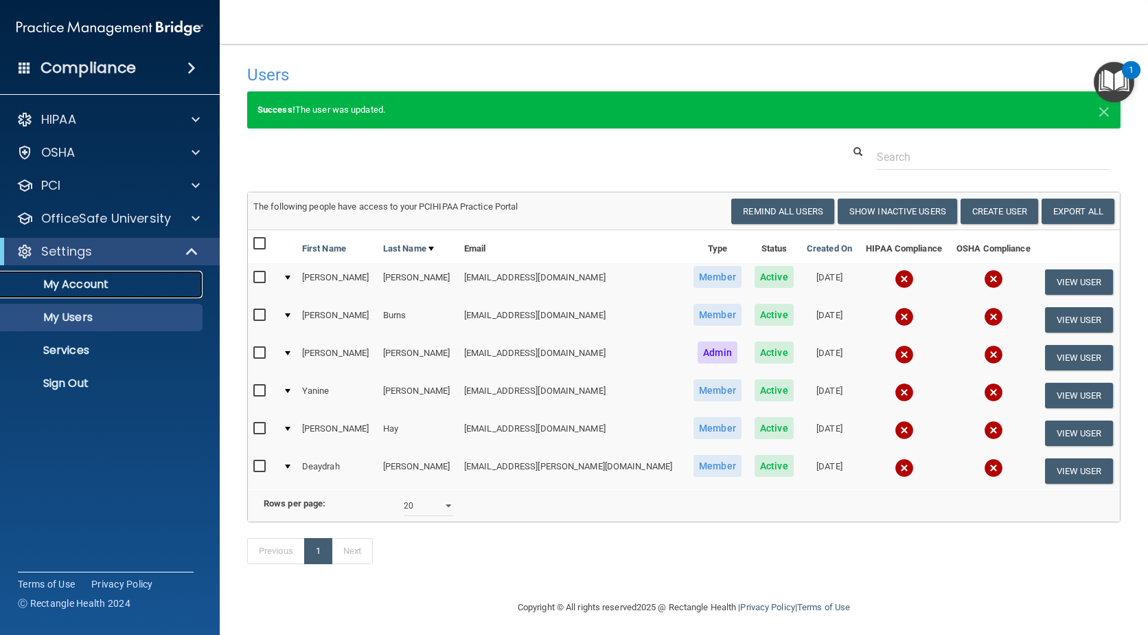
click at [82, 286] on p "My Account" at bounding box center [103, 284] width 188 height 14
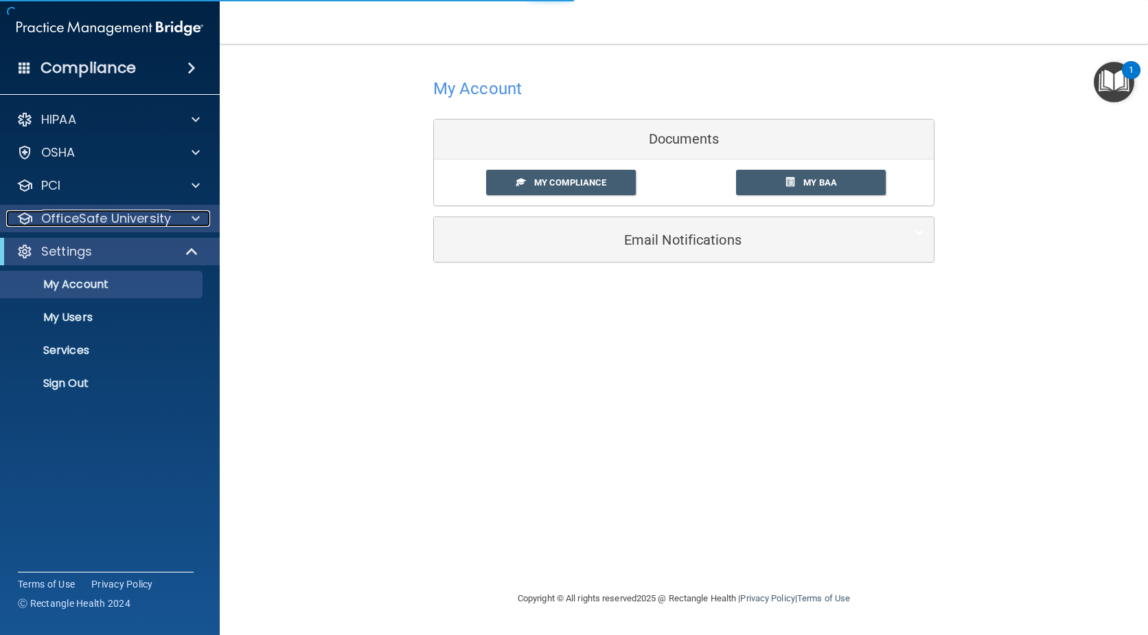
click at [106, 217] on p "OfficeSafe University" at bounding box center [106, 218] width 130 height 16
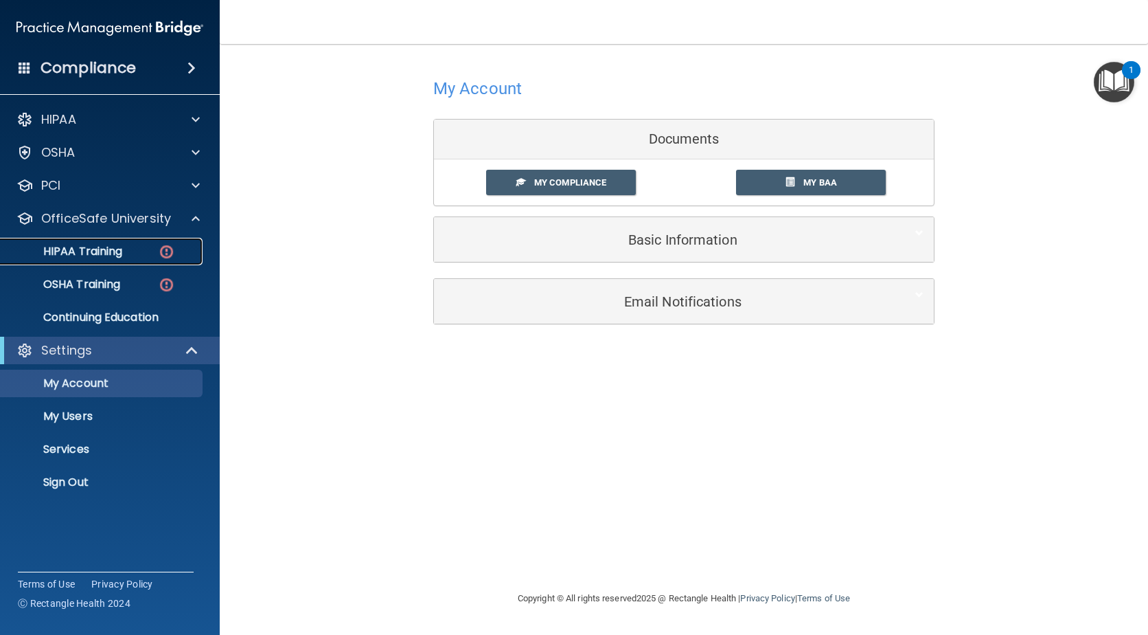
click at [84, 254] on p "HIPAA Training" at bounding box center [65, 252] width 113 height 14
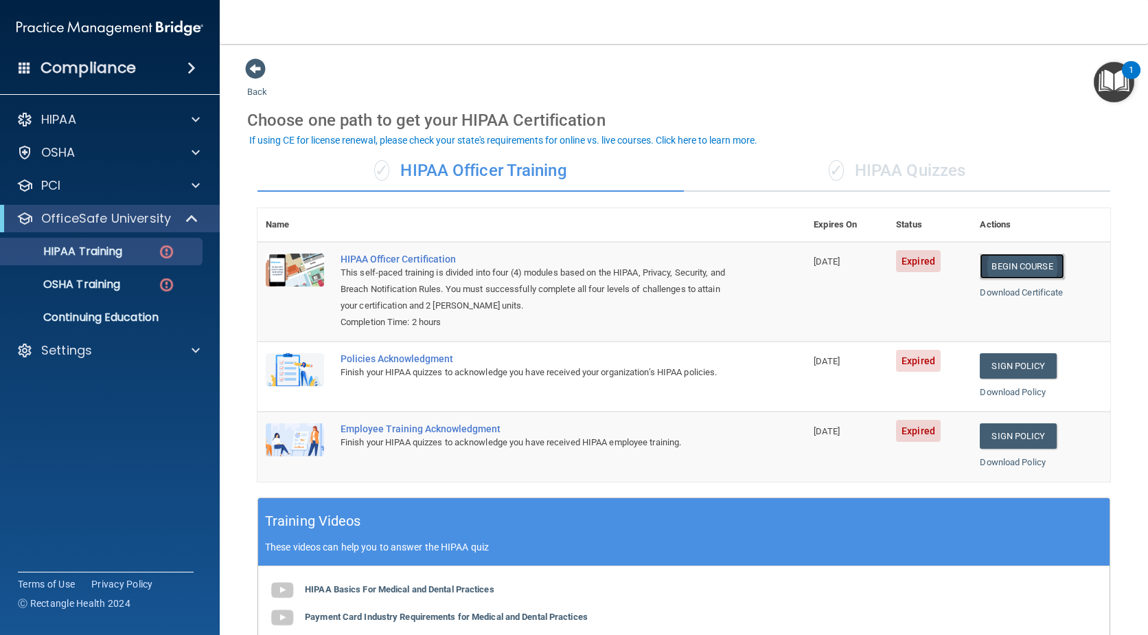
click at [1002, 264] on link "Begin Course" at bounding box center [1022, 265] width 84 height 25
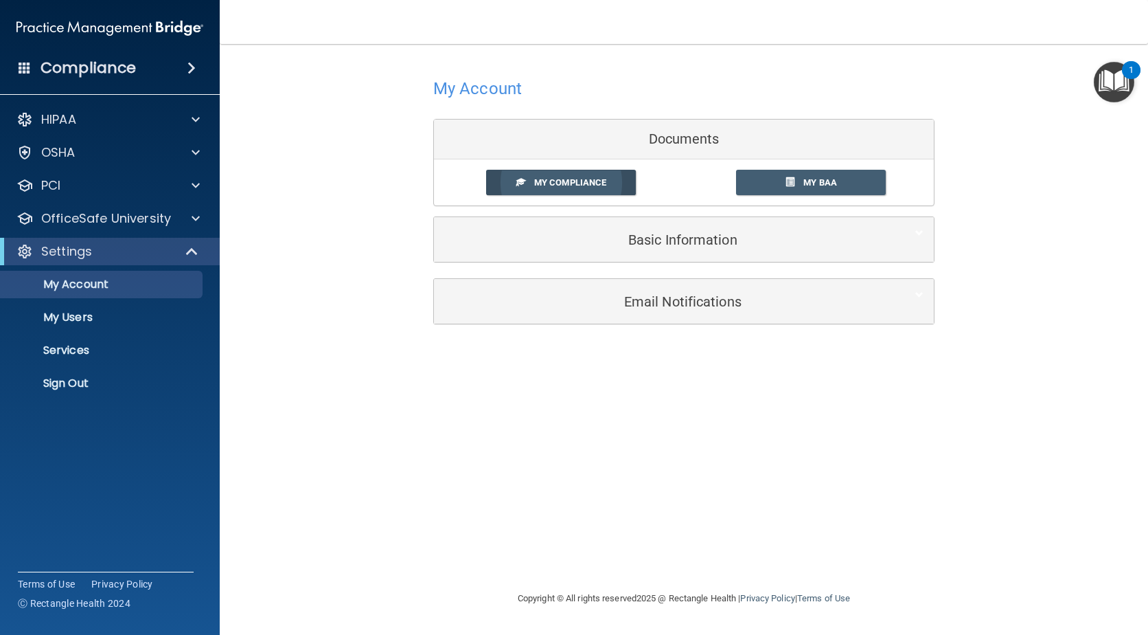
click at [565, 186] on span "My Compliance" at bounding box center [570, 182] width 72 height 10
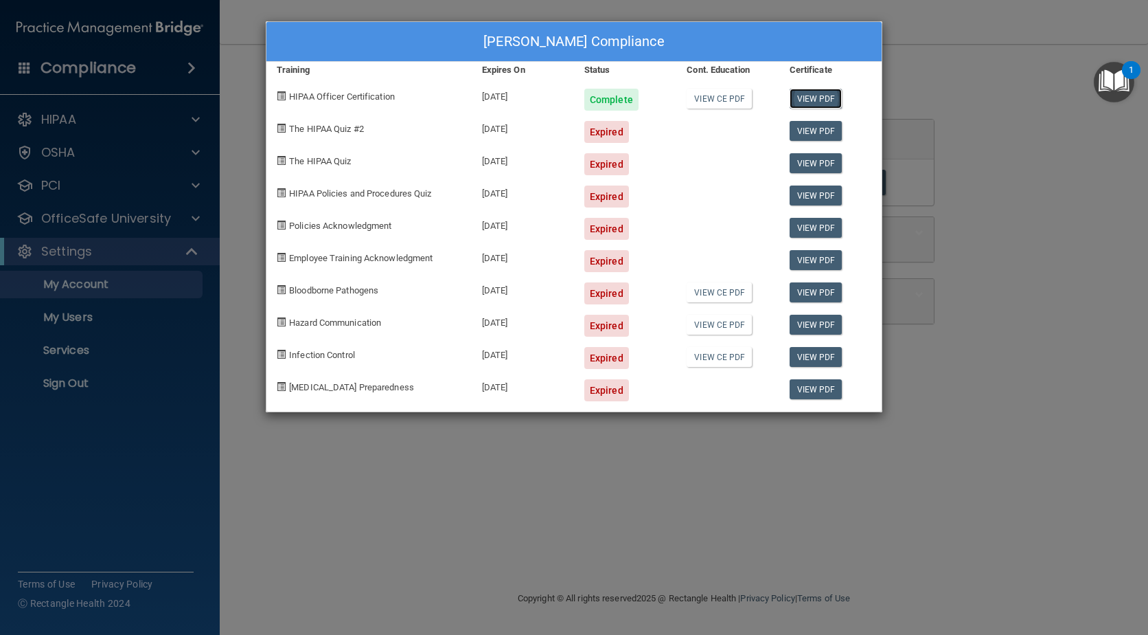
click at [806, 100] on link "View PDF" at bounding box center [816, 99] width 53 height 20
click at [492, 459] on div "Annette Colter's Compliance Training Expires On Status Cont. Education Certific…" at bounding box center [574, 317] width 1148 height 635
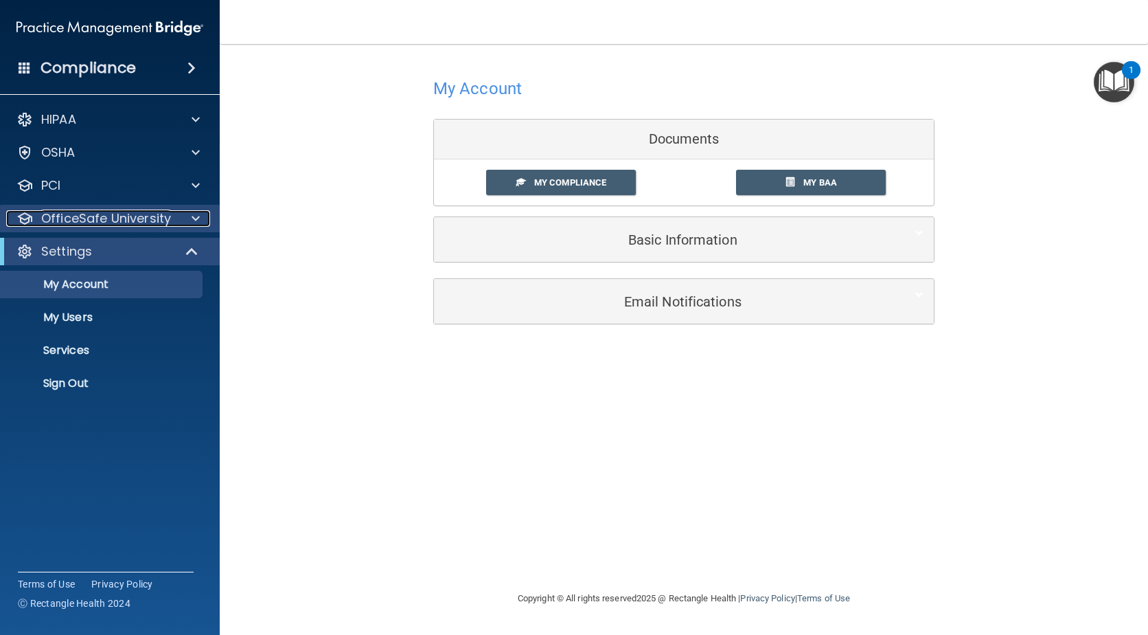
click at [58, 212] on p "OfficeSafe University" at bounding box center [106, 218] width 130 height 16
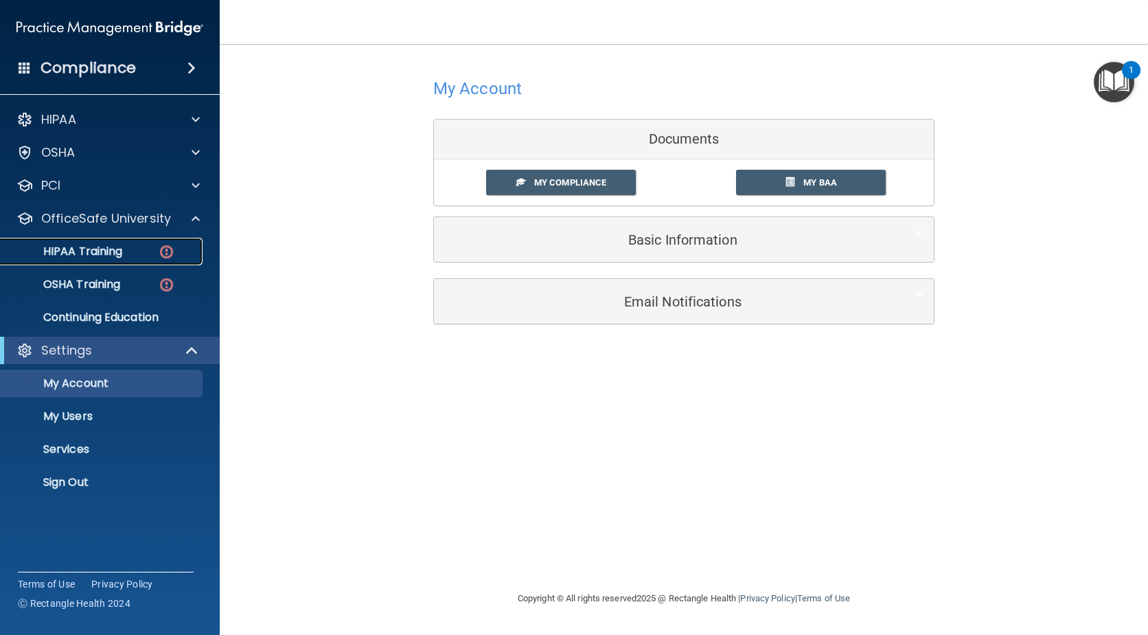
click at [67, 245] on p "HIPAA Training" at bounding box center [65, 252] width 113 height 14
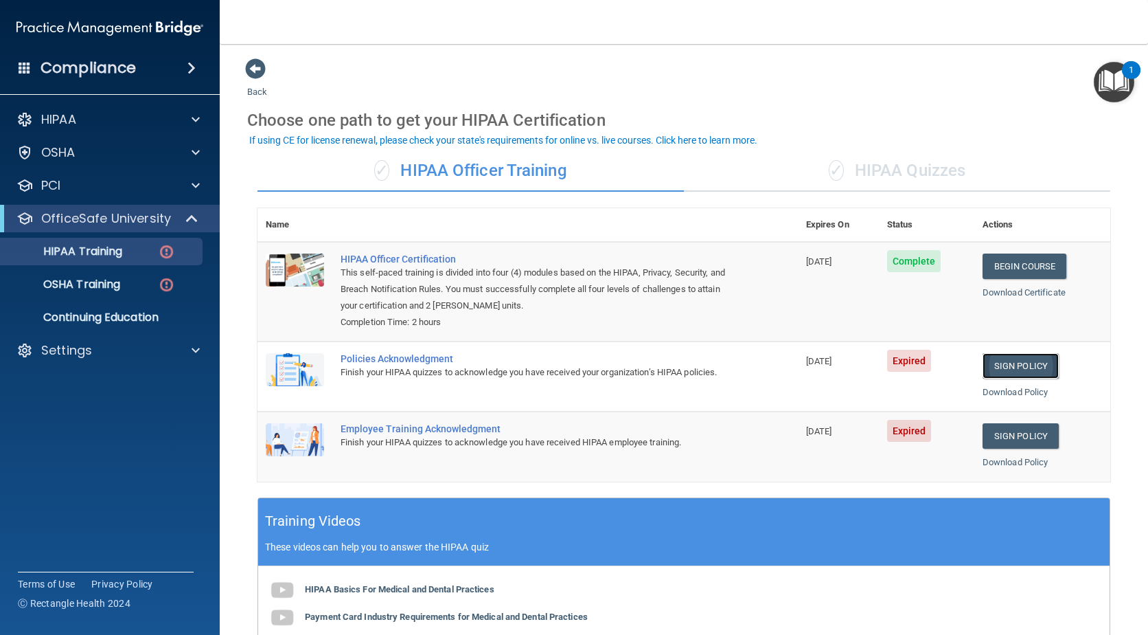
click at [1011, 367] on link "Sign Policy" at bounding box center [1021, 365] width 76 height 25
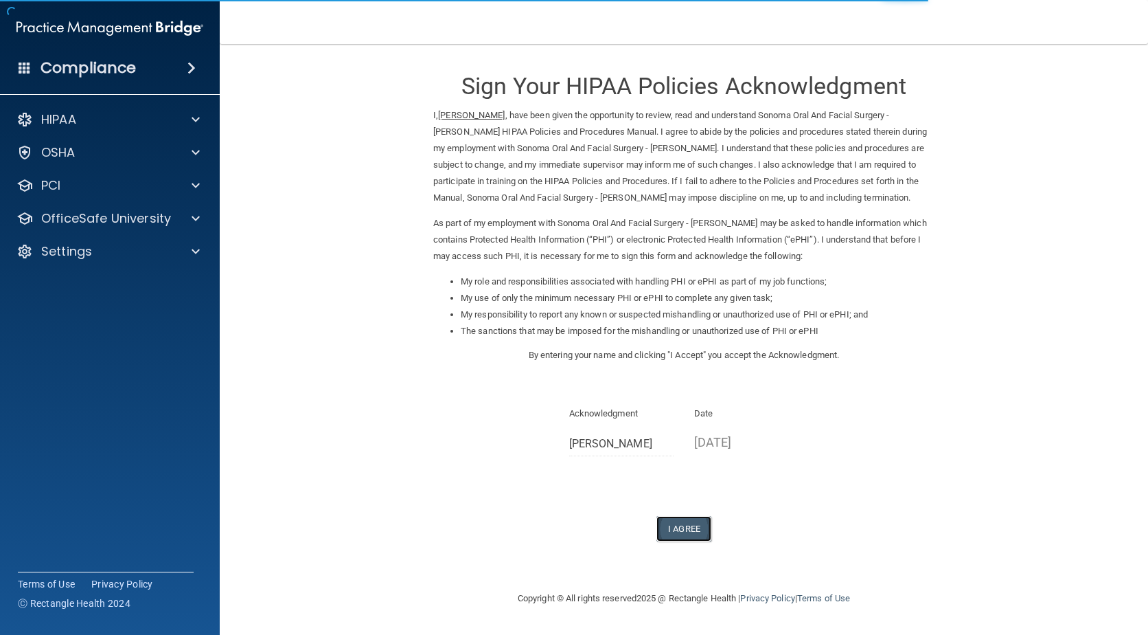
click at [690, 529] on button "I Agree" at bounding box center [684, 528] width 55 height 25
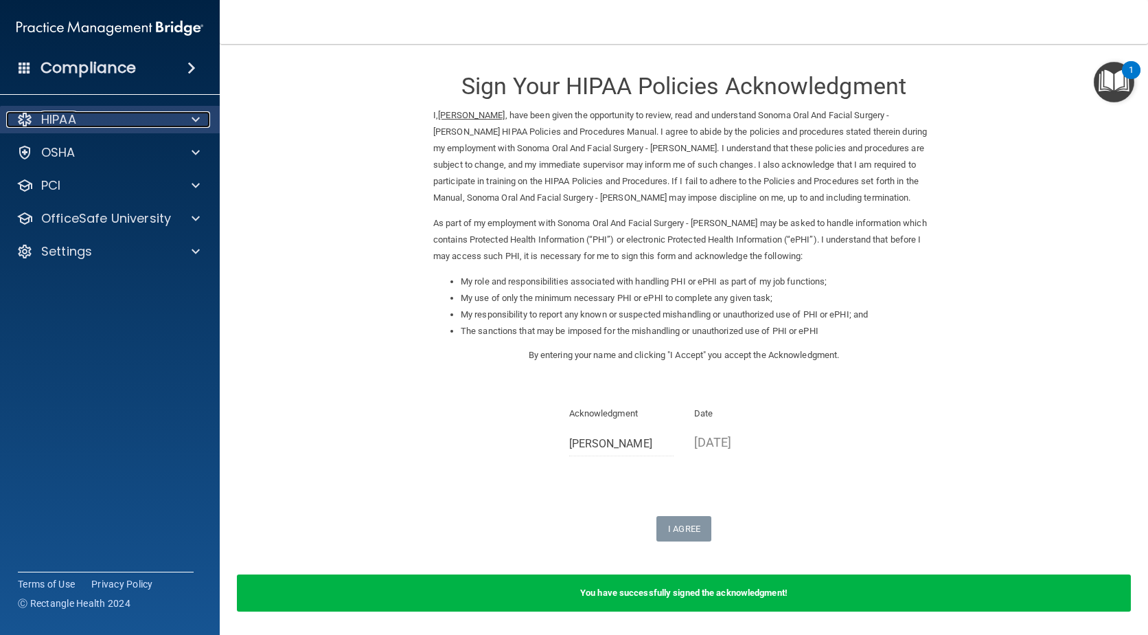
click at [64, 116] on p "HIPAA" at bounding box center [58, 119] width 35 height 16
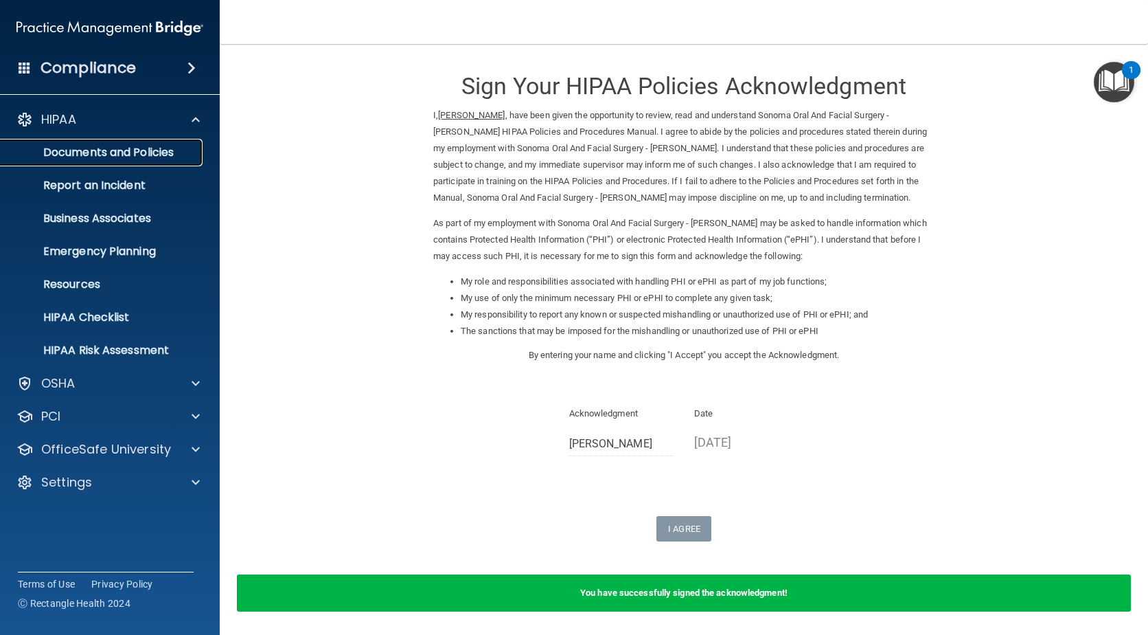
click at [82, 154] on p "Documents and Policies" at bounding box center [103, 153] width 188 height 14
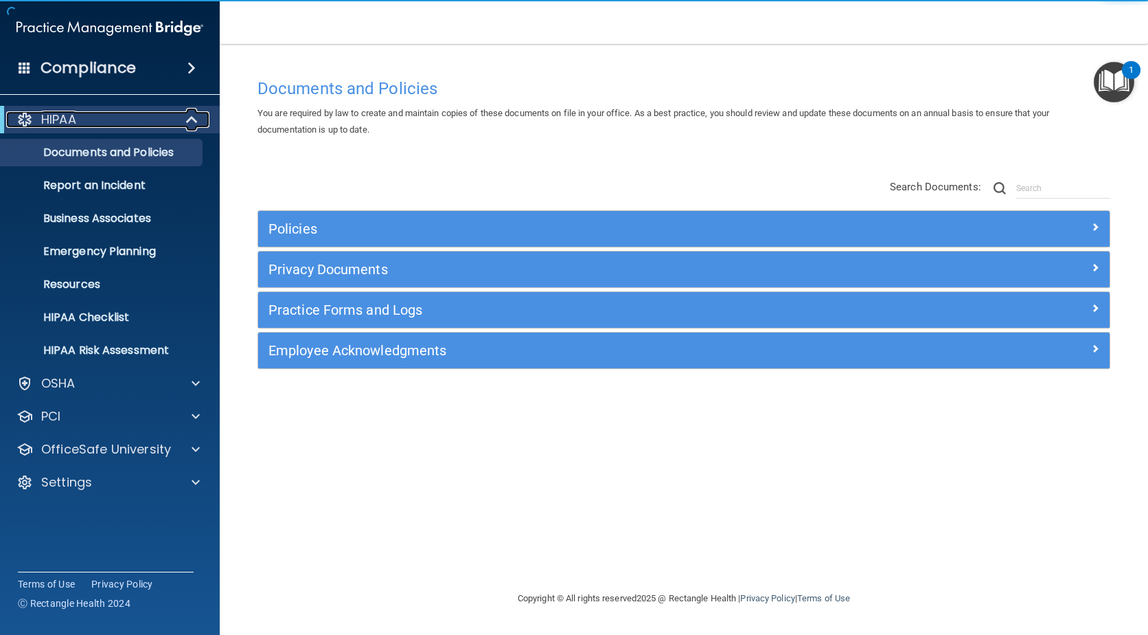
click at [58, 122] on p "HIPAA" at bounding box center [58, 119] width 35 height 16
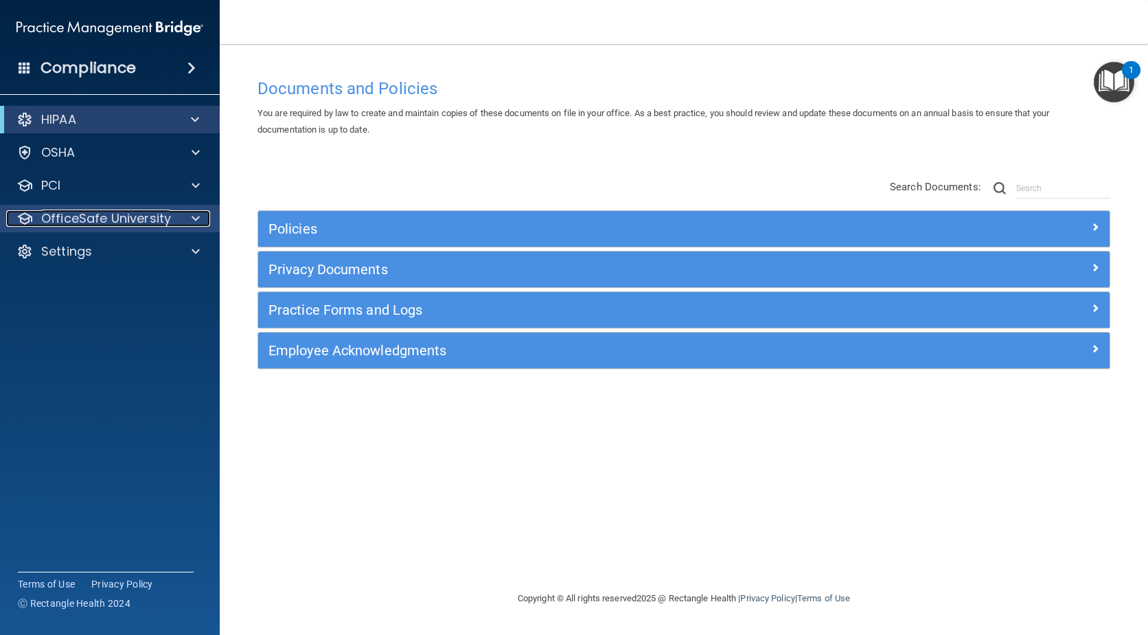
click at [78, 226] on p "OfficeSafe University" at bounding box center [106, 218] width 130 height 16
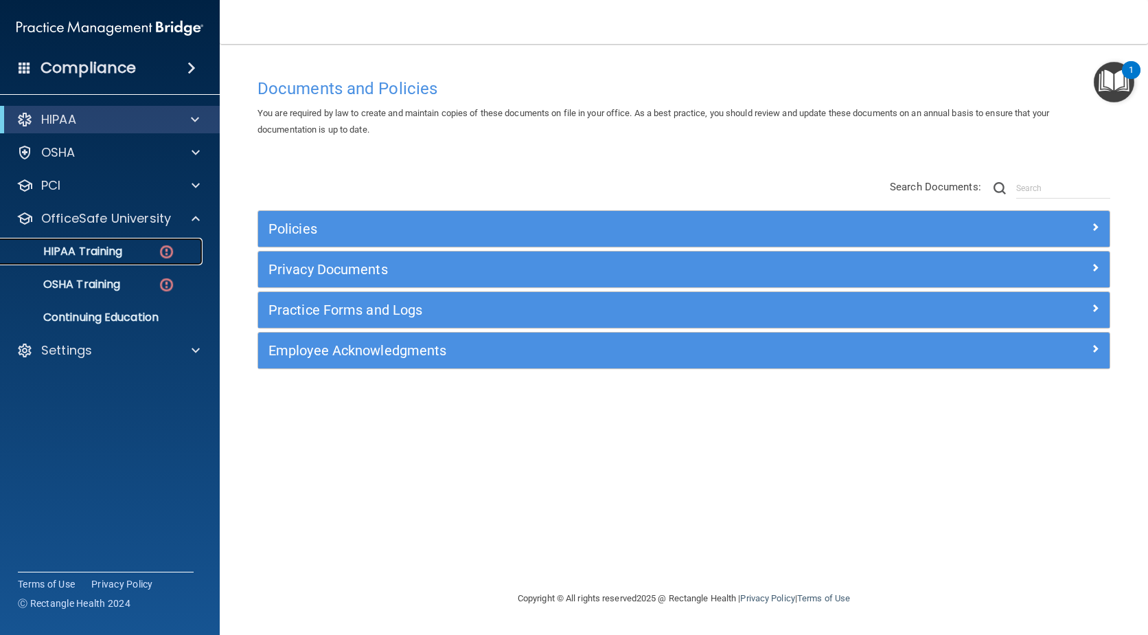
click at [78, 256] on p "HIPAA Training" at bounding box center [65, 252] width 113 height 14
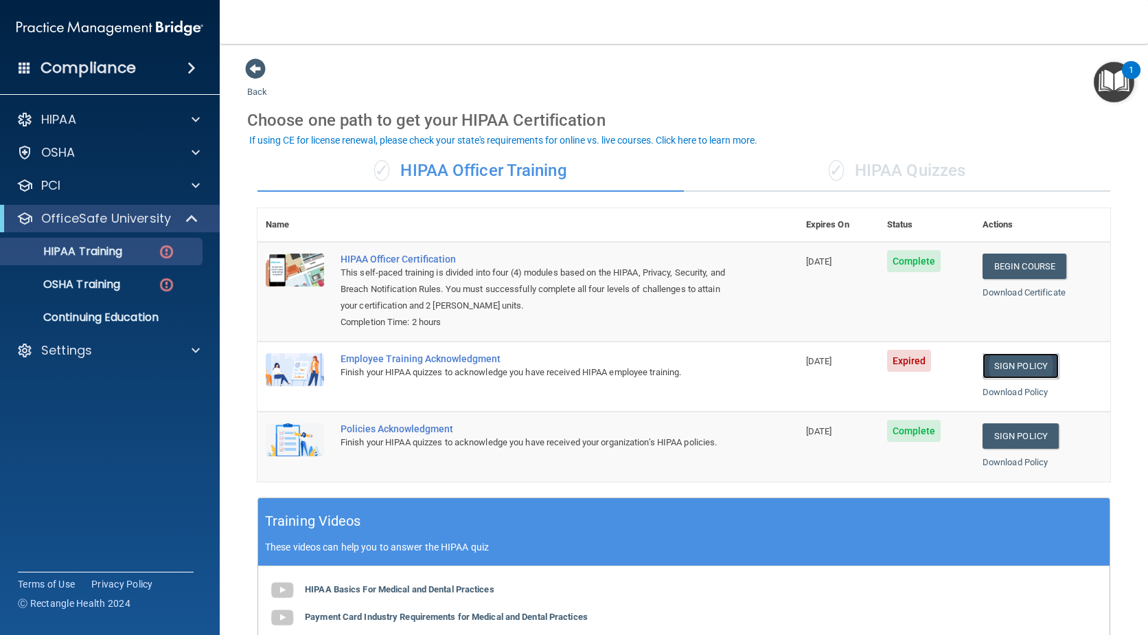
click at [1015, 367] on link "Sign Policy" at bounding box center [1021, 365] width 76 height 25
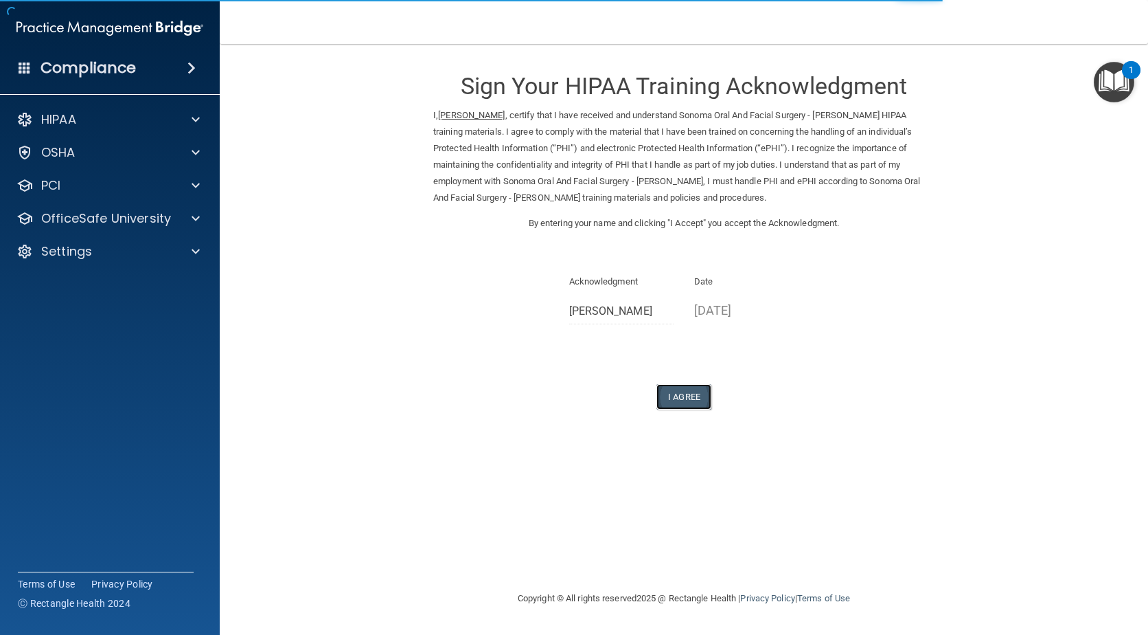
click at [677, 396] on button "I Agree" at bounding box center [684, 396] width 55 height 25
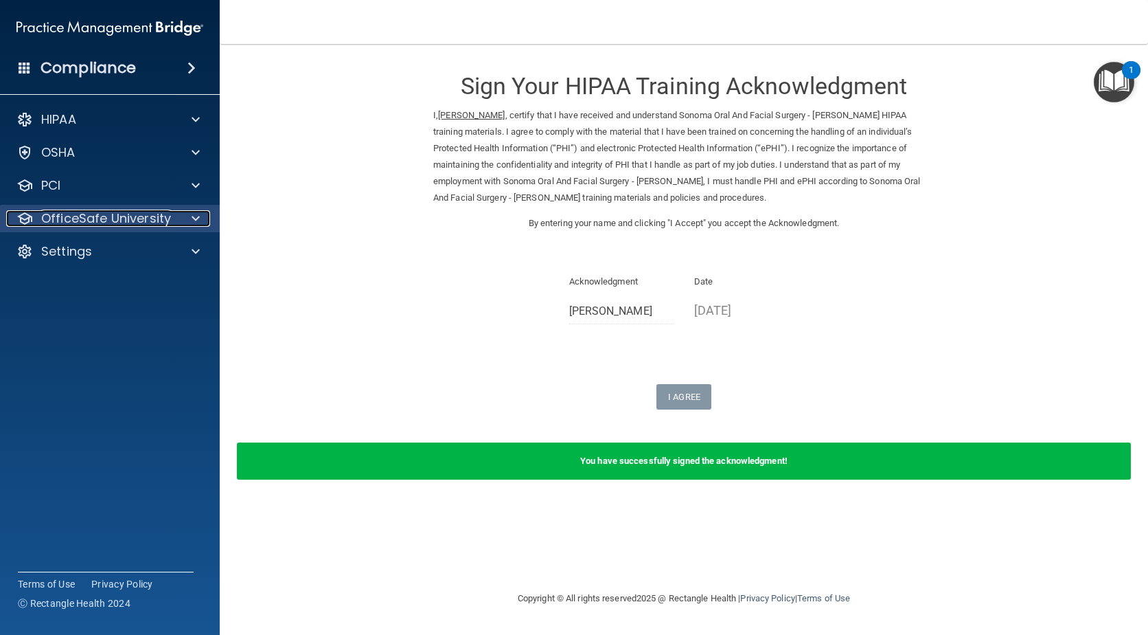
click at [87, 215] on p "OfficeSafe University" at bounding box center [106, 218] width 130 height 16
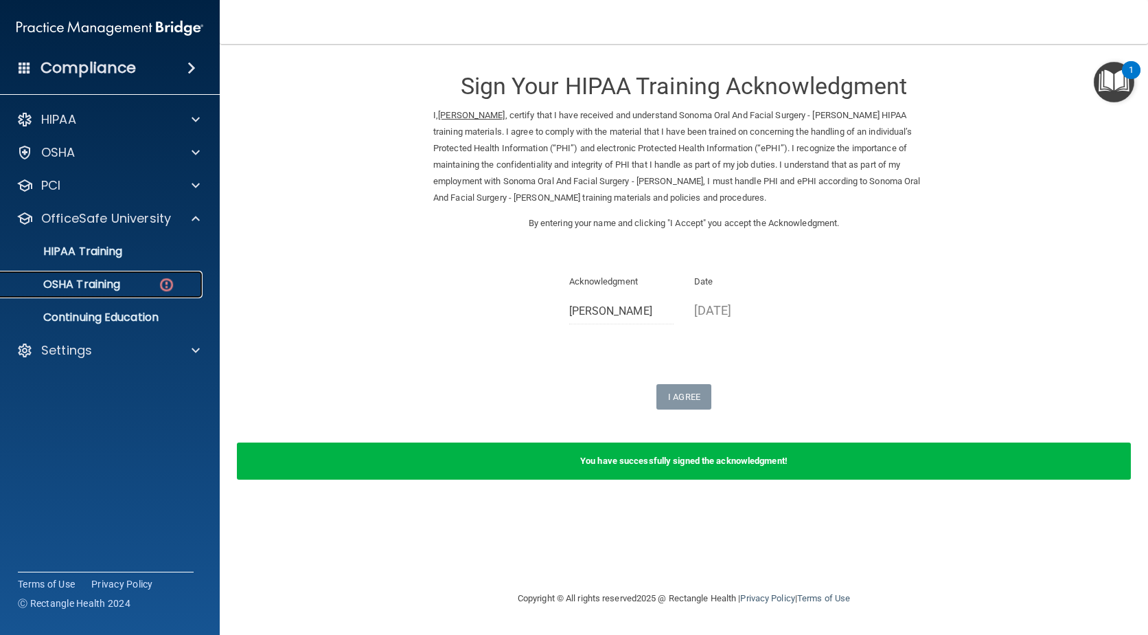
click at [87, 285] on p "OSHA Training" at bounding box center [64, 284] width 111 height 14
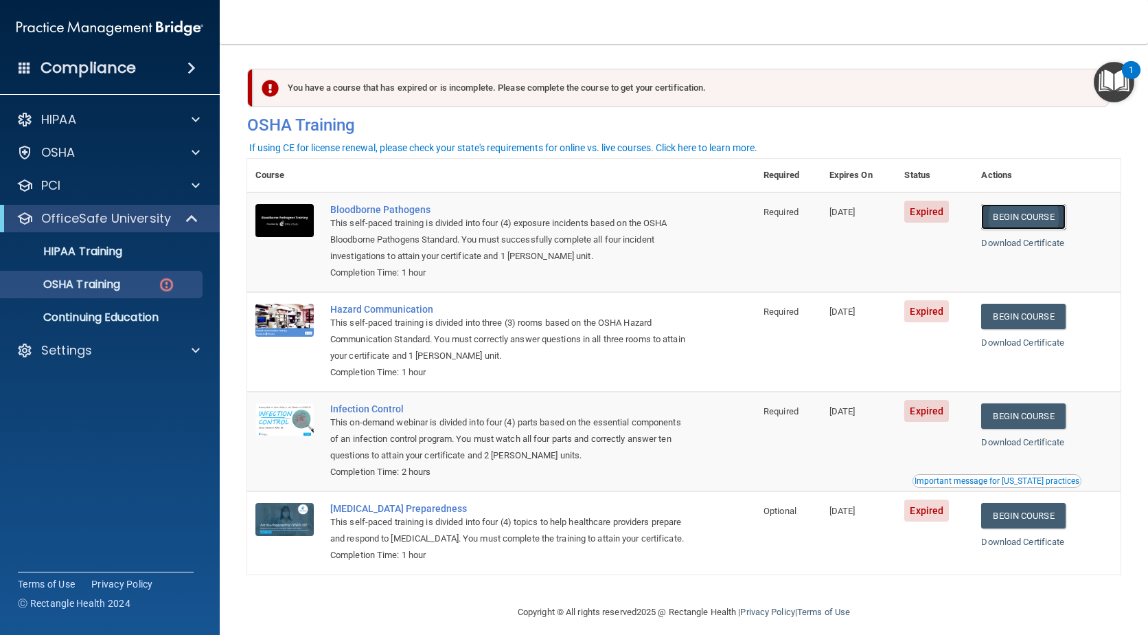
click at [1019, 217] on link "Begin Course" at bounding box center [1023, 216] width 84 height 25
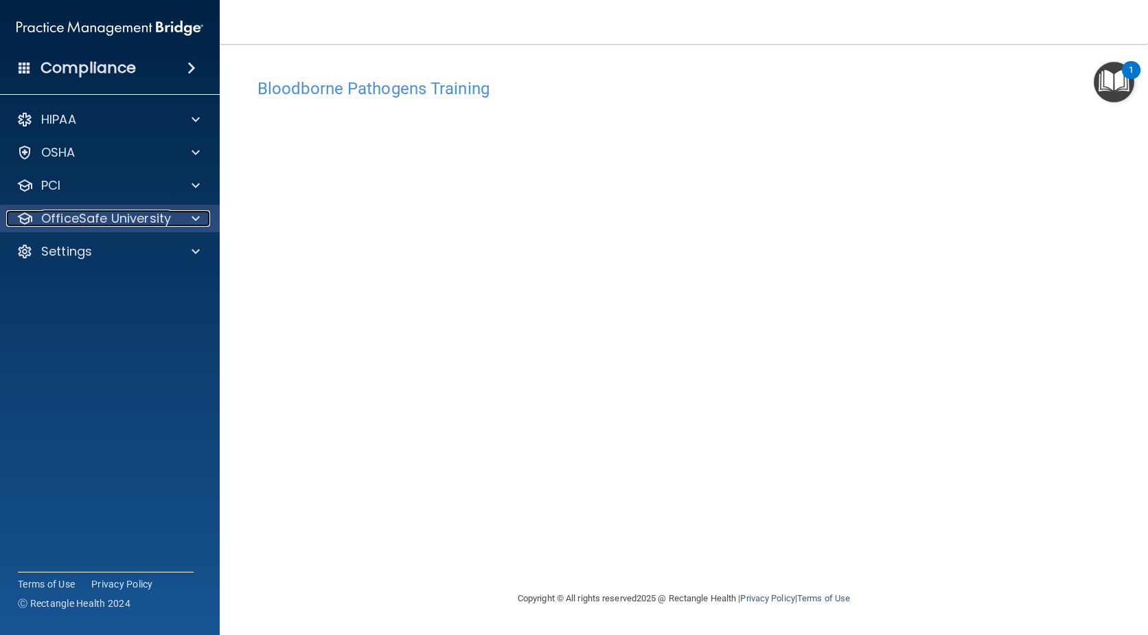
click at [69, 218] on p "OfficeSafe University" at bounding box center [106, 218] width 130 height 16
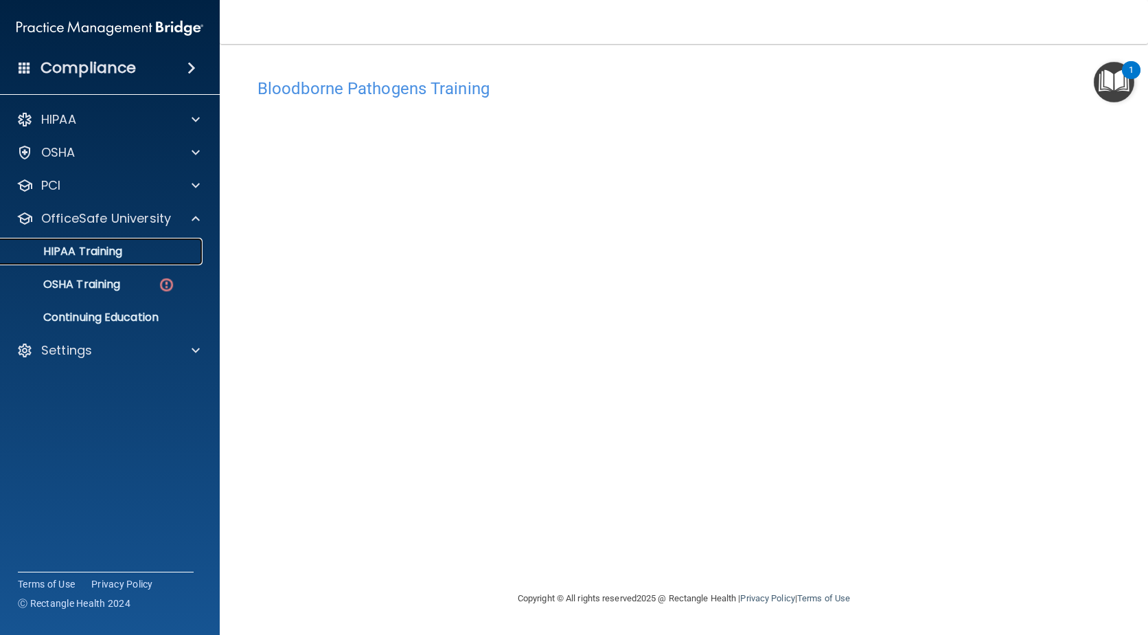
click at [72, 255] on p "HIPAA Training" at bounding box center [65, 252] width 113 height 14
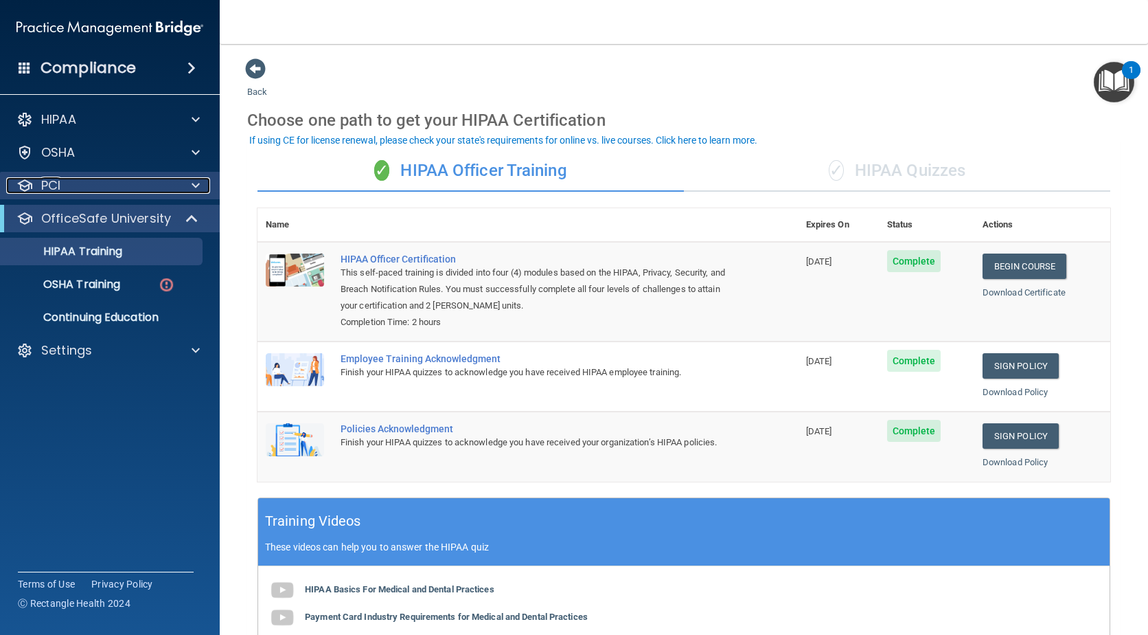
click at [41, 189] on p "PCI" at bounding box center [50, 185] width 19 height 16
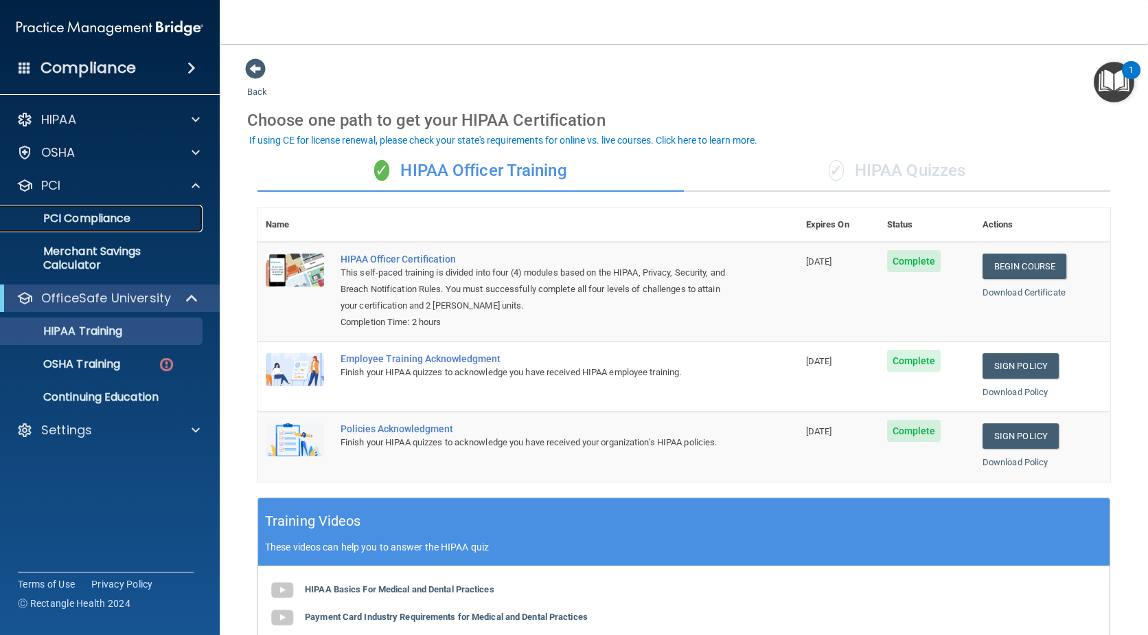
click at [65, 218] on p "PCI Compliance" at bounding box center [103, 219] width 188 height 14
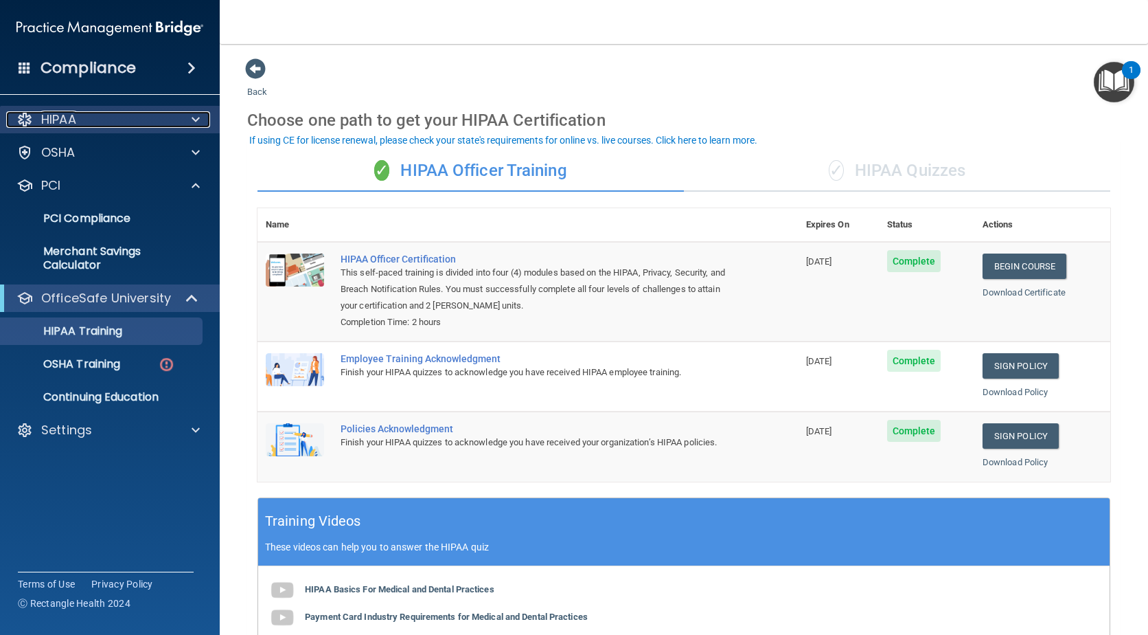
click at [65, 120] on p "HIPAA" at bounding box center [58, 119] width 35 height 16
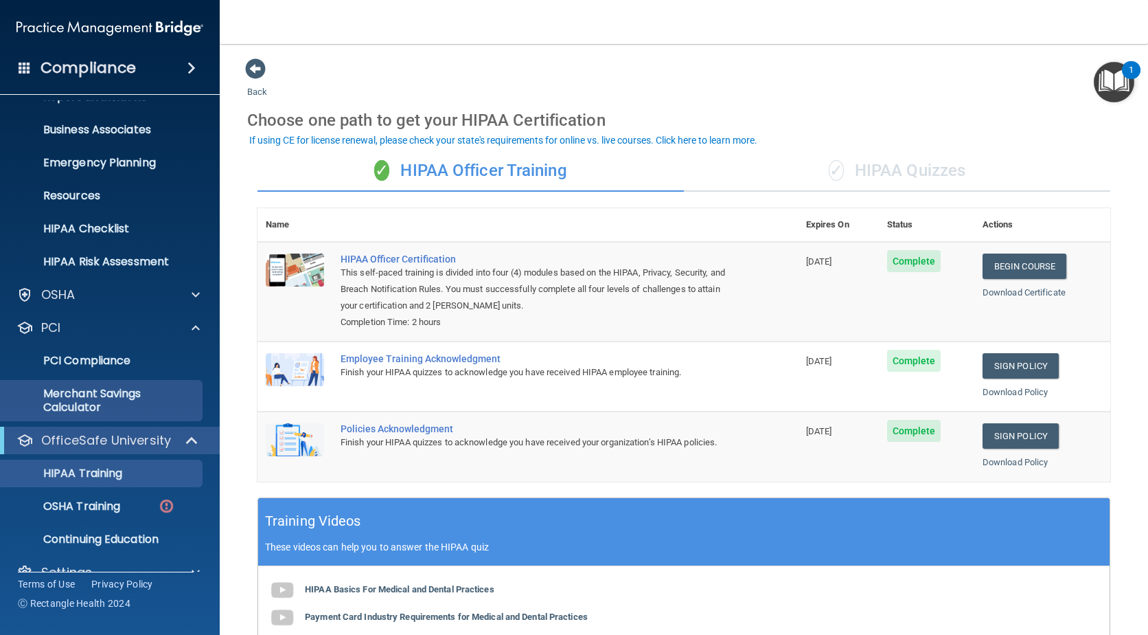
scroll to position [114, 0]
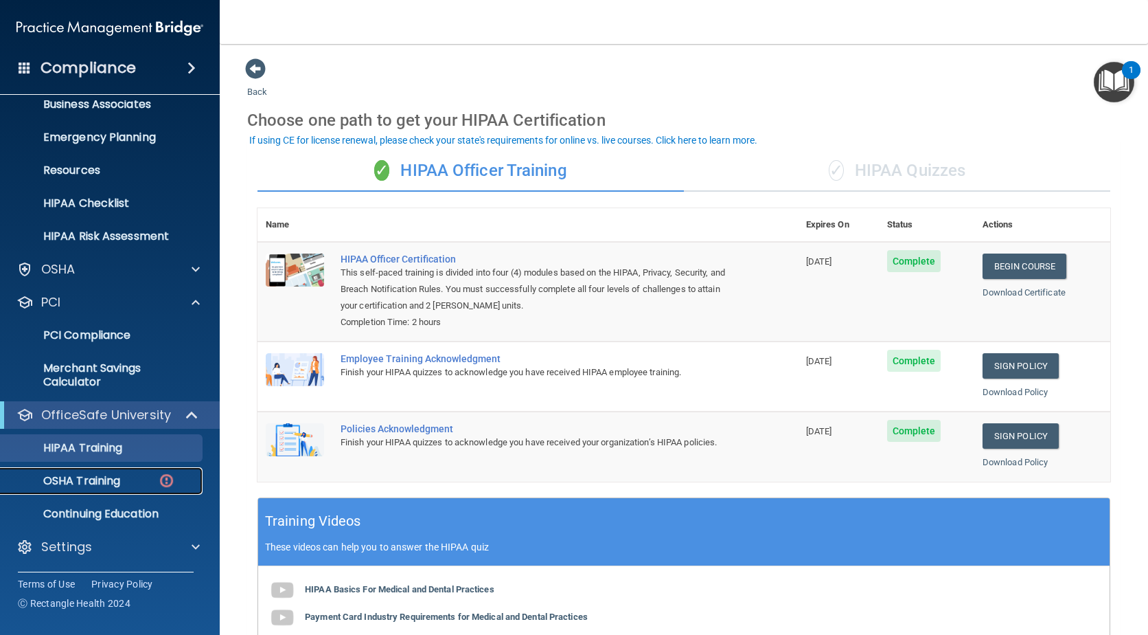
click at [80, 479] on p "OSHA Training" at bounding box center [64, 481] width 111 height 14
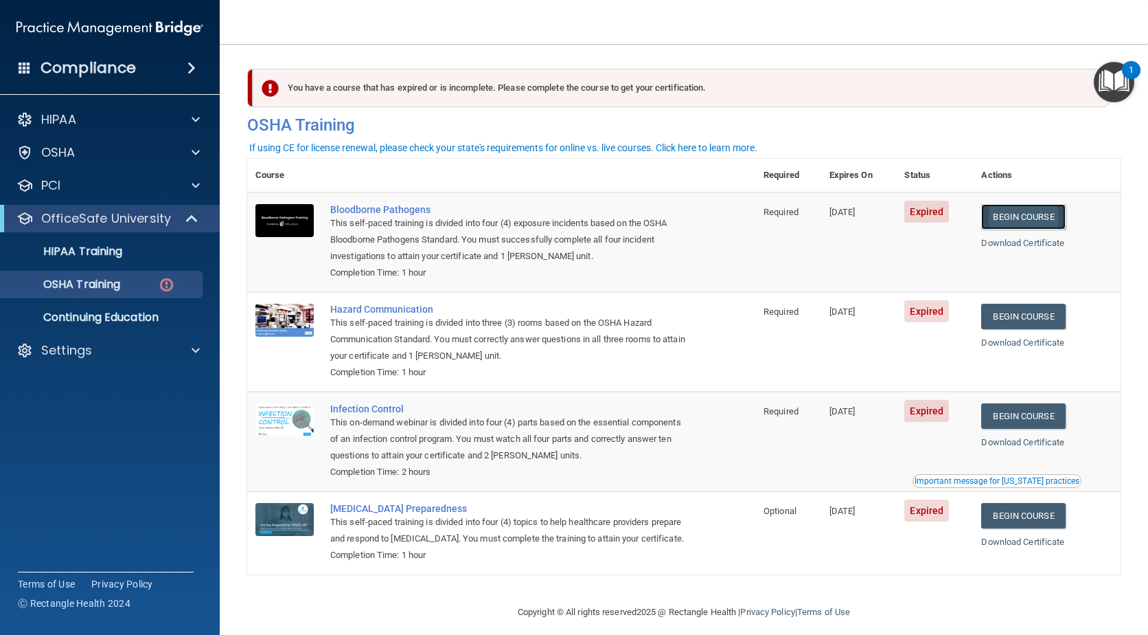
click at [1017, 216] on link "Begin Course" at bounding box center [1023, 216] width 84 height 25
